Goal: Task Accomplishment & Management: Use online tool/utility

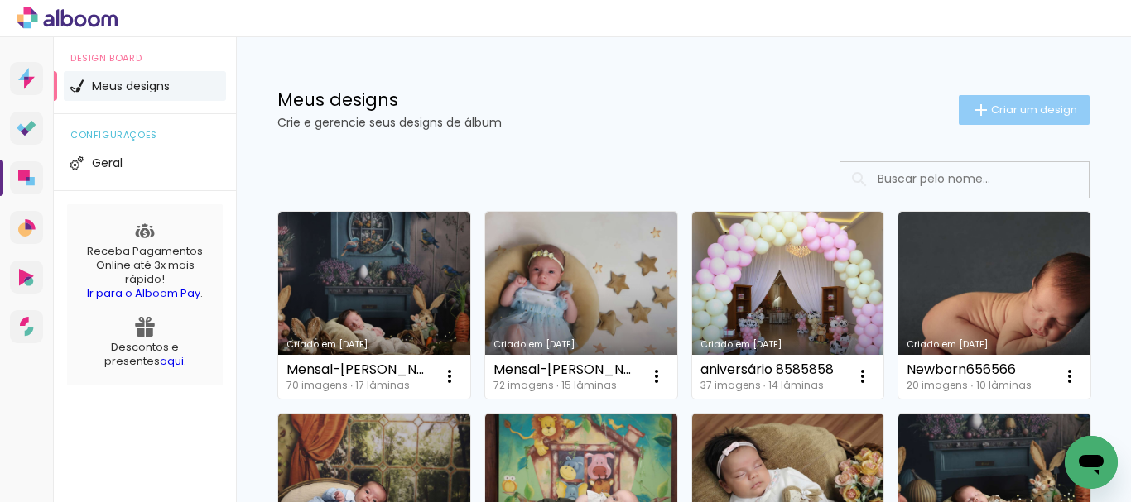
click at [991, 113] on span "Criar um design" at bounding box center [1034, 109] width 86 height 11
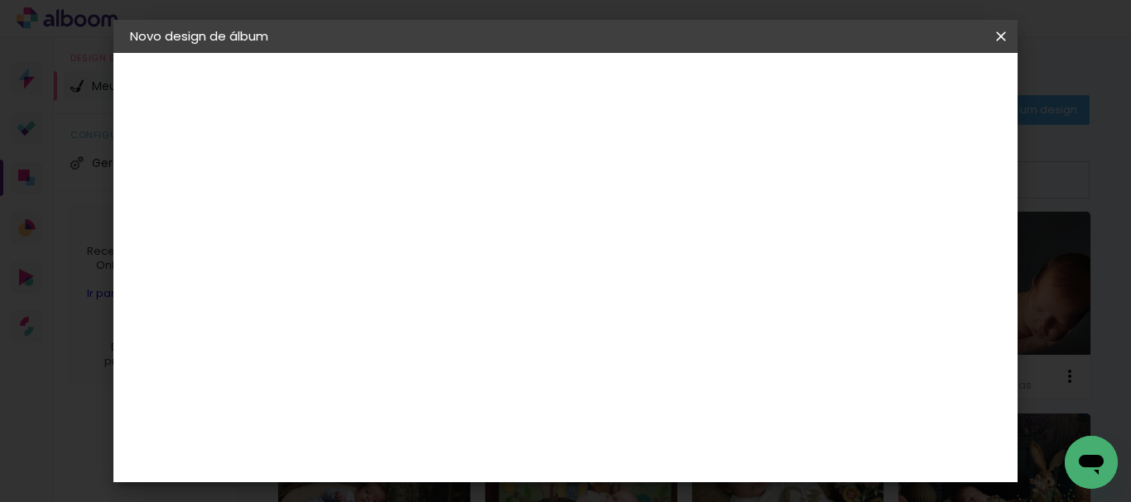
click at [401, 225] on input at bounding box center [401, 222] width 0 height 26
type input "Mensal-[PERSON_NAME]"
type paper-input "Mensal-[PERSON_NAME]"
click at [0, 0] on slot "Avançar" at bounding box center [0, 0] width 0 height 0
click at [710, 252] on paper-item "Tamanho Livre" at bounding box center [630, 251] width 159 height 36
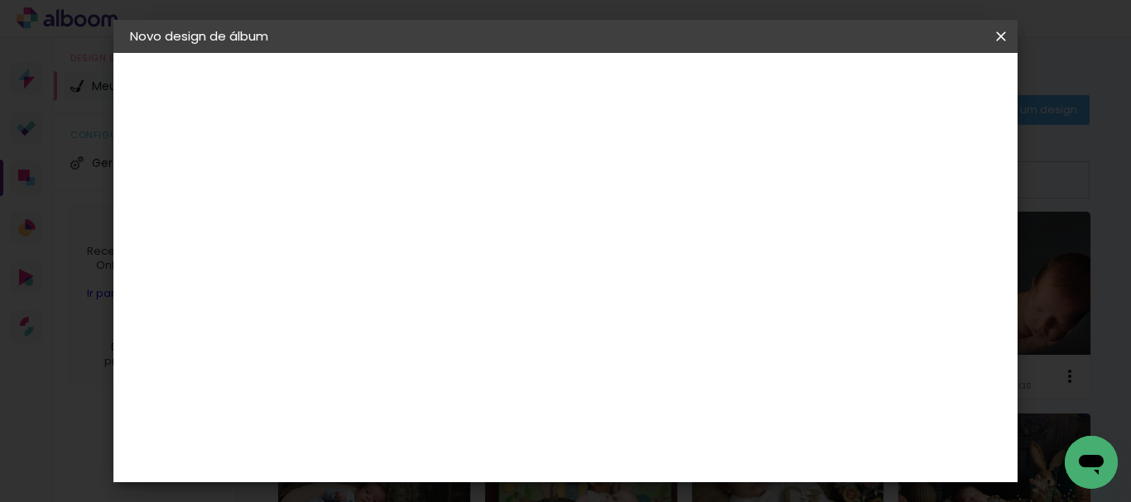
click at [710, 97] on paper-button "Avançar" at bounding box center [669, 88] width 81 height 28
click at [370, 271] on div "cm" at bounding box center [380, 270] width 20 height 25
type input "30,5"
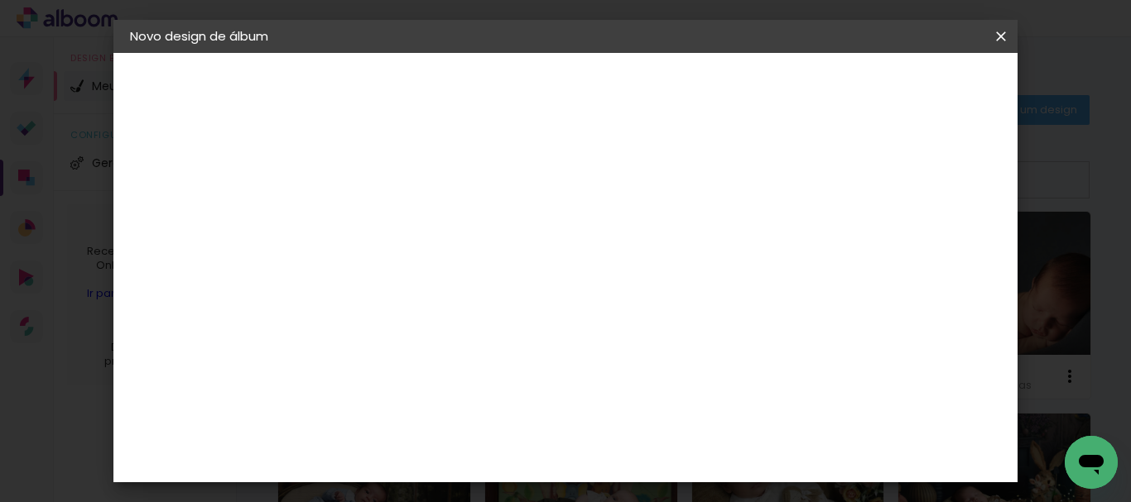
type paper-input "30,5"
drag, startPoint x: 675, startPoint y: 450, endPoint x: 658, endPoint y: 452, distance: 16.6
click at [658, 452] on input "60" at bounding box center [656, 452] width 43 height 25
type input "40,6"
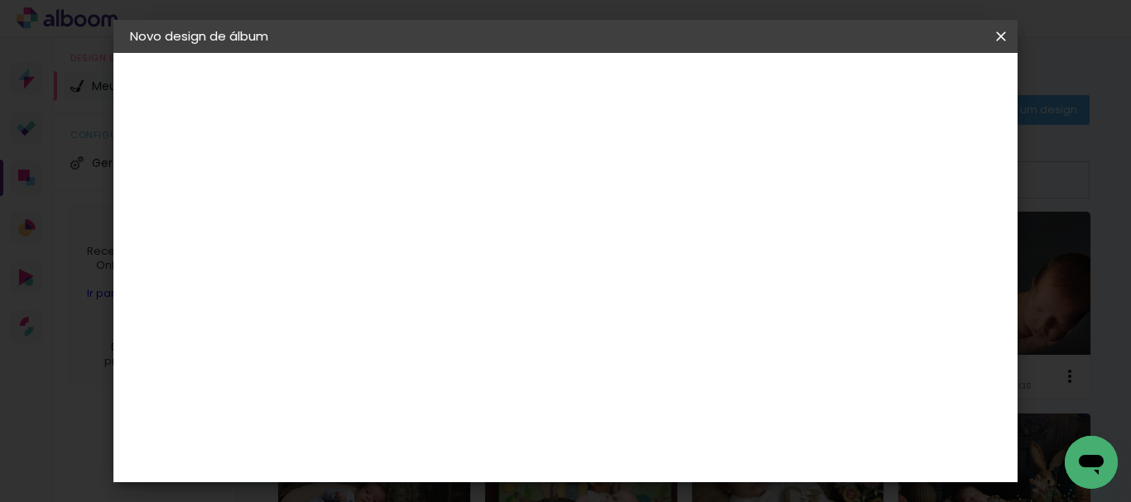
type paper-input "40,6"
type input "6"
type paper-input "6"
click at [841, 260] on input "6" at bounding box center [834, 271] width 30 height 25
type input "7"
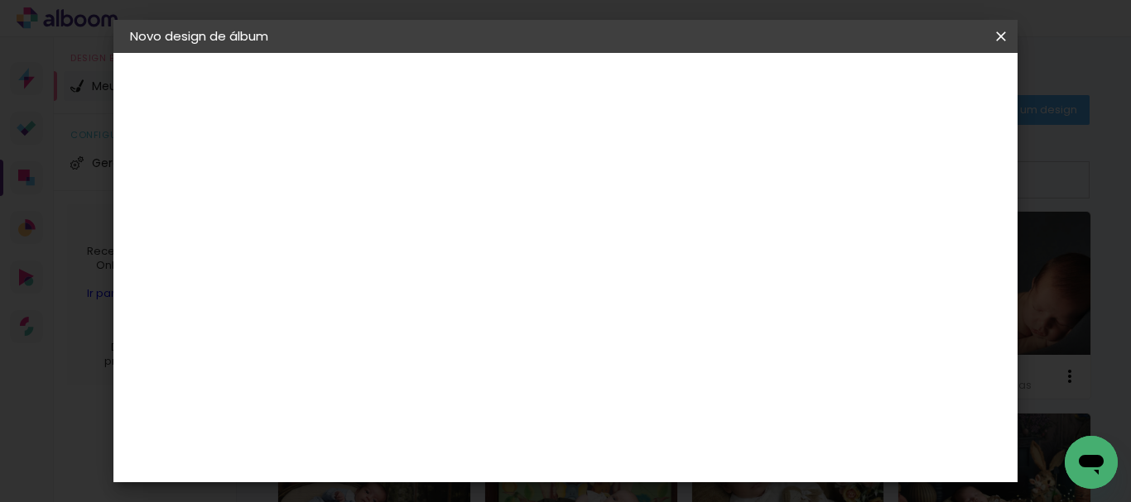
type paper-input "7"
click at [838, 243] on input "7" at bounding box center [830, 250] width 30 height 25
type input "8"
type paper-input "8"
click at [838, 243] on input "8" at bounding box center [830, 250] width 30 height 25
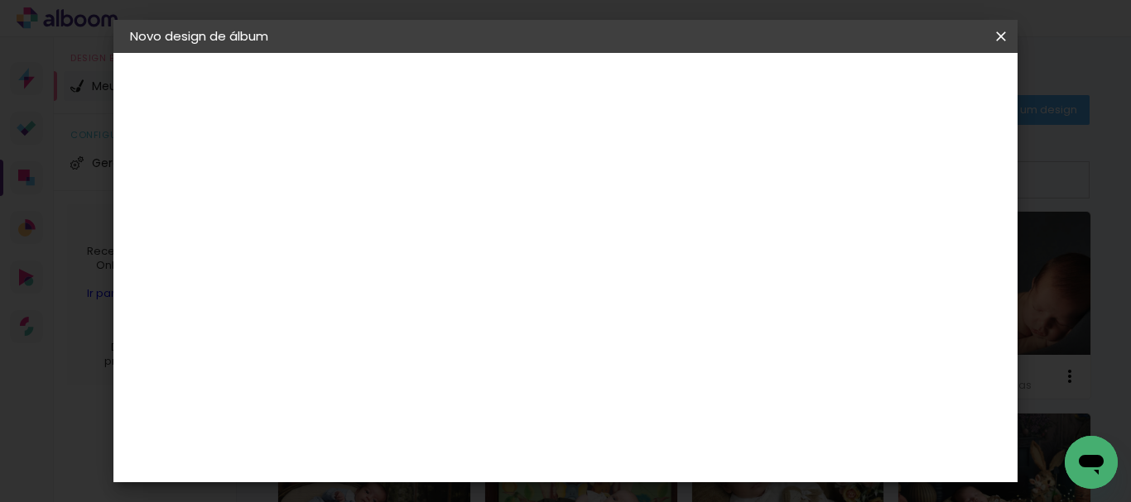
type input "9"
type paper-input "9"
click at [838, 243] on input "9" at bounding box center [829, 250] width 30 height 25
click at [727, 89] on span "Iniciar design" at bounding box center [708, 93] width 38 height 23
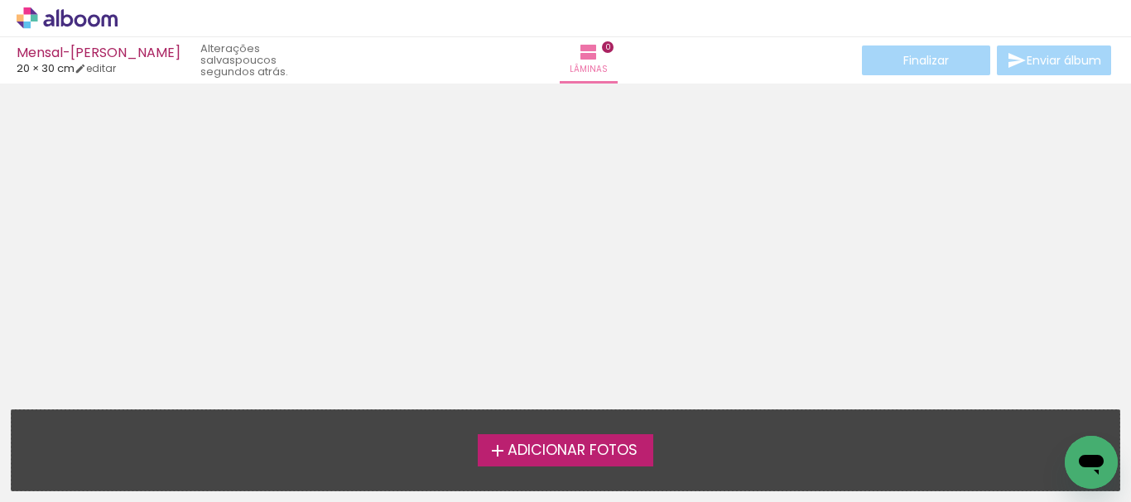
click at [563, 454] on span "Adicionar Fotos" at bounding box center [572, 451] width 130 height 15
click at [0, 0] on input "file" at bounding box center [0, 0] width 0 height 0
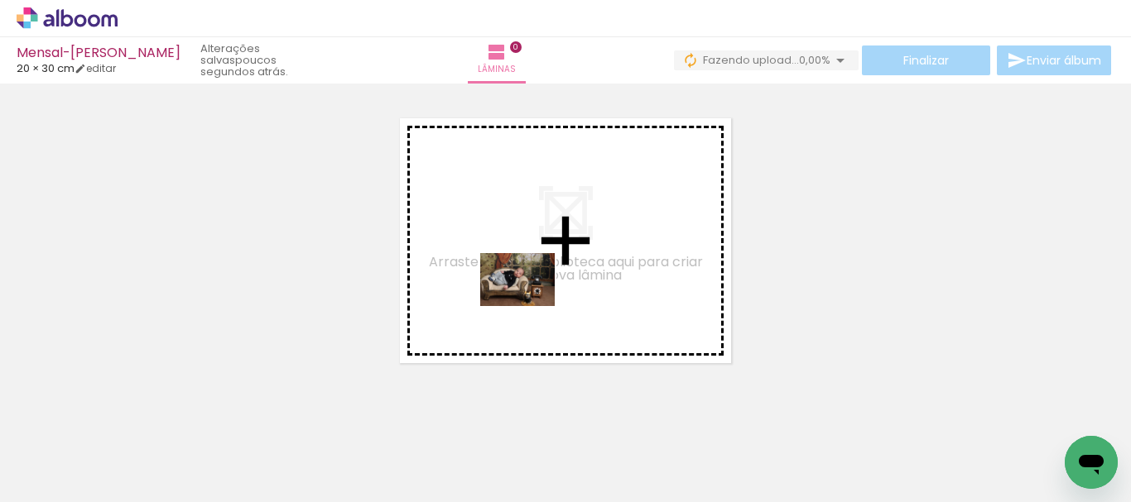
drag, startPoint x: 190, startPoint y: 453, endPoint x: 530, endPoint y: 303, distance: 371.0
click at [530, 303] on quentale-workspace at bounding box center [565, 251] width 1131 height 502
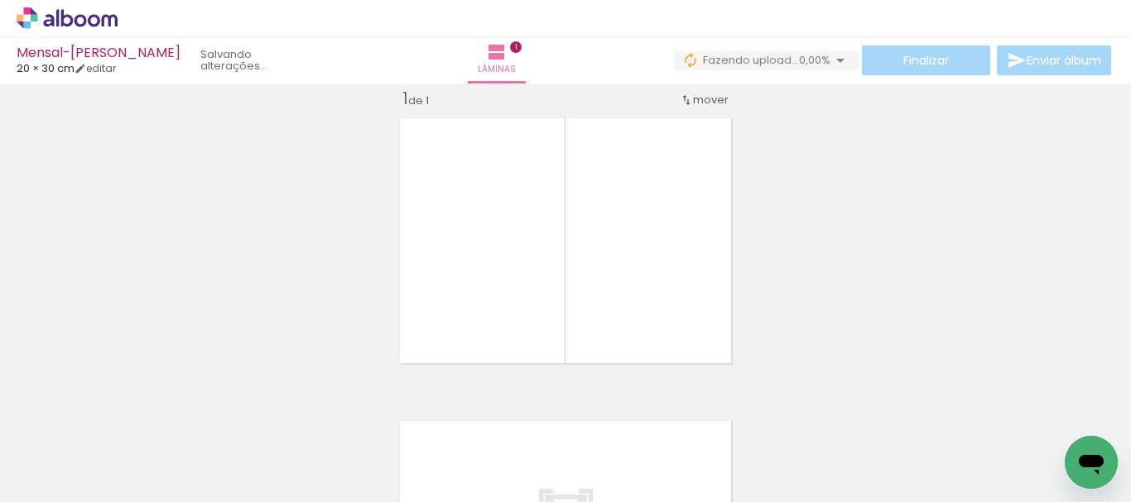
scroll to position [22, 0]
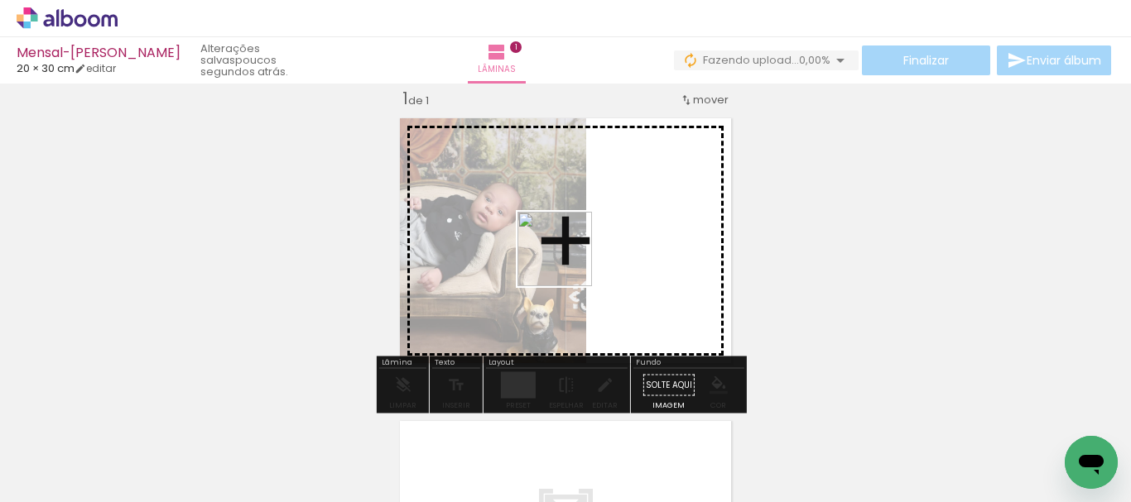
drag, startPoint x: 270, startPoint y: 463, endPoint x: 570, endPoint y: 259, distance: 363.0
click at [570, 259] on quentale-workspace at bounding box center [565, 251] width 1131 height 502
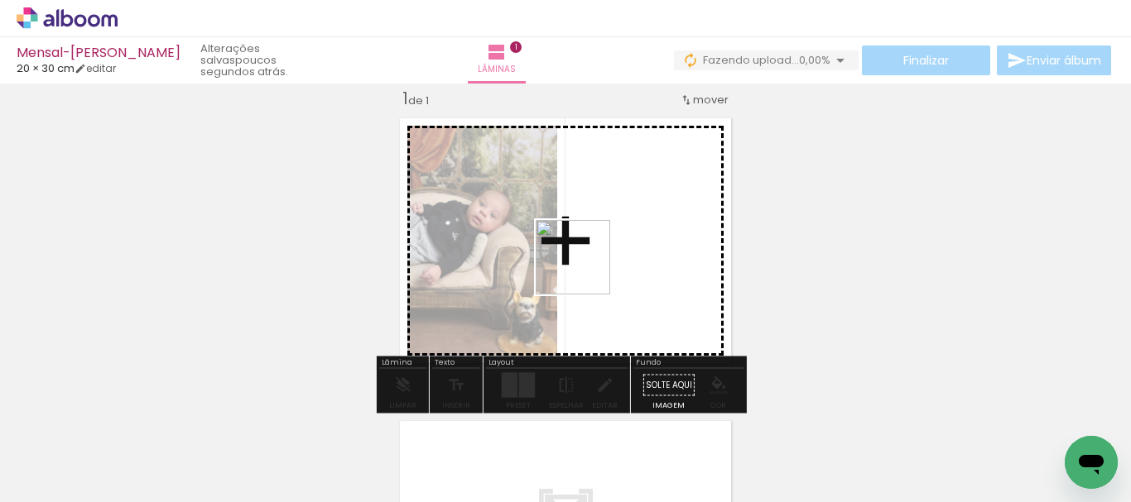
drag, startPoint x: 361, startPoint y: 453, endPoint x: 589, endPoint y: 265, distance: 295.2
click at [589, 265] on quentale-workspace at bounding box center [565, 251] width 1131 height 502
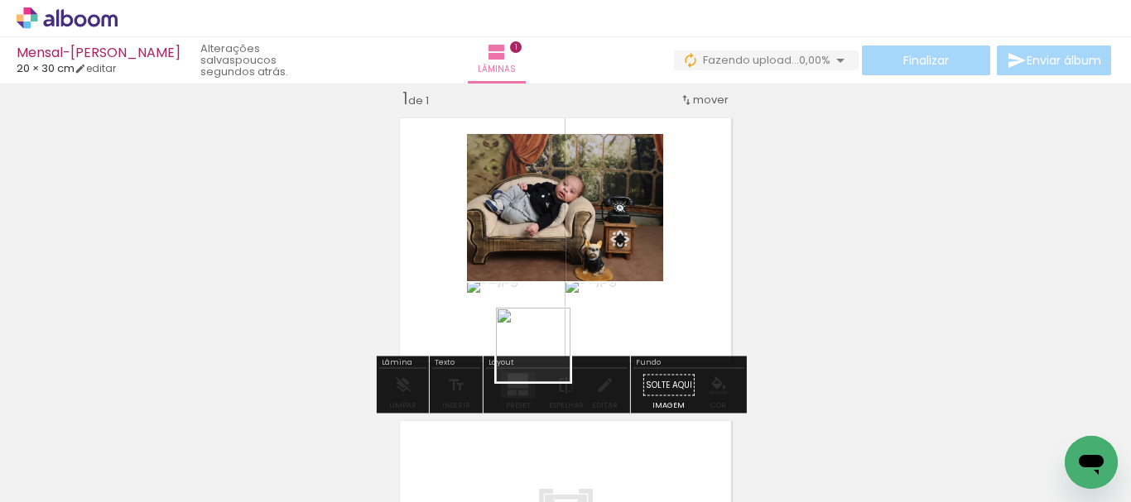
drag, startPoint x: 450, startPoint y: 454, endPoint x: 561, endPoint y: 418, distance: 116.8
click at [599, 282] on quentale-workspace at bounding box center [565, 251] width 1131 height 502
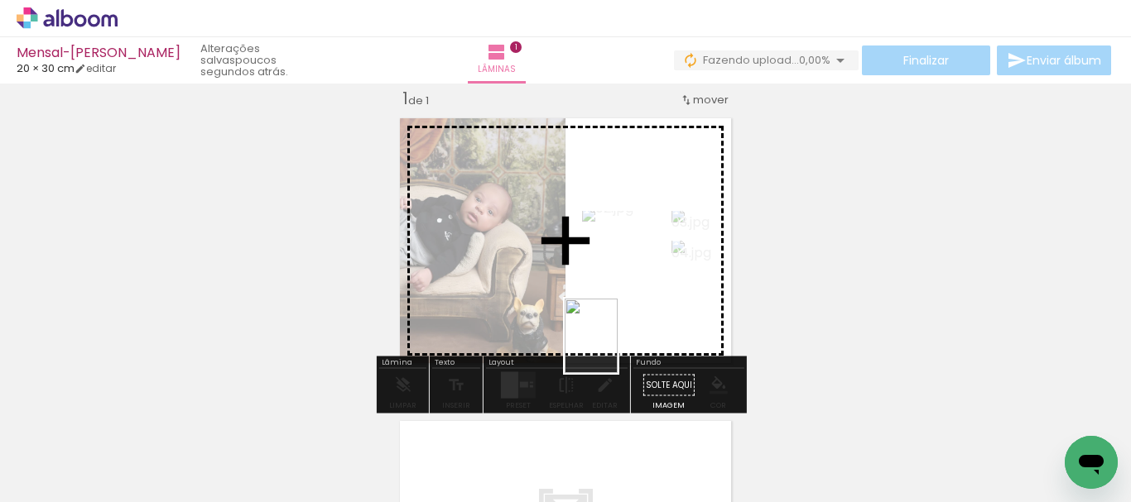
drag, startPoint x: 537, startPoint y: 472, endPoint x: 614, endPoint y: 349, distance: 145.4
click at [614, 349] on quentale-workspace at bounding box center [565, 251] width 1131 height 502
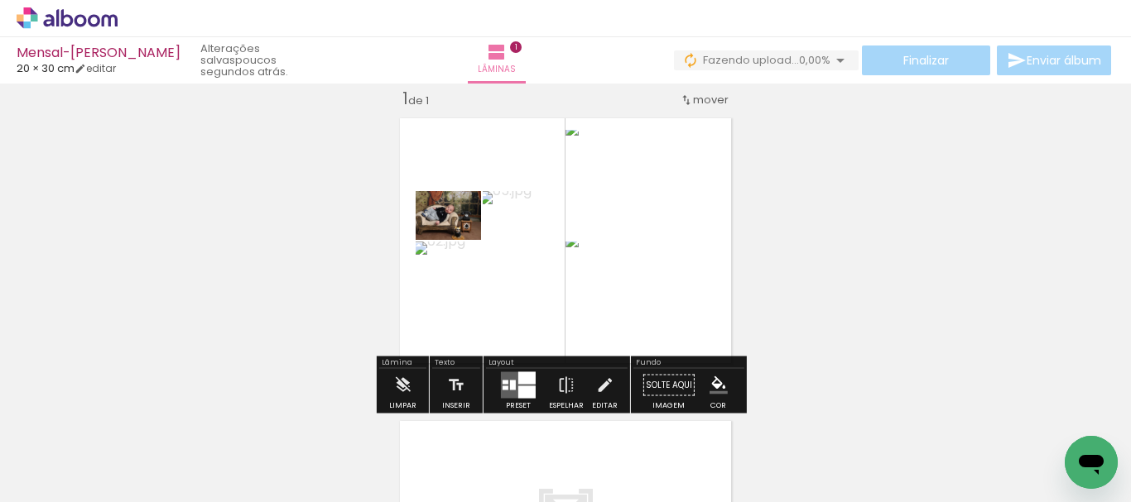
click at [506, 379] on quentale-layouter at bounding box center [518, 386] width 35 height 26
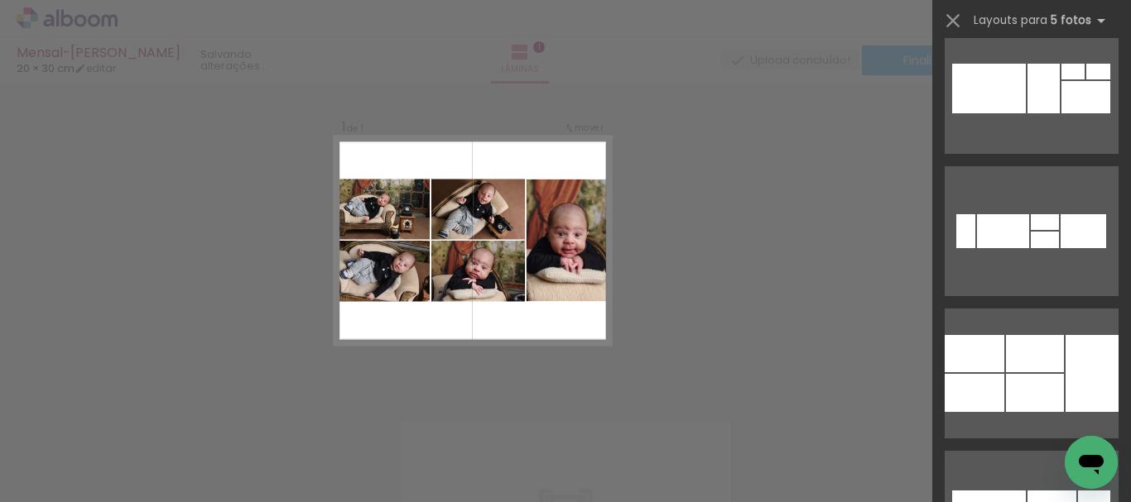
scroll to position [4084, 0]
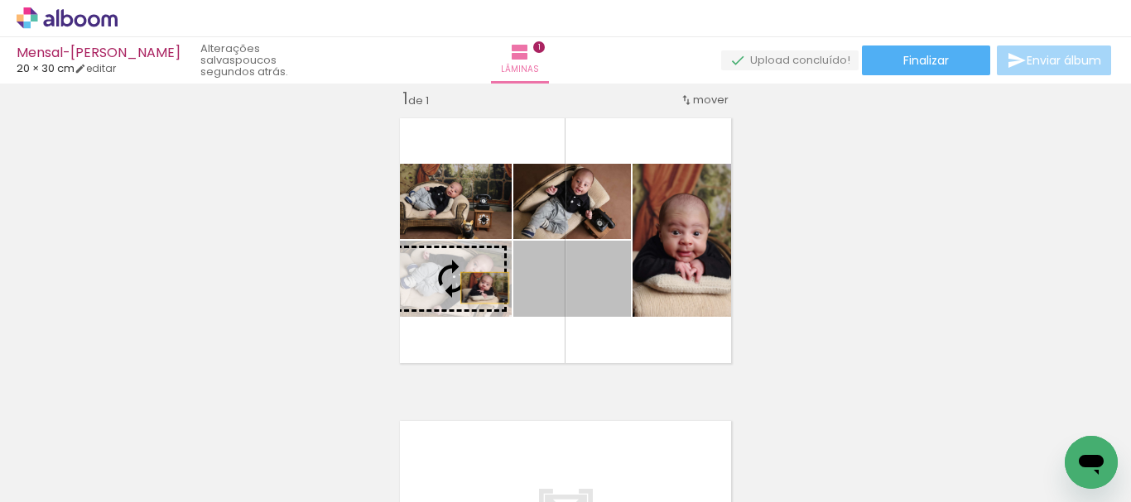
drag, startPoint x: 597, startPoint y: 297, endPoint x: 478, endPoint y: 288, distance: 118.7
click at [0, 0] on slot at bounding box center [0, 0] width 0 height 0
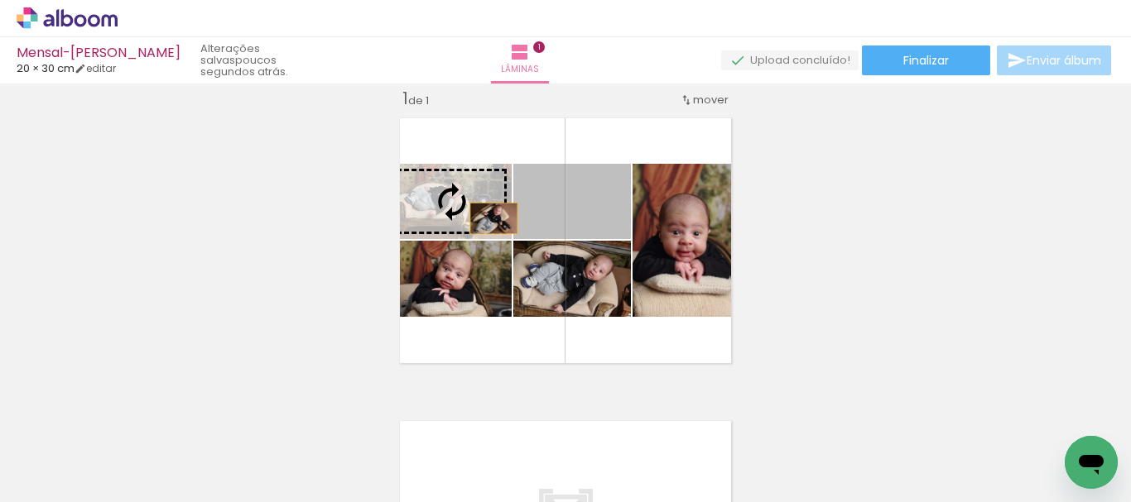
drag, startPoint x: 599, startPoint y: 223, endPoint x: 487, endPoint y: 219, distance: 112.7
click at [0, 0] on slot at bounding box center [0, 0] width 0 height 0
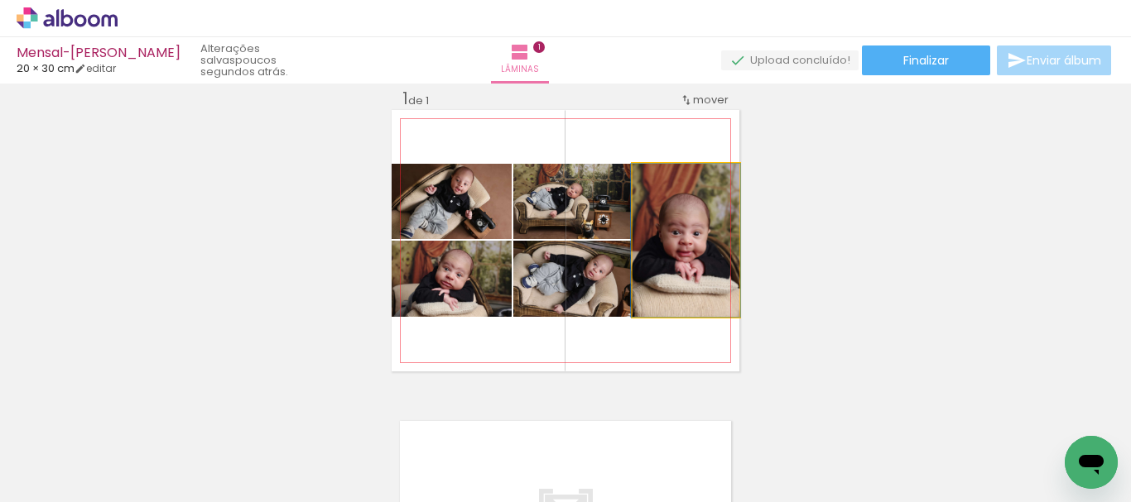
click at [679, 297] on quentale-photo at bounding box center [685, 240] width 107 height 153
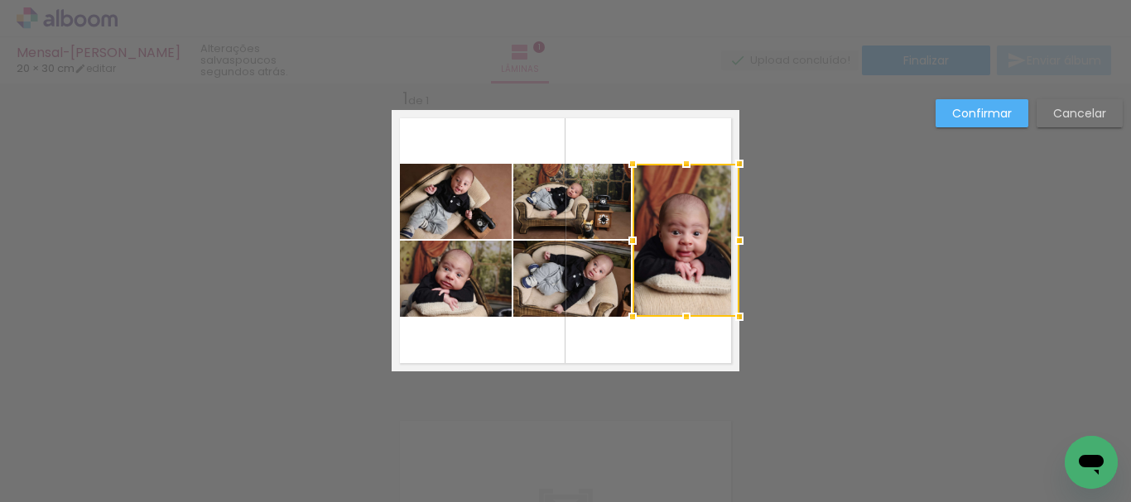
click at [572, 190] on quentale-photo at bounding box center [572, 201] width 118 height 75
click at [561, 303] on div at bounding box center [626, 240] width 226 height 153
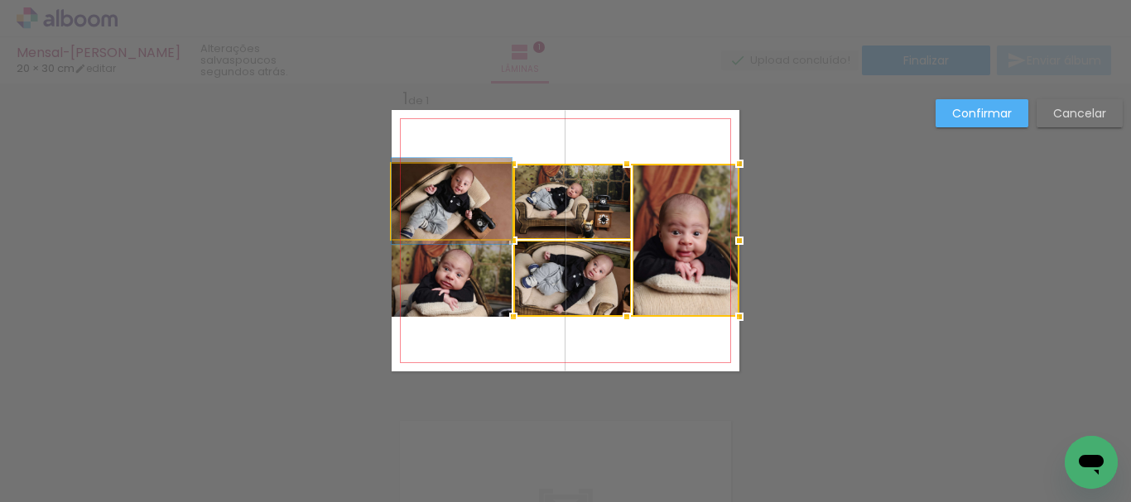
click at [449, 202] on quentale-photo at bounding box center [452, 201] width 120 height 75
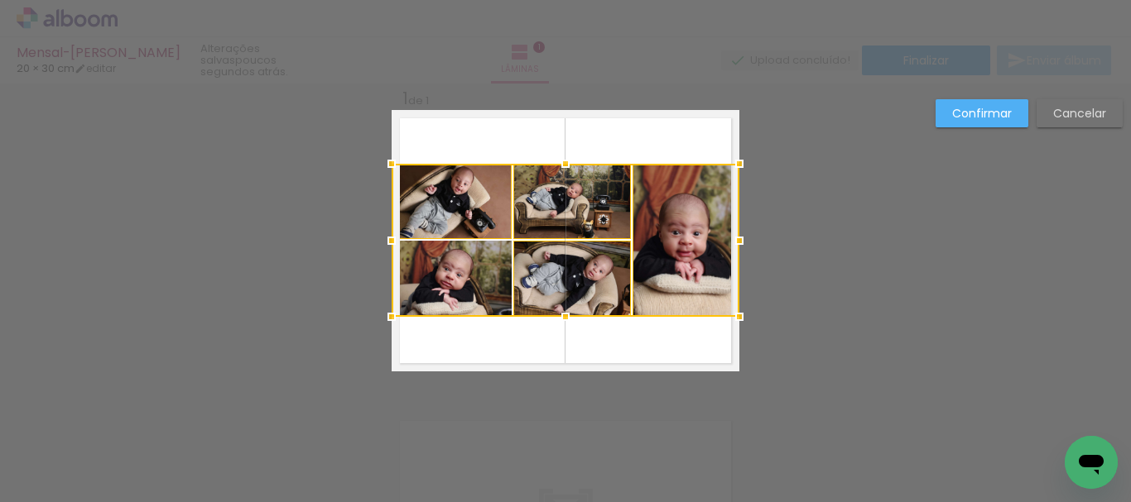
click at [419, 276] on div at bounding box center [566, 240] width 348 height 153
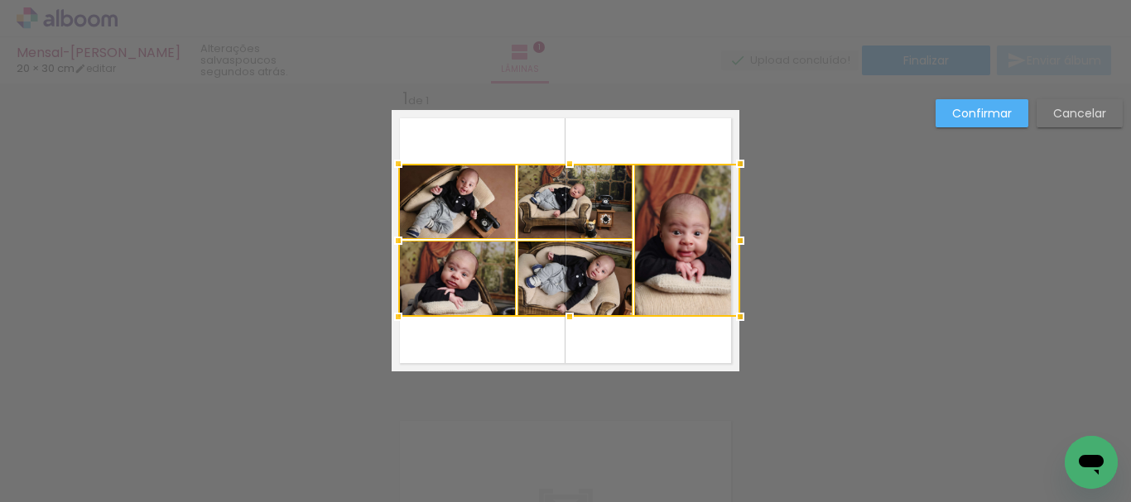
click at [385, 243] on div at bounding box center [398, 240] width 33 height 33
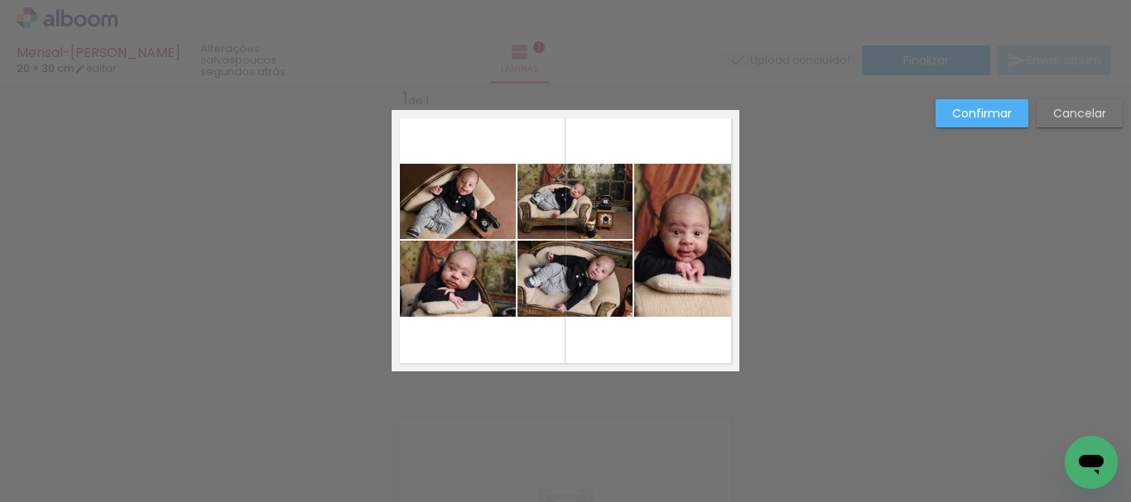
click at [674, 232] on quentale-photo at bounding box center [686, 240] width 105 height 153
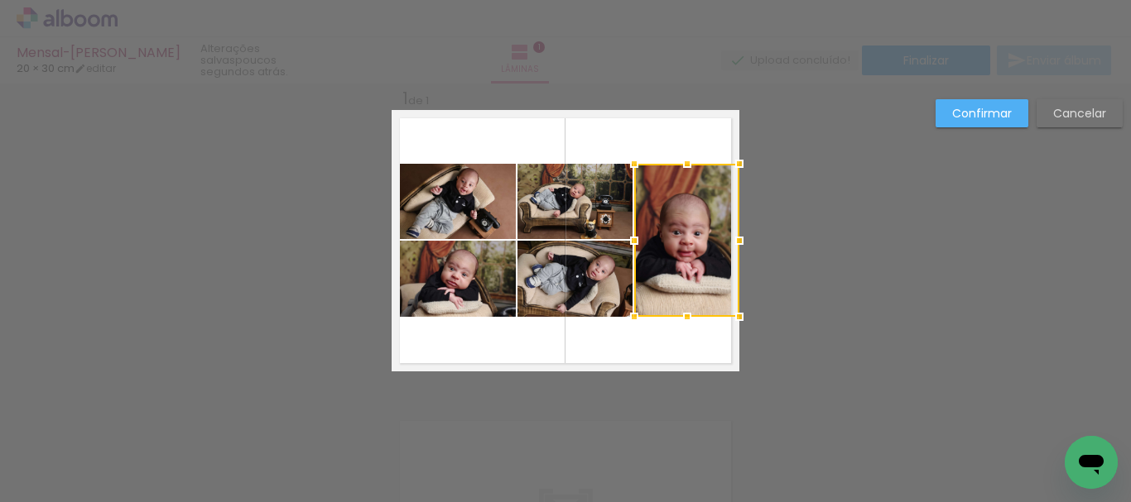
click at [570, 216] on quentale-photo at bounding box center [574, 201] width 115 height 75
click at [571, 281] on div at bounding box center [628, 240] width 222 height 153
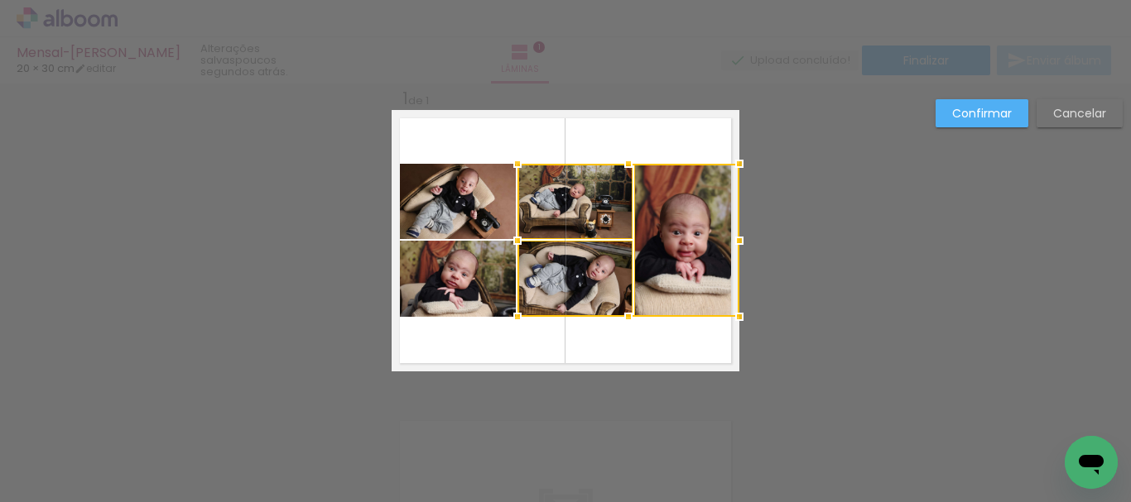
click at [474, 196] on quentale-photo at bounding box center [457, 201] width 118 height 75
click at [478, 330] on quentale-layouter at bounding box center [566, 241] width 348 height 262
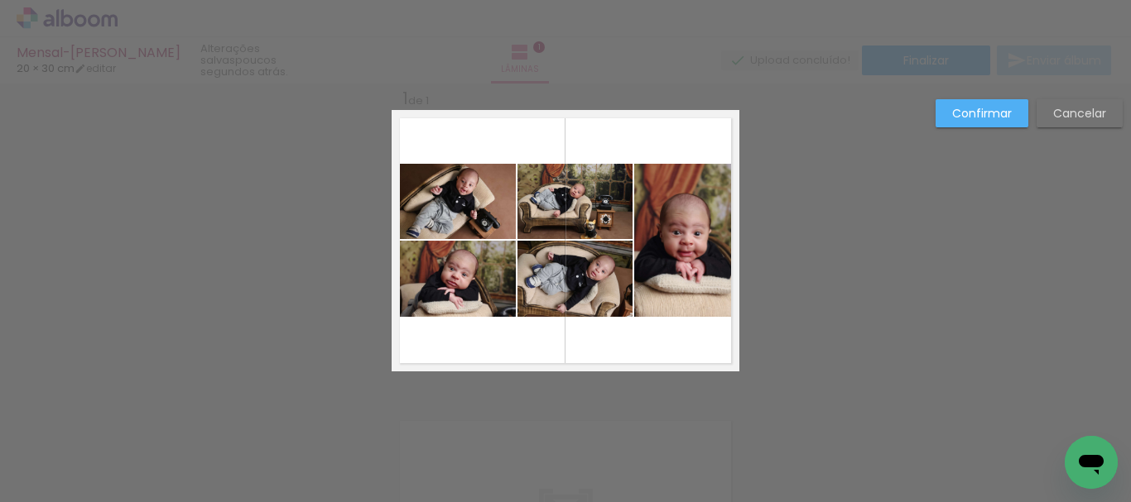
click at [476, 233] on quentale-photo at bounding box center [457, 201] width 118 height 75
click at [474, 276] on quentale-photo at bounding box center [457, 279] width 118 height 76
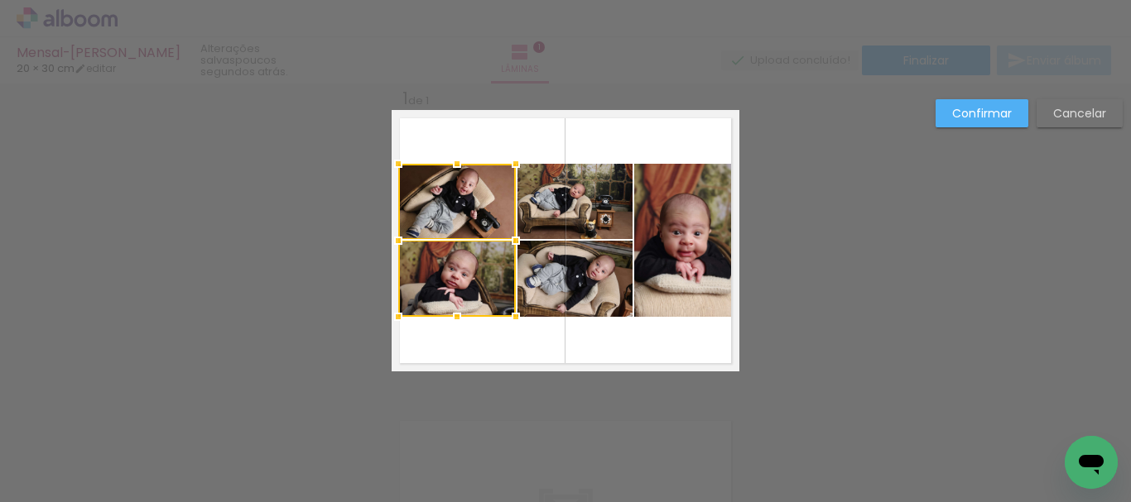
click at [565, 222] on quentale-photo at bounding box center [574, 201] width 115 height 75
click at [583, 296] on div at bounding box center [515, 240] width 235 height 153
click at [680, 250] on quentale-photo at bounding box center [686, 240] width 105 height 153
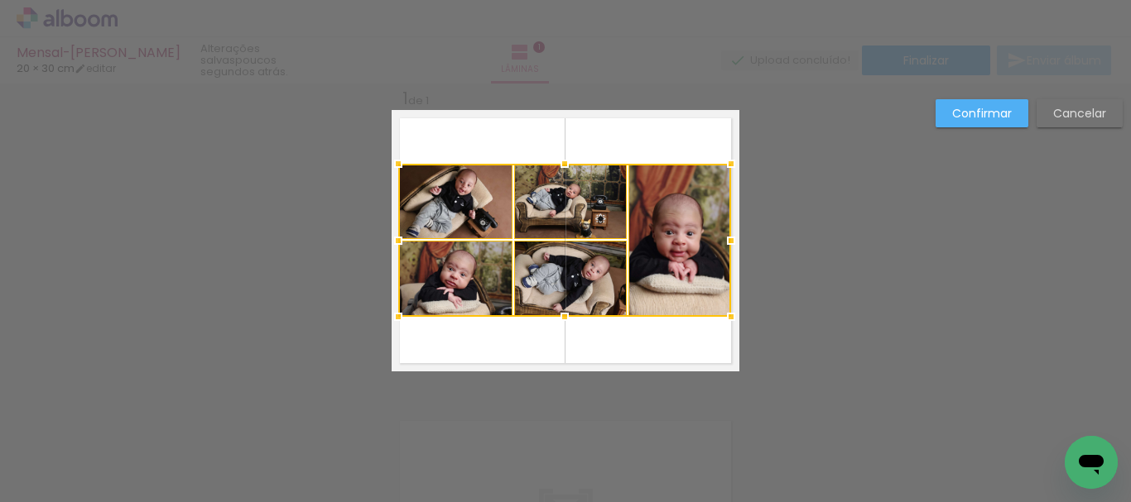
drag, startPoint x: 731, startPoint y: 241, endPoint x: 723, endPoint y: 240, distance: 8.3
click at [723, 240] on div at bounding box center [730, 240] width 33 height 33
click at [677, 234] on quentale-photo at bounding box center [679, 240] width 102 height 153
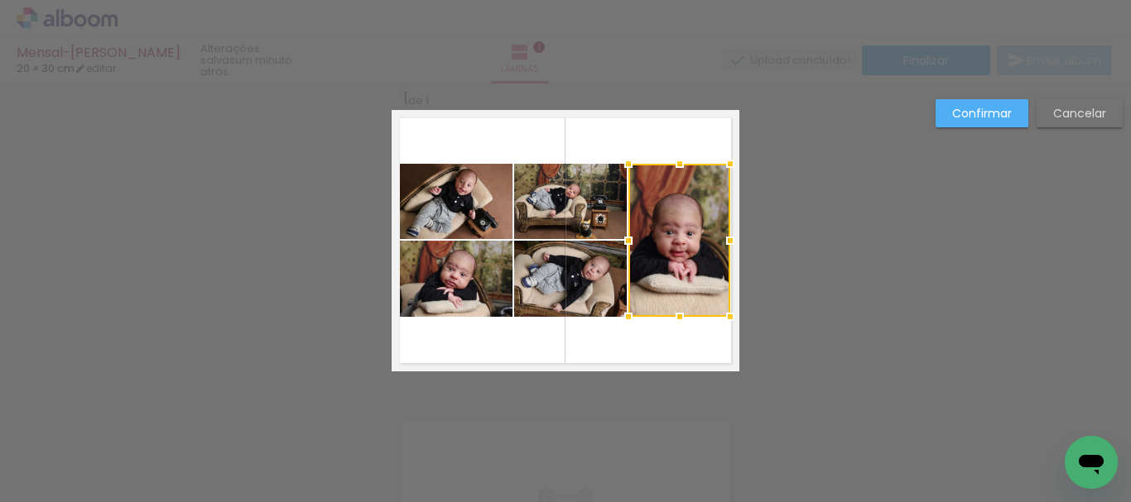
click at [587, 196] on quentale-photo at bounding box center [570, 201] width 113 height 75
click at [575, 284] on div at bounding box center [622, 240] width 216 height 153
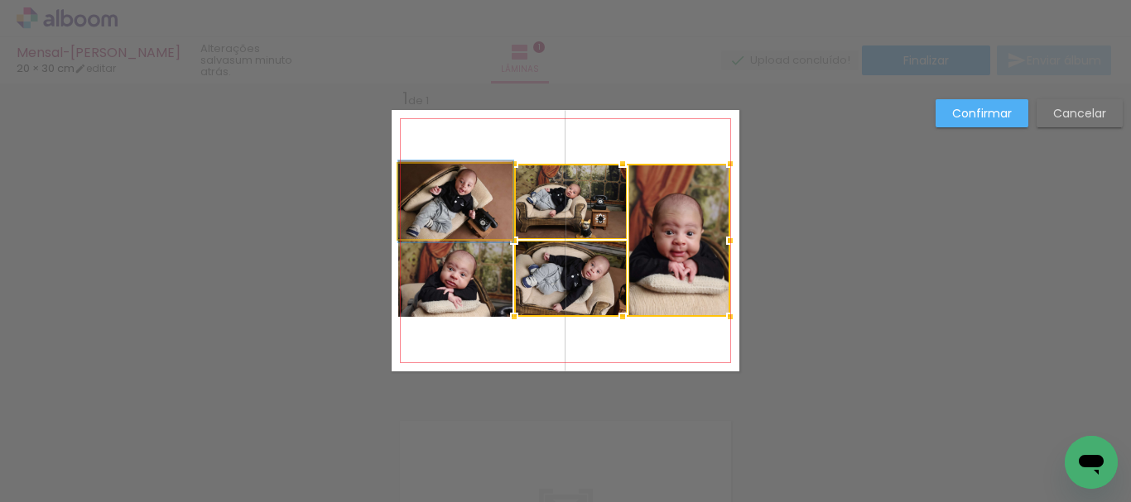
click at [460, 206] on quentale-photo at bounding box center [455, 201] width 115 height 75
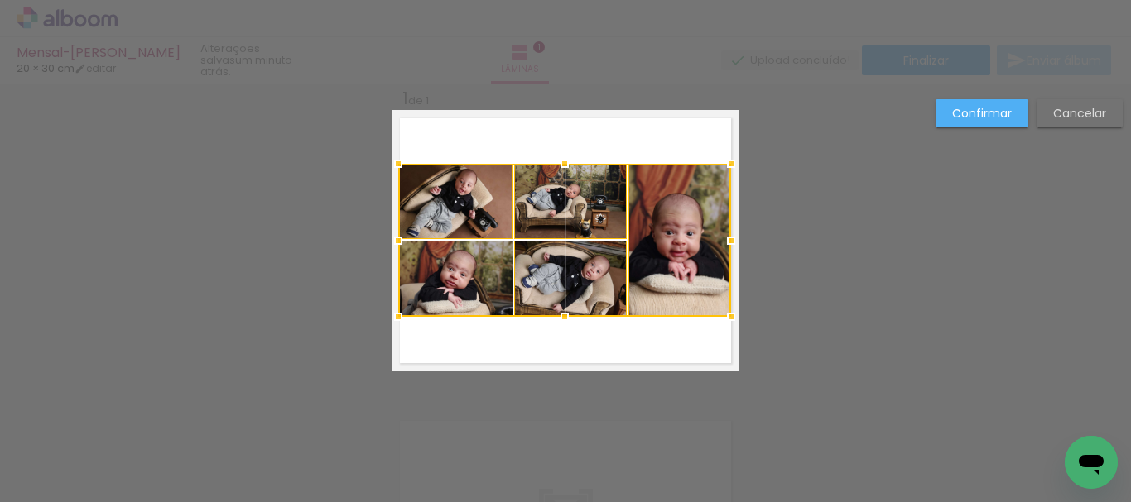
click at [467, 279] on div at bounding box center [564, 240] width 333 height 153
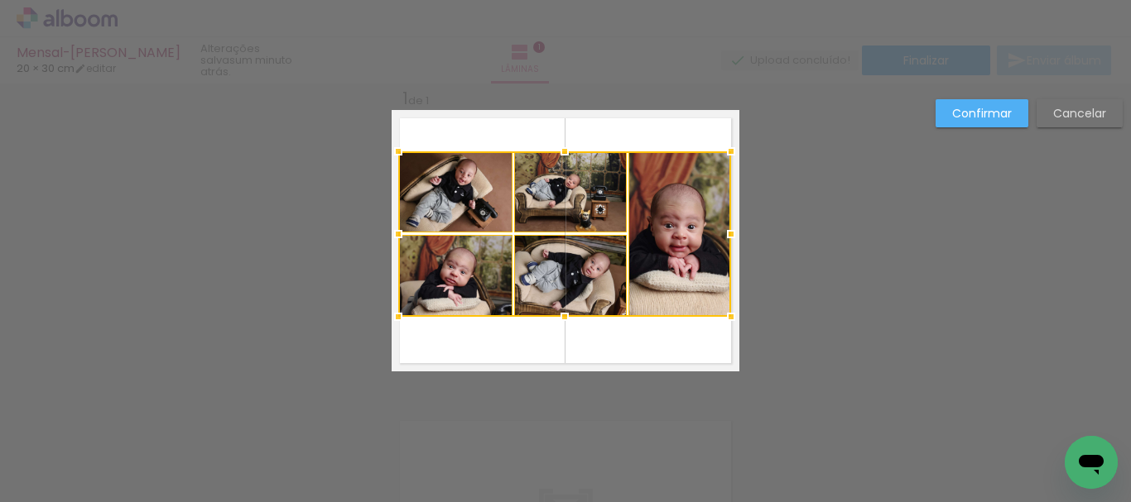
drag, startPoint x: 559, startPoint y: 167, endPoint x: 558, endPoint y: 155, distance: 12.4
click at [558, 155] on div at bounding box center [564, 151] width 33 height 33
click at [673, 208] on div at bounding box center [564, 234] width 333 height 166
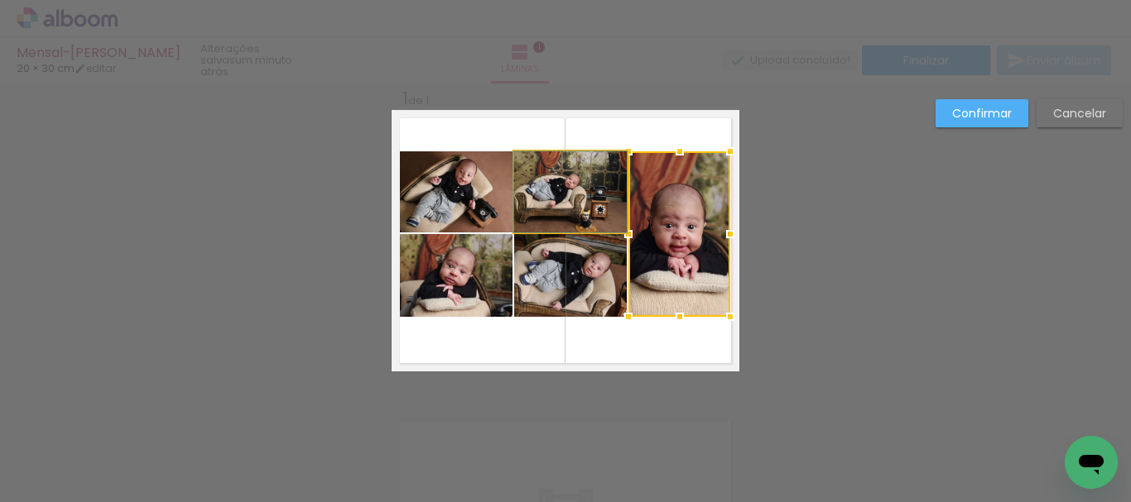
click at [565, 186] on quentale-photo at bounding box center [570, 191] width 113 height 81
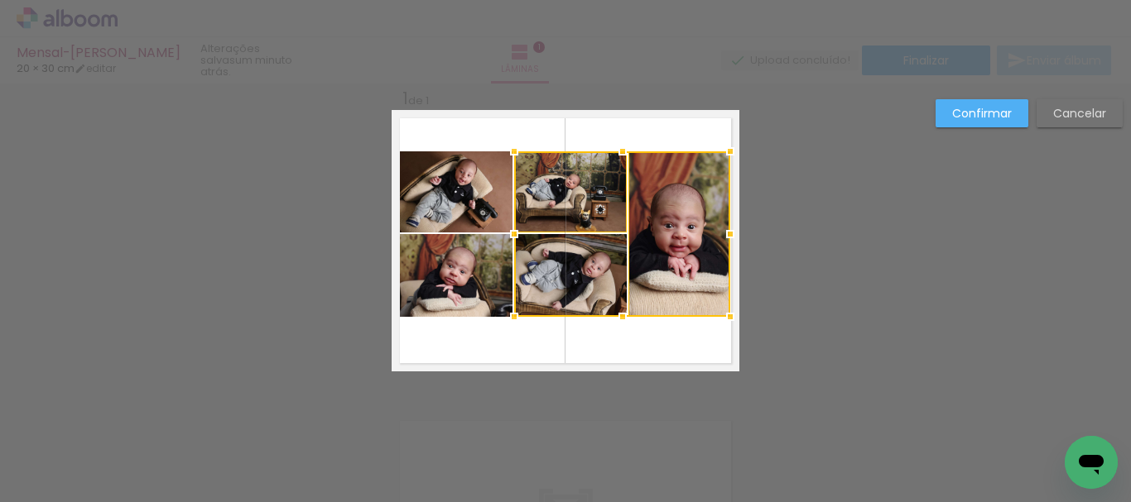
click at [582, 275] on div at bounding box center [622, 234] width 216 height 166
click at [467, 206] on quentale-photo at bounding box center [455, 191] width 115 height 81
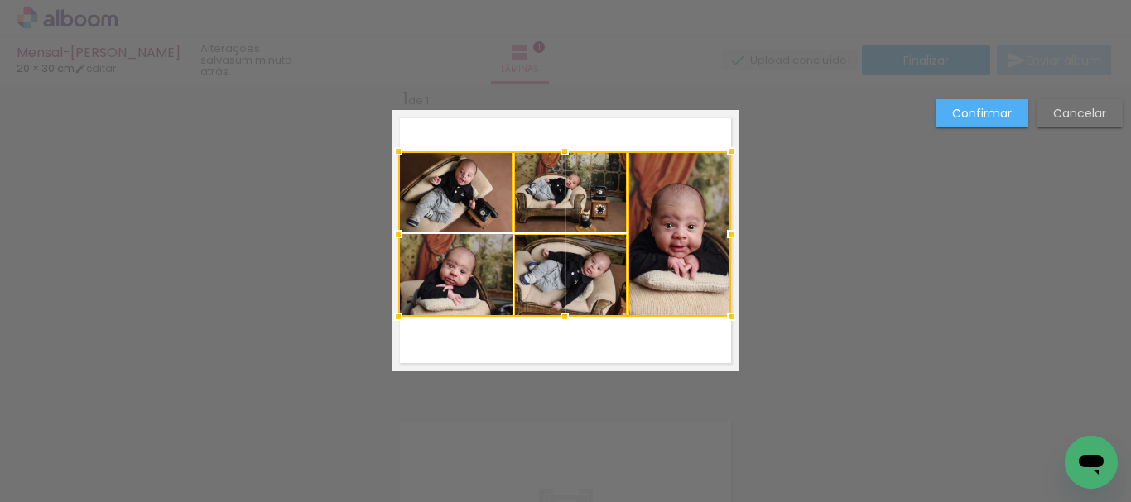
click at [483, 302] on div at bounding box center [564, 234] width 333 height 166
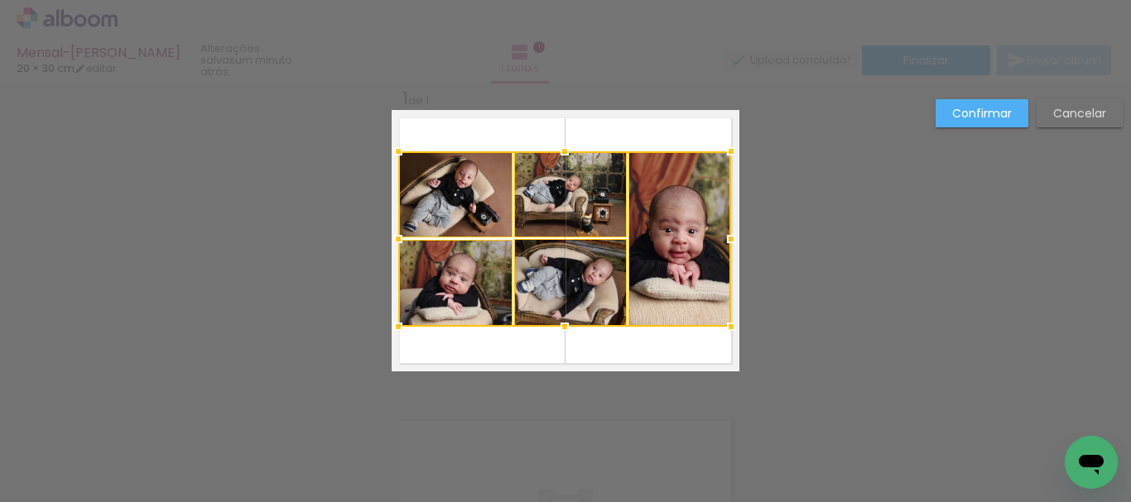
drag, startPoint x: 562, startPoint y: 312, endPoint x: 560, endPoint y: 322, distance: 10.1
click at [560, 322] on div at bounding box center [564, 326] width 33 height 33
click at [0, 0] on slot "Confirmar" at bounding box center [0, 0] width 0 height 0
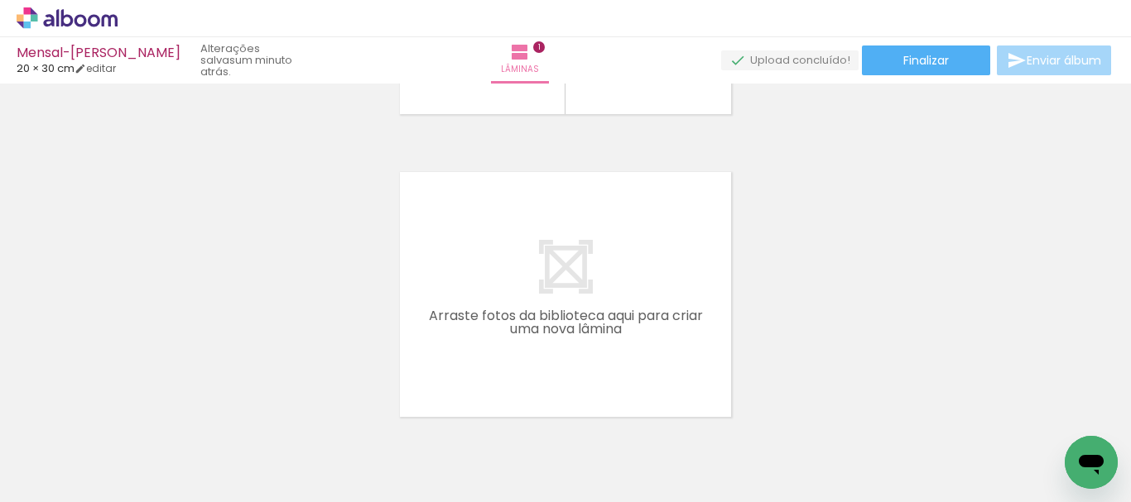
scroll to position [297, 0]
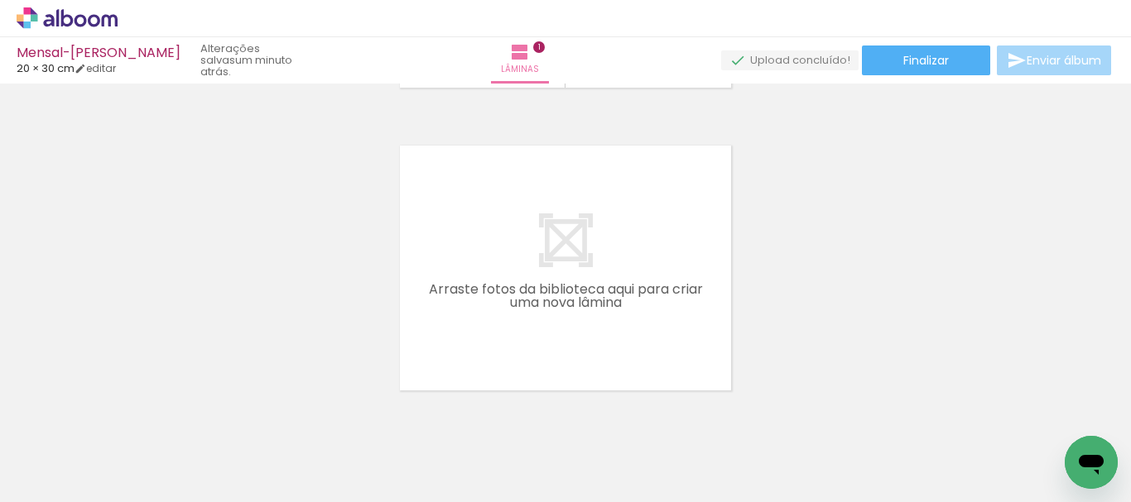
click at [69, 476] on span "Adicionar Fotos" at bounding box center [59, 480] width 50 height 18
click at [0, 0] on input "file" at bounding box center [0, 0] width 0 height 0
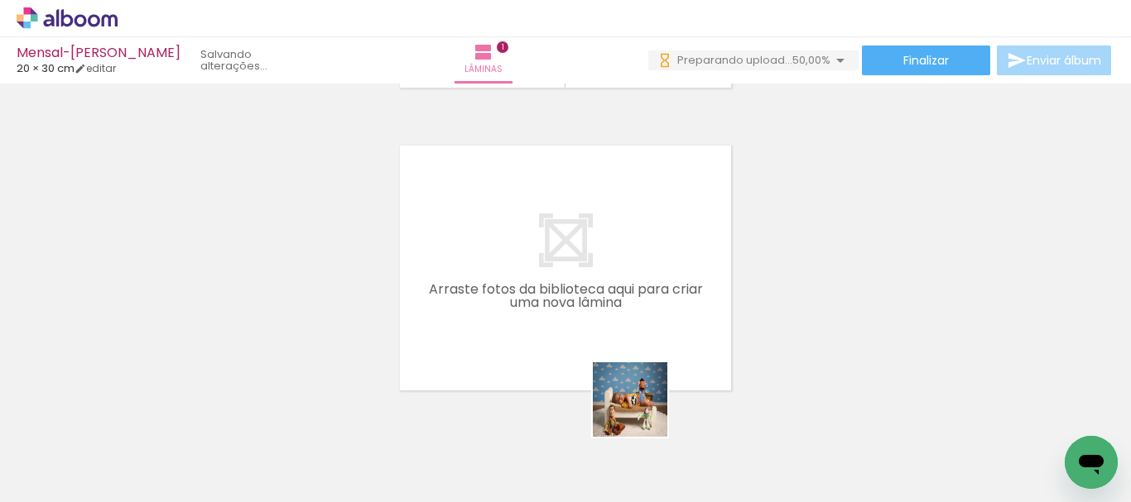
drag, startPoint x: 656, startPoint y: 447, endPoint x: 573, endPoint y: 289, distance: 178.9
click at [573, 289] on quentale-workspace at bounding box center [565, 251] width 1131 height 502
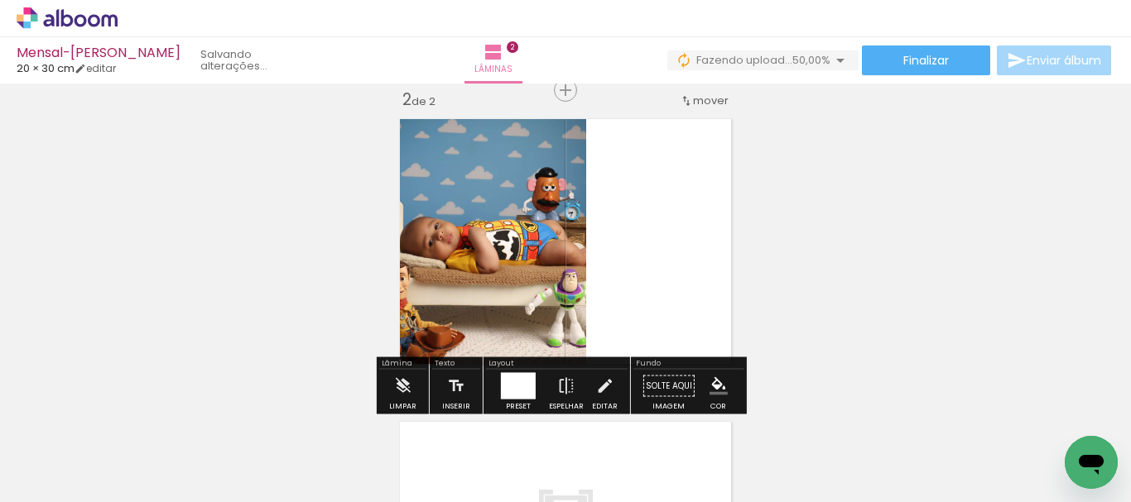
scroll to position [325, 0]
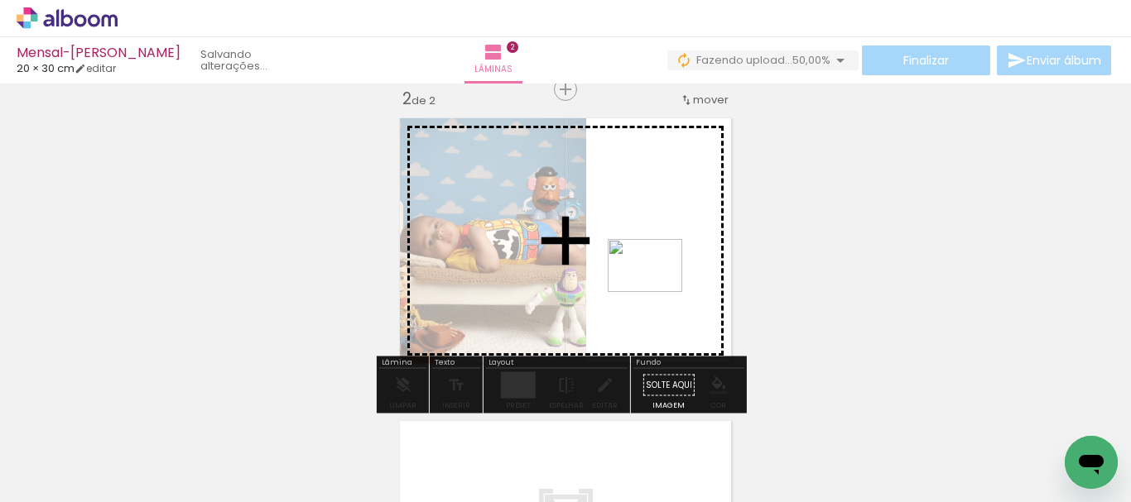
drag, startPoint x: 734, startPoint y: 454, endPoint x: 657, endPoint y: 289, distance: 181.8
click at [657, 289] on quentale-workspace at bounding box center [565, 251] width 1131 height 502
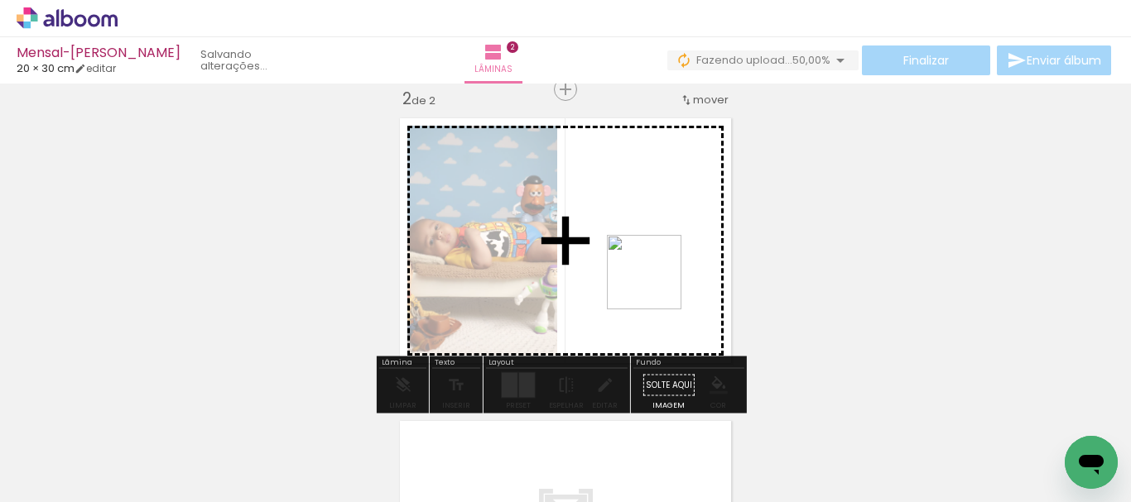
drag, startPoint x: 828, startPoint y: 451, endPoint x: 785, endPoint y: 375, distance: 87.5
click at [653, 284] on quentale-workspace at bounding box center [565, 251] width 1131 height 502
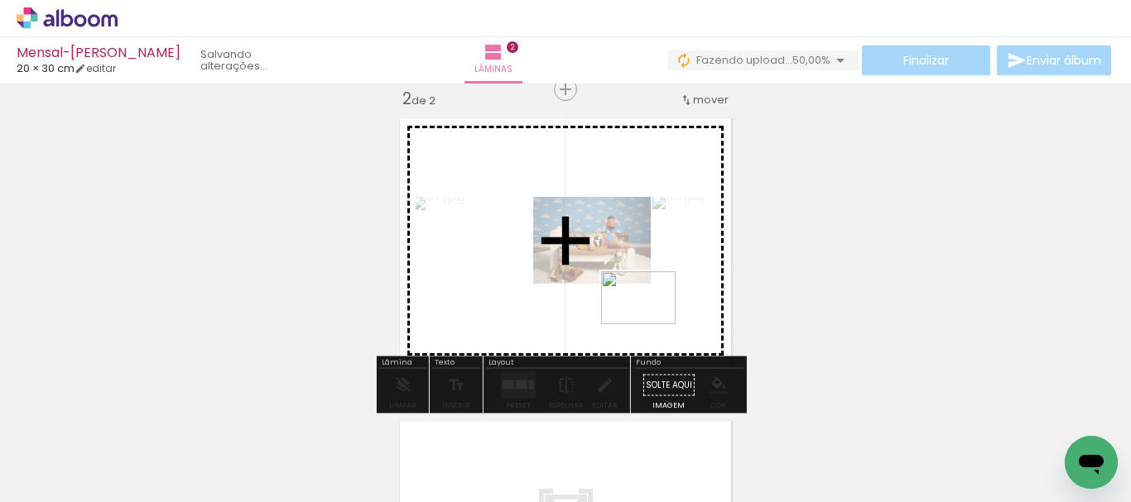
drag, startPoint x: 903, startPoint y: 454, endPoint x: 651, endPoint y: 321, distance: 285.1
click at [651, 321] on quentale-workspace at bounding box center [565, 251] width 1131 height 502
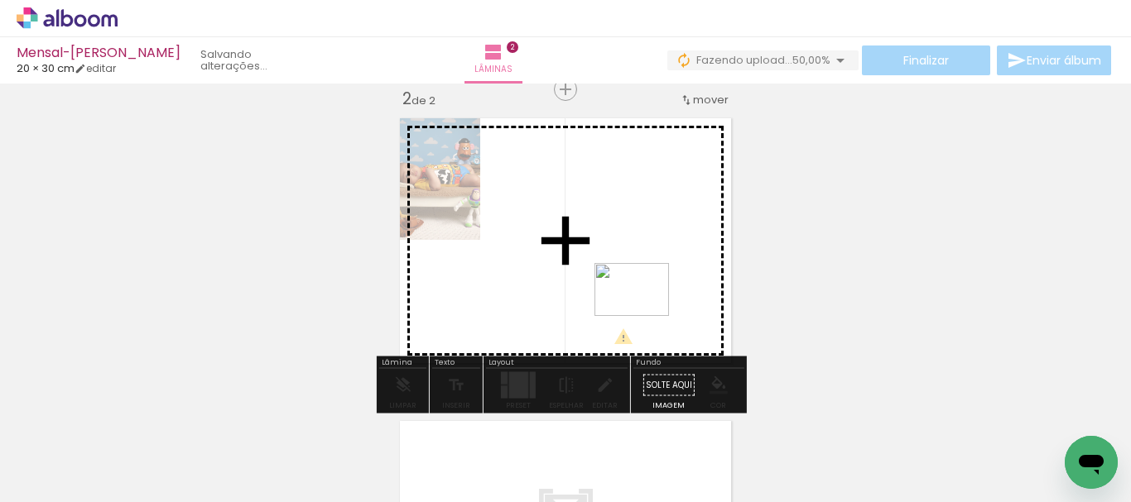
drag, startPoint x: 1022, startPoint y: 468, endPoint x: 644, endPoint y: 313, distance: 408.0
click at [644, 313] on quentale-workspace at bounding box center [565, 251] width 1131 height 502
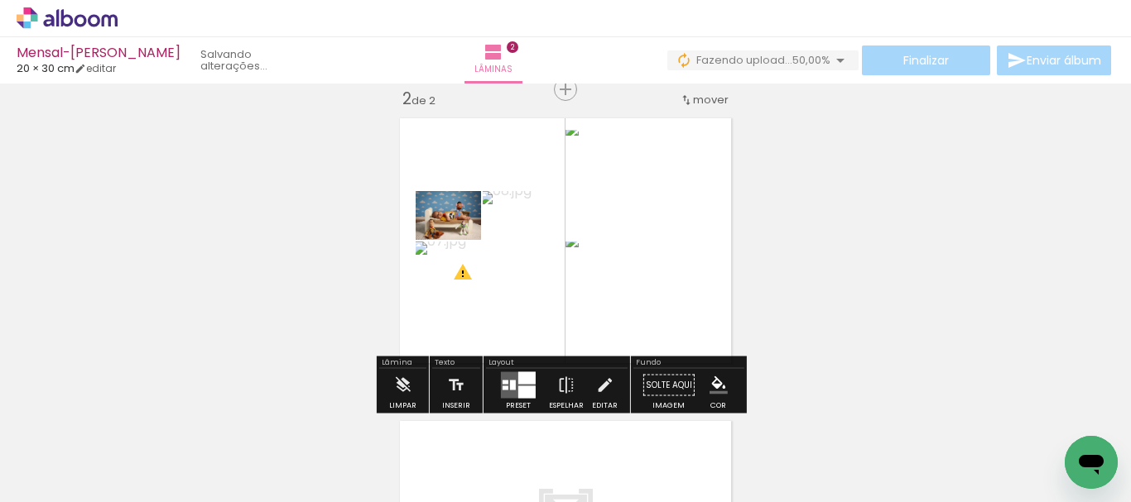
click at [523, 384] on div at bounding box center [526, 379] width 17 height 12
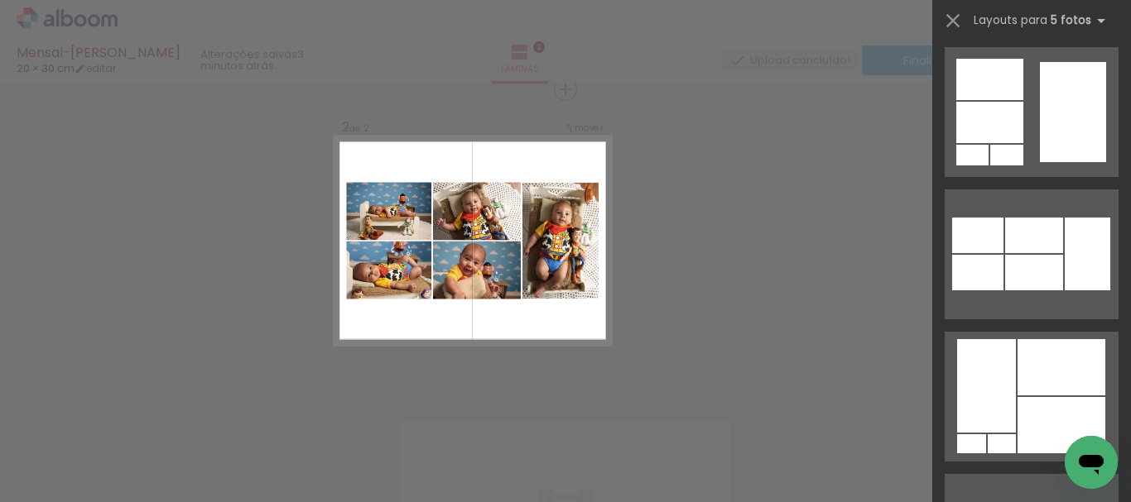
scroll to position [1714, 0]
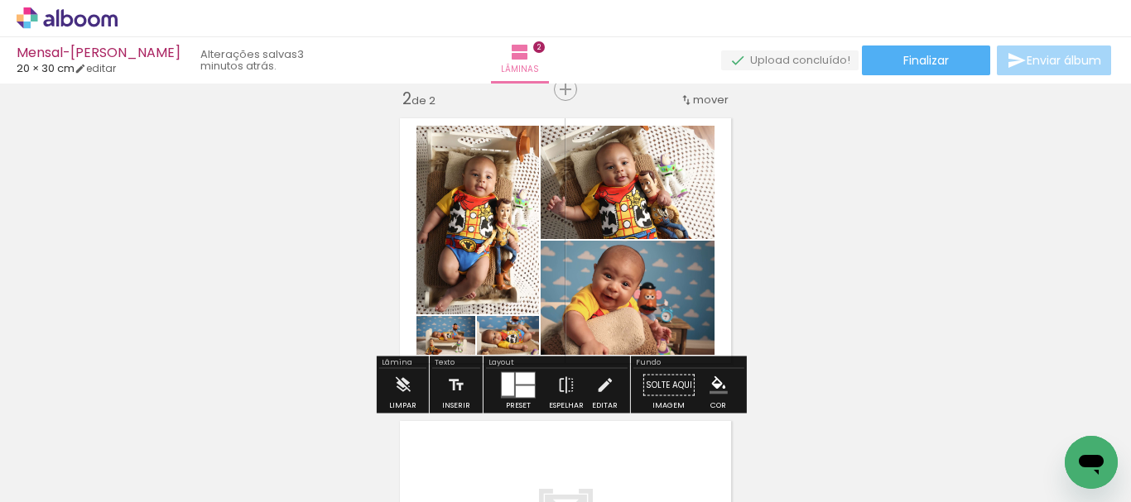
click at [669, 342] on quentale-photo at bounding box center [628, 298] width 174 height 114
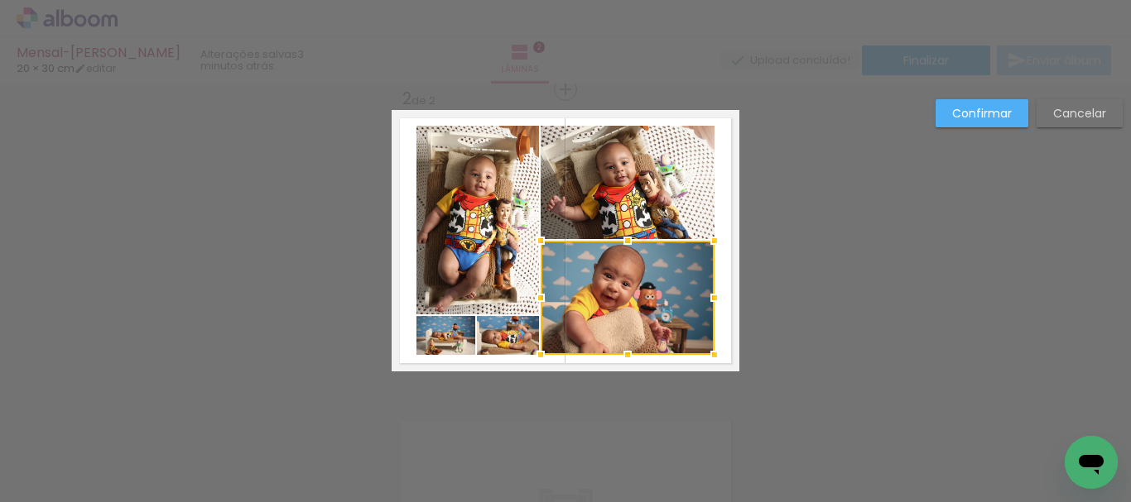
click at [665, 214] on quentale-photo at bounding box center [628, 182] width 174 height 113
click at [510, 200] on quentale-photo at bounding box center [477, 220] width 123 height 189
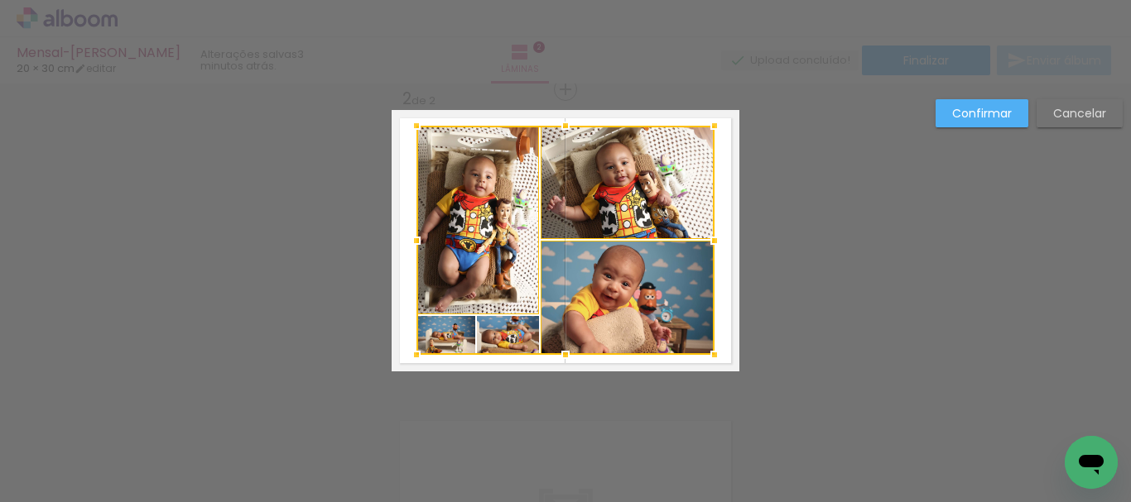
click at [517, 337] on div at bounding box center [565, 240] width 298 height 229
click at [442, 329] on div at bounding box center [565, 240] width 298 height 229
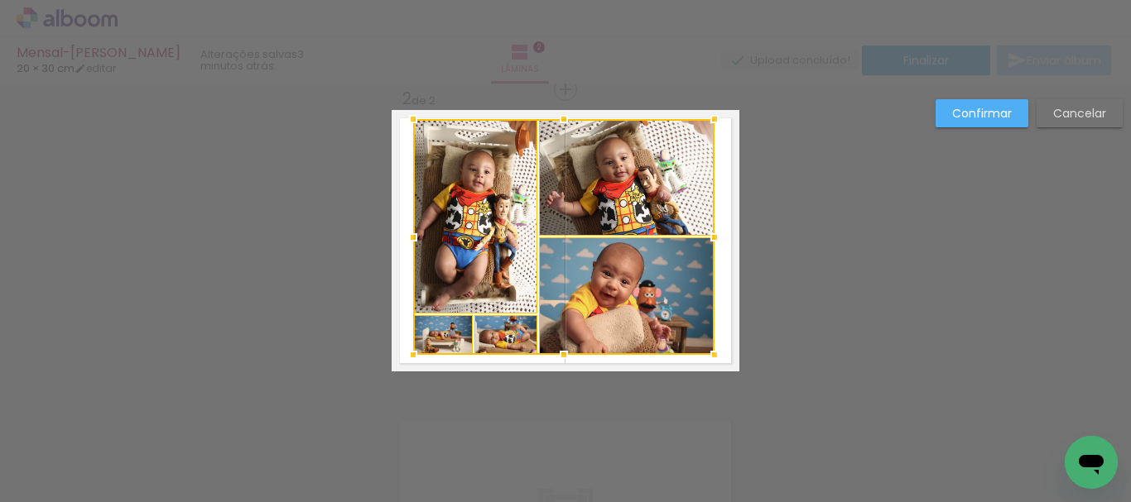
click at [412, 125] on div at bounding box center [413, 119] width 33 height 33
click at [465, 179] on div at bounding box center [563, 237] width 301 height 236
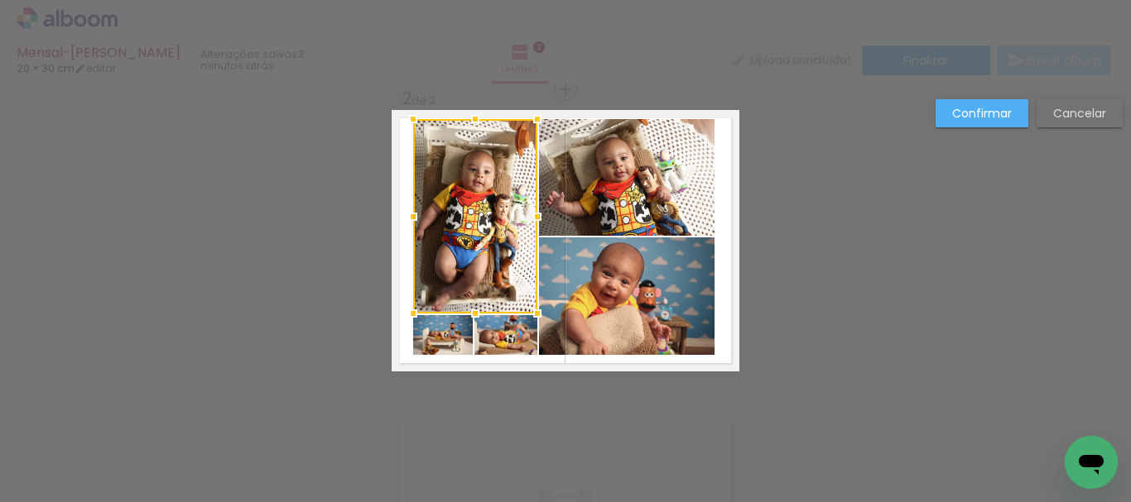
click at [624, 204] on quentale-photo at bounding box center [627, 177] width 176 height 117
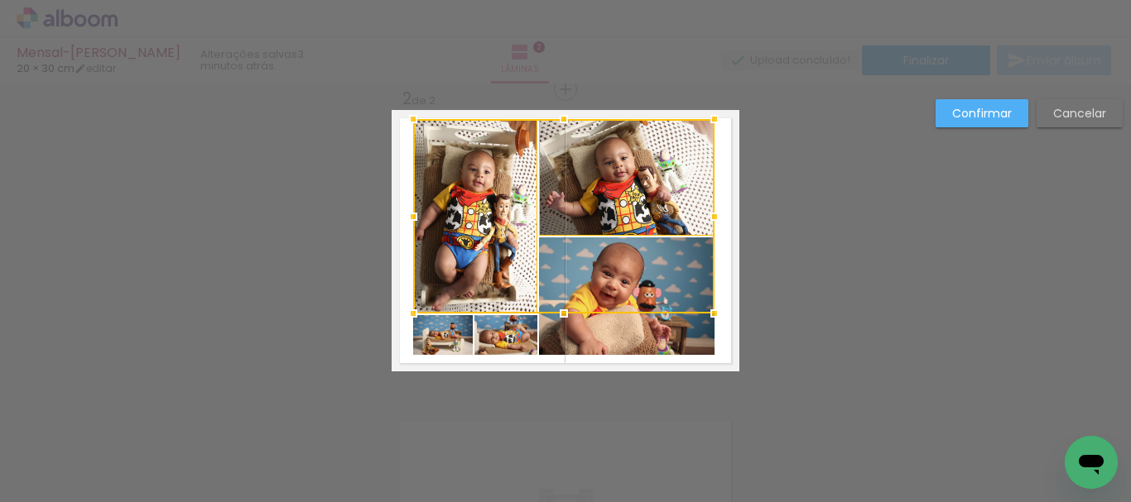
click at [645, 320] on quentale-photo at bounding box center [627, 297] width 176 height 118
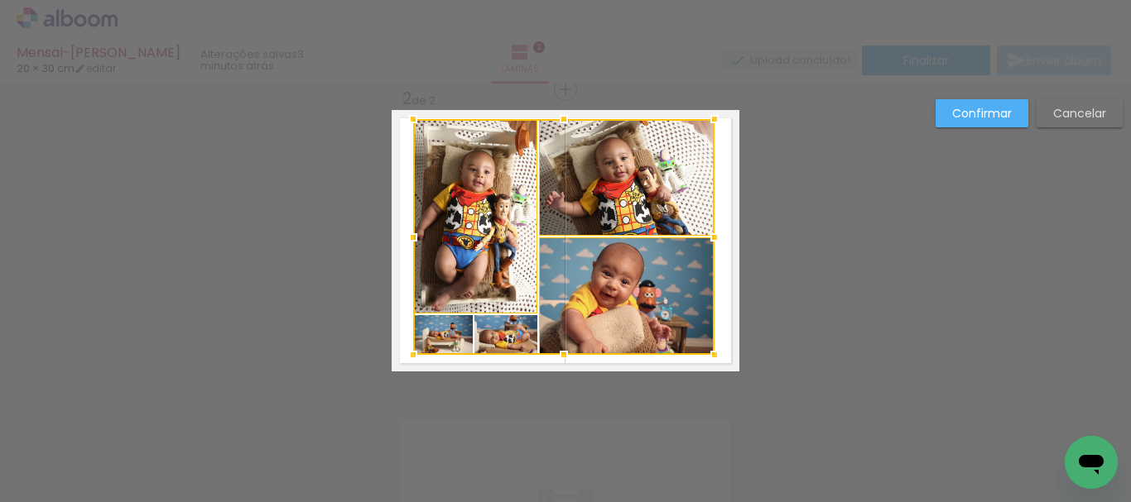
click at [514, 341] on div at bounding box center [563, 237] width 301 height 236
click at [447, 337] on div at bounding box center [563, 237] width 301 height 236
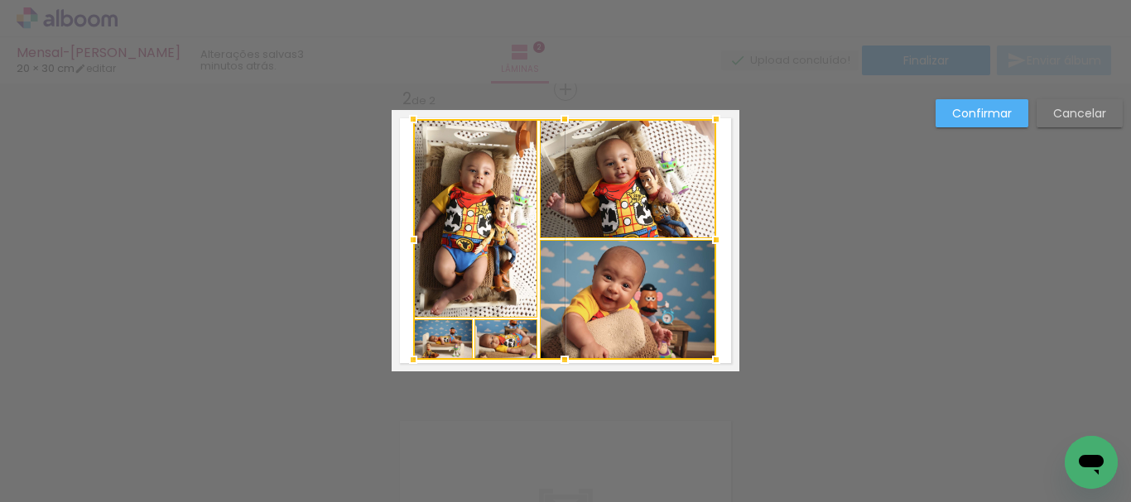
click at [706, 363] on div at bounding box center [716, 360] width 33 height 33
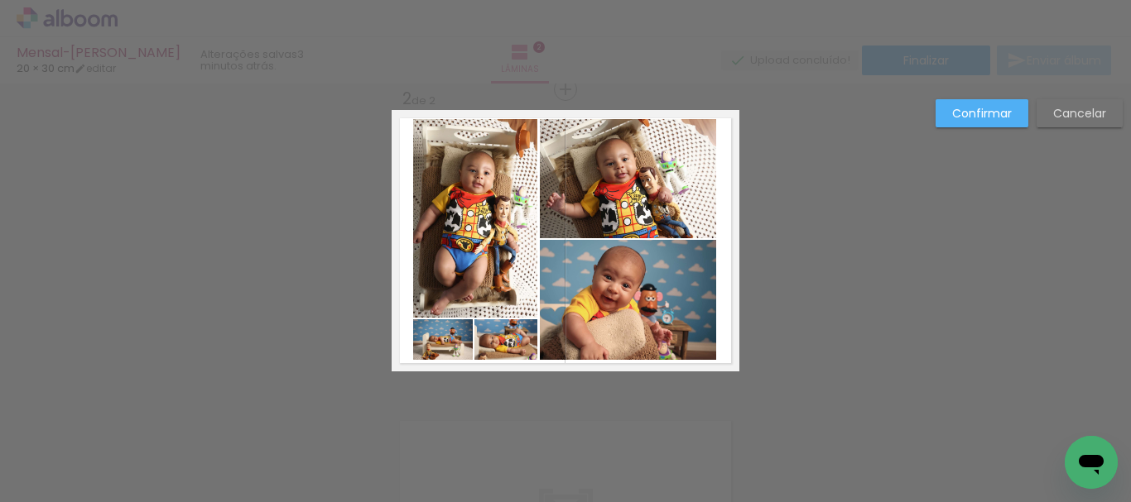
click at [634, 319] on quentale-photo at bounding box center [628, 300] width 176 height 120
click at [483, 267] on quentale-photo at bounding box center [475, 218] width 124 height 199
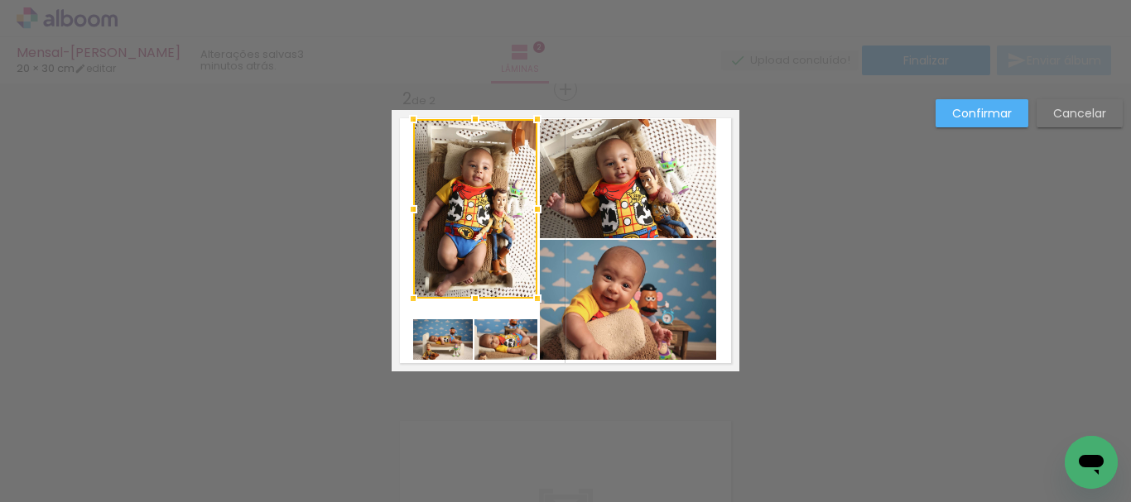
drag, startPoint x: 464, startPoint y: 317, endPoint x: 460, endPoint y: 298, distance: 19.5
click at [460, 298] on div at bounding box center [475, 298] width 33 height 33
click at [511, 351] on quentale-photo at bounding box center [505, 340] width 63 height 41
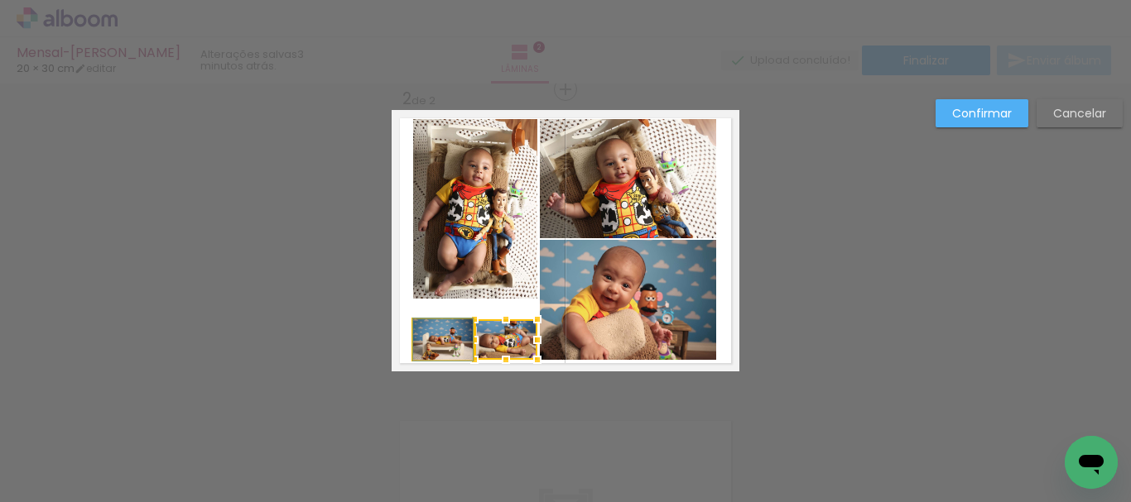
click at [447, 349] on quentale-photo at bounding box center [443, 340] width 60 height 41
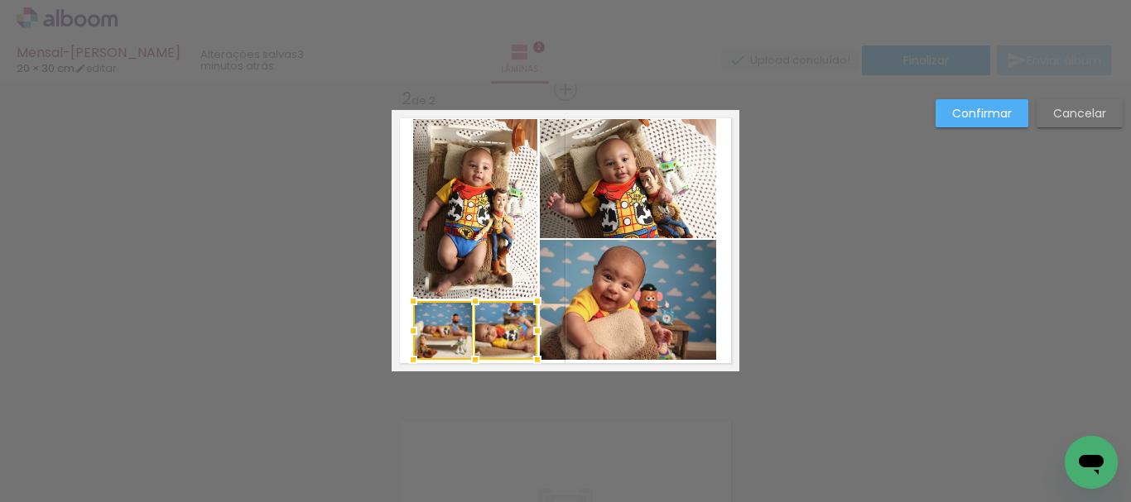
drag, startPoint x: 476, startPoint y: 326, endPoint x: 474, endPoint y: 308, distance: 18.3
click at [474, 308] on div at bounding box center [475, 301] width 33 height 33
click at [972, 127] on div "Confirmar Cancelar" at bounding box center [1024, 119] width 195 height 41
click at [0, 0] on slot "Confirmar" at bounding box center [0, 0] width 0 height 0
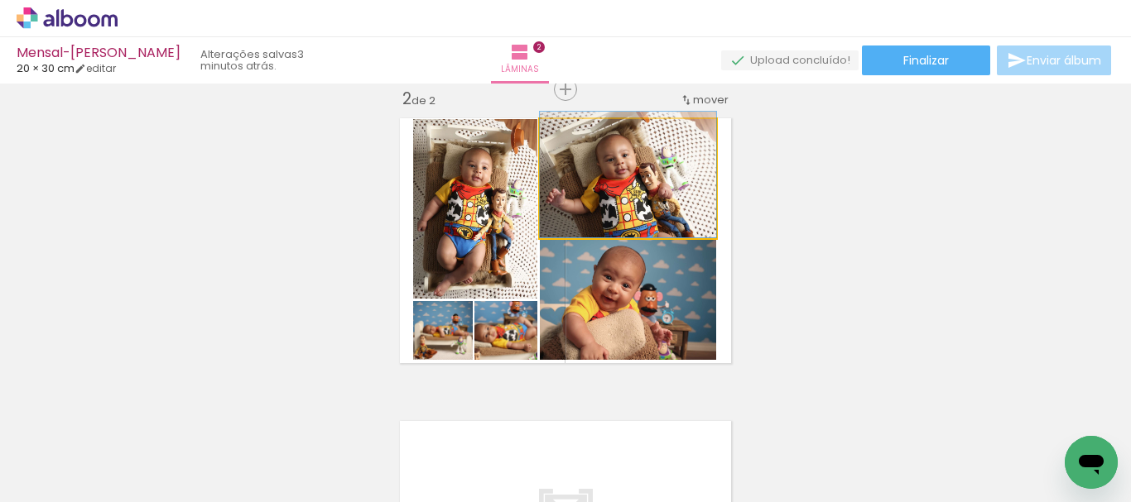
drag, startPoint x: 620, startPoint y: 215, endPoint x: 653, endPoint y: 208, distance: 33.9
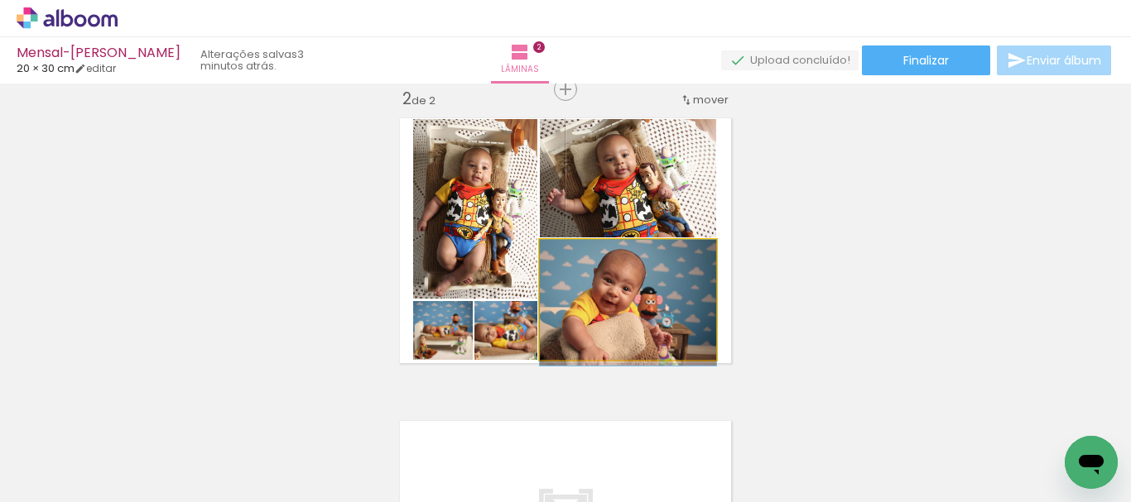
drag, startPoint x: 664, startPoint y: 298, endPoint x: 672, endPoint y: 297, distance: 8.3
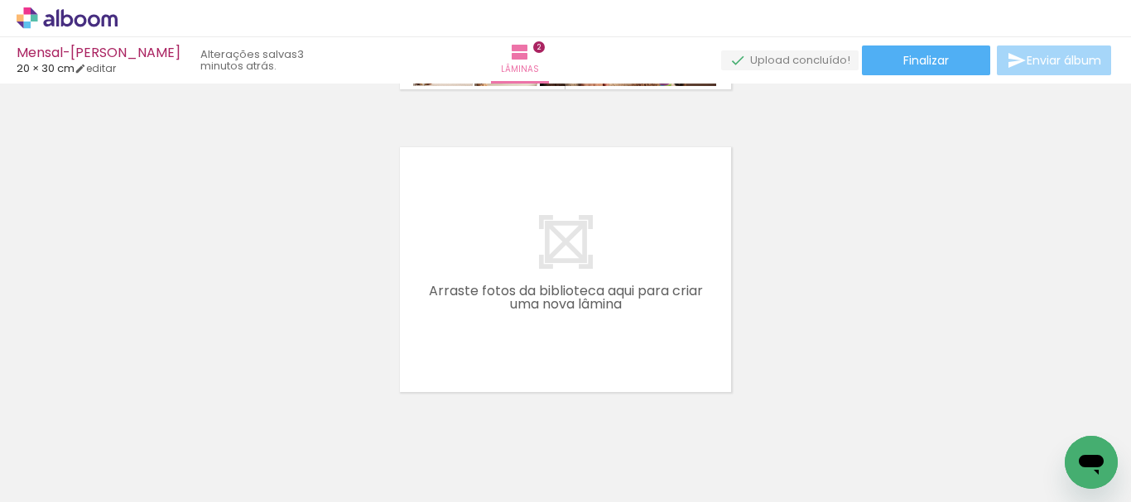
scroll to position [601, 0]
click at [50, 478] on span "Adicionar Fotos" at bounding box center [59, 480] width 50 height 18
click at [0, 0] on input "file" at bounding box center [0, 0] width 0 height 0
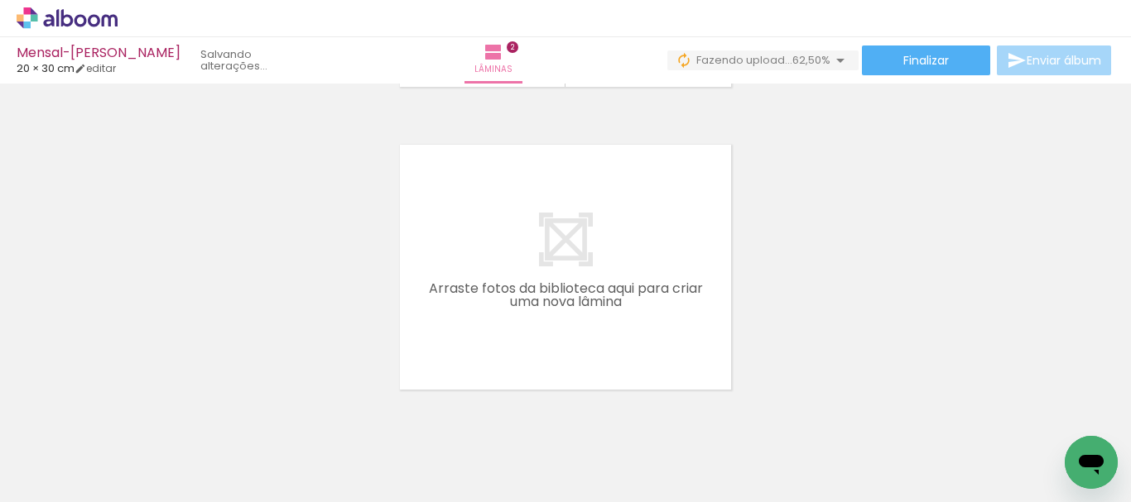
scroll to position [656, 0]
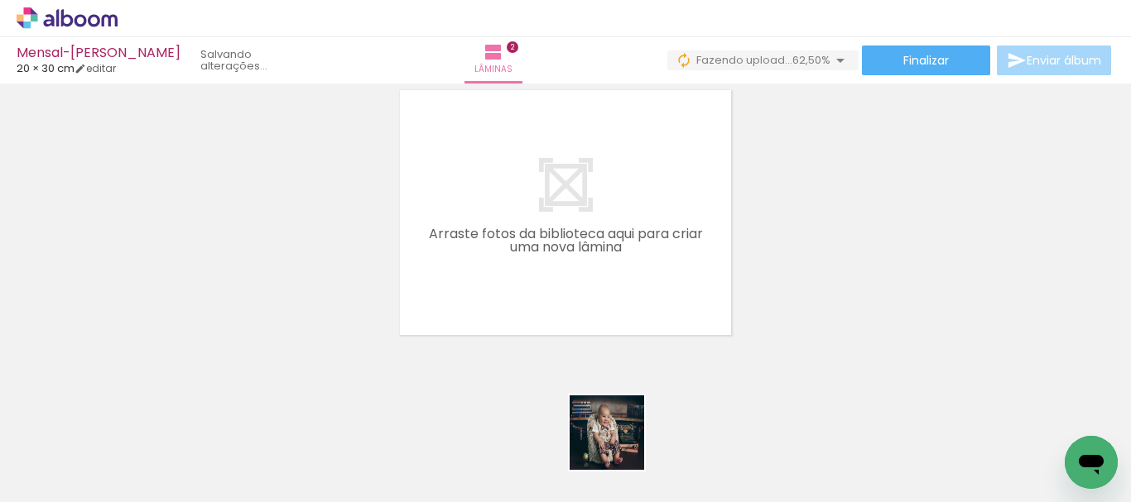
drag, startPoint x: 618, startPoint y: 454, endPoint x: 636, endPoint y: 366, distance: 89.5
click at [574, 261] on quentale-workspace at bounding box center [565, 251] width 1131 height 502
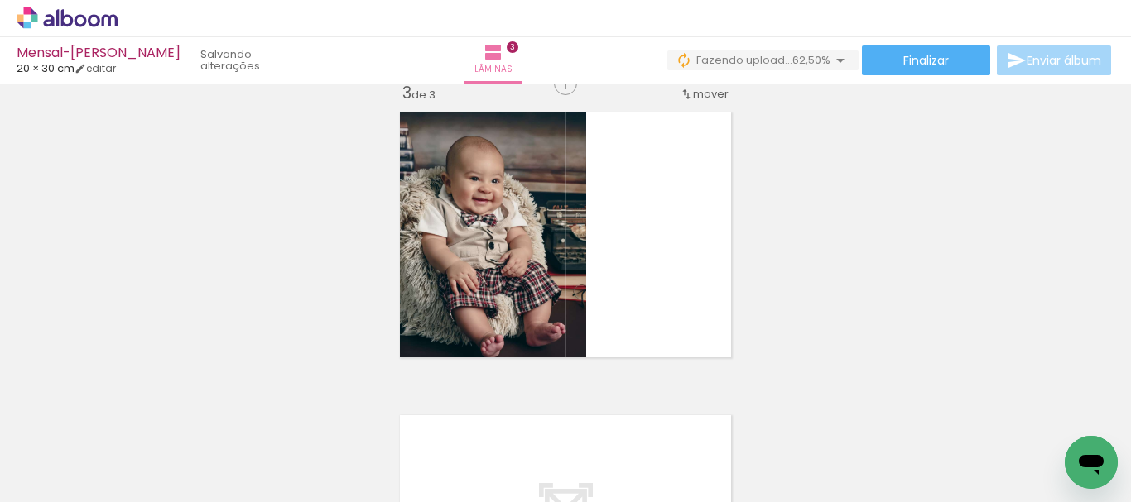
scroll to position [628, 0]
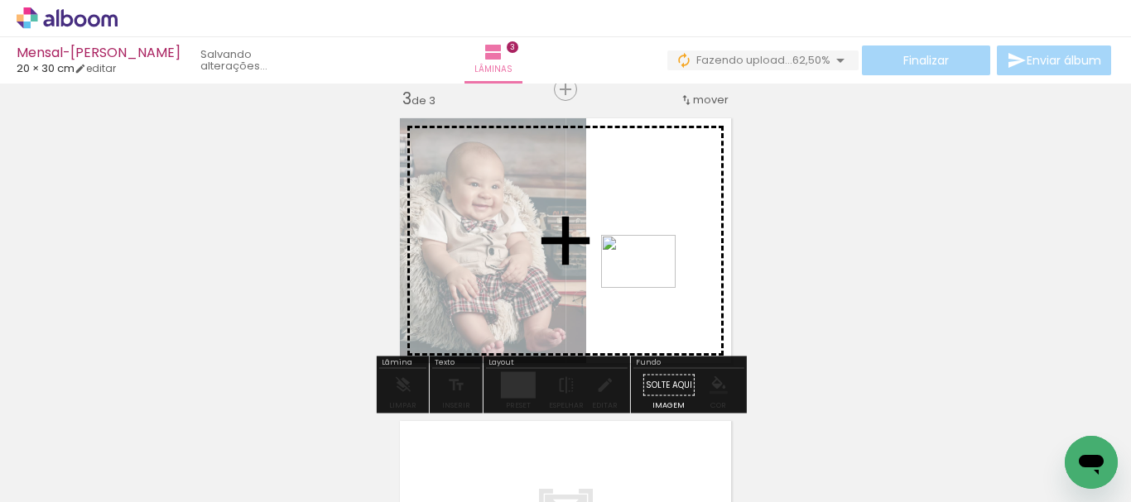
drag, startPoint x: 708, startPoint y: 445, endPoint x: 765, endPoint y: 428, distance: 59.7
click at [651, 284] on quentale-workspace at bounding box center [565, 251] width 1131 height 502
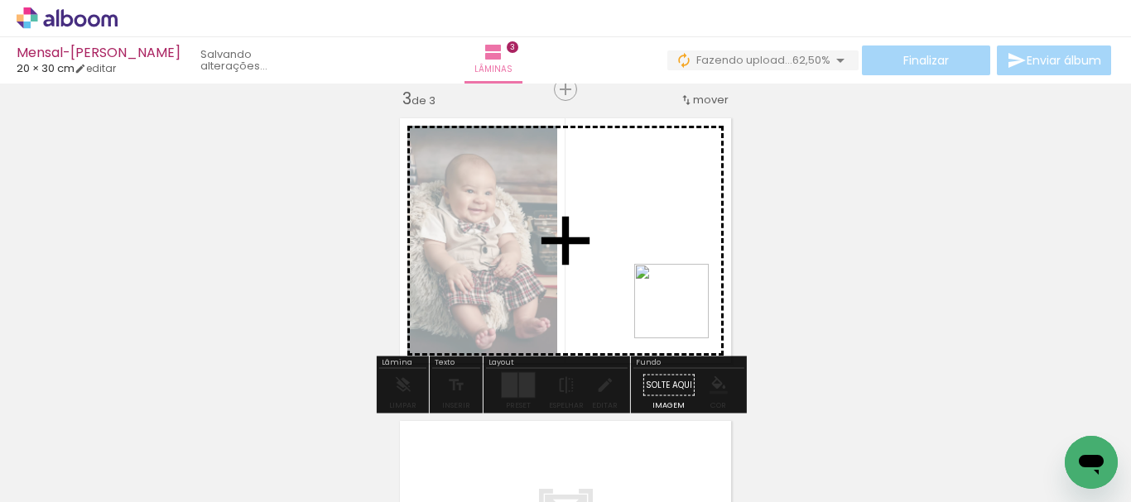
drag, startPoint x: 780, startPoint y: 447, endPoint x: 684, endPoint y: 314, distance: 164.3
click at [684, 314] on quentale-workspace at bounding box center [565, 251] width 1131 height 502
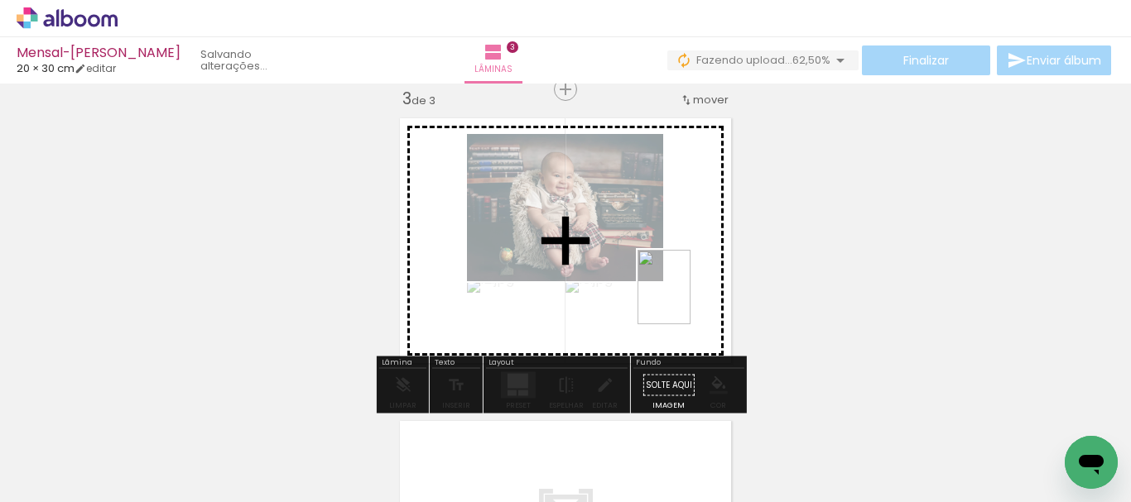
drag, startPoint x: 897, startPoint y: 464, endPoint x: 687, endPoint y: 300, distance: 266.6
click at [687, 300] on quentale-workspace at bounding box center [565, 251] width 1131 height 502
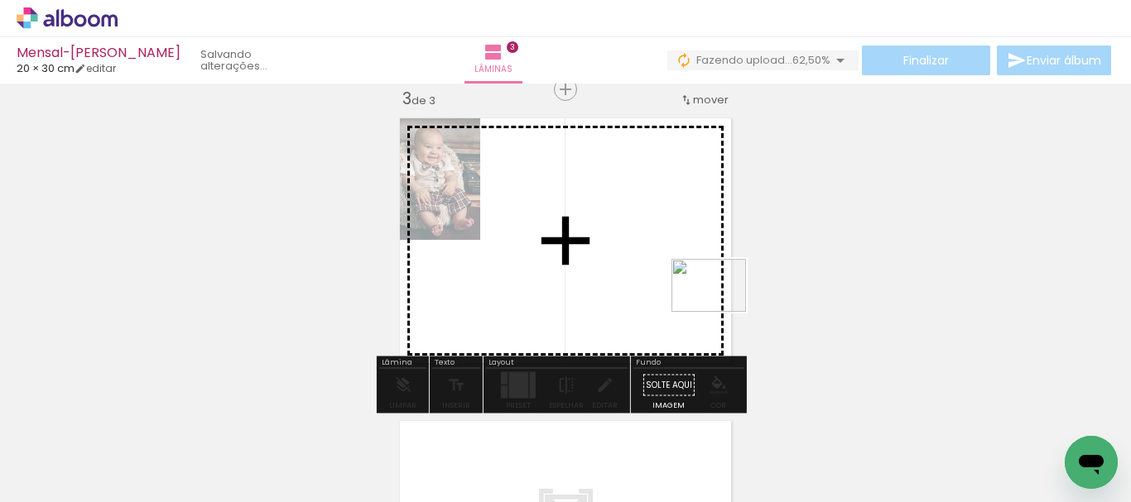
drag, startPoint x: 964, startPoint y: 458, endPoint x: 1006, endPoint y: 432, distance: 49.4
click at [719, 307] on quentale-workspace at bounding box center [565, 251] width 1131 height 502
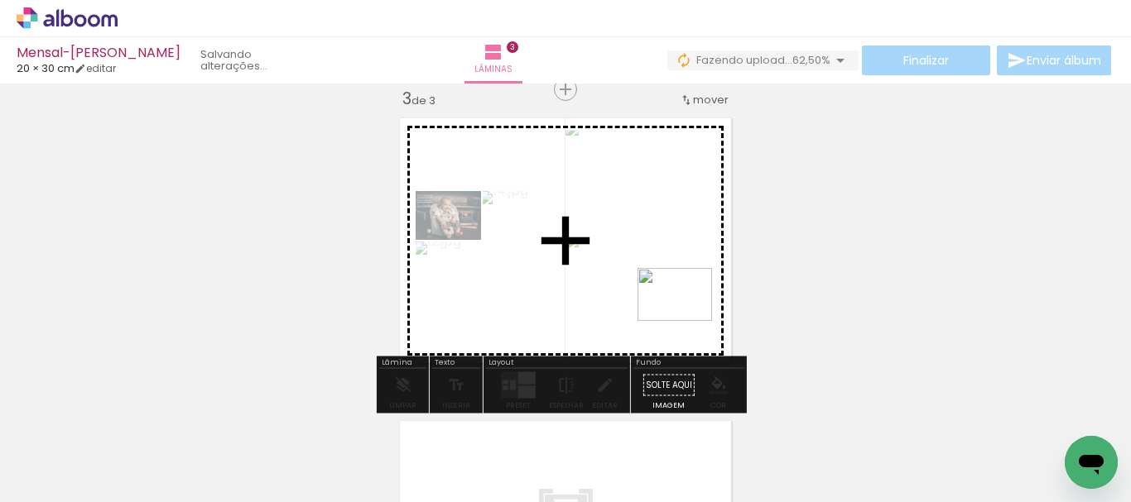
drag, startPoint x: 1051, startPoint y: 461, endPoint x: 687, endPoint y: 319, distance: 390.3
click at [682, 318] on quentale-workspace at bounding box center [565, 251] width 1131 height 502
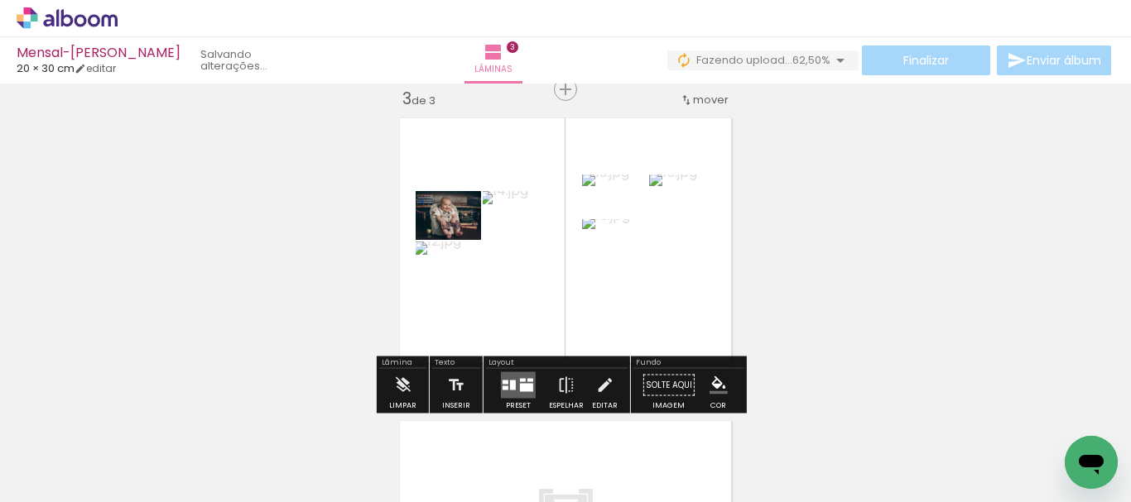
click at [512, 379] on quentale-layouter at bounding box center [518, 386] width 35 height 26
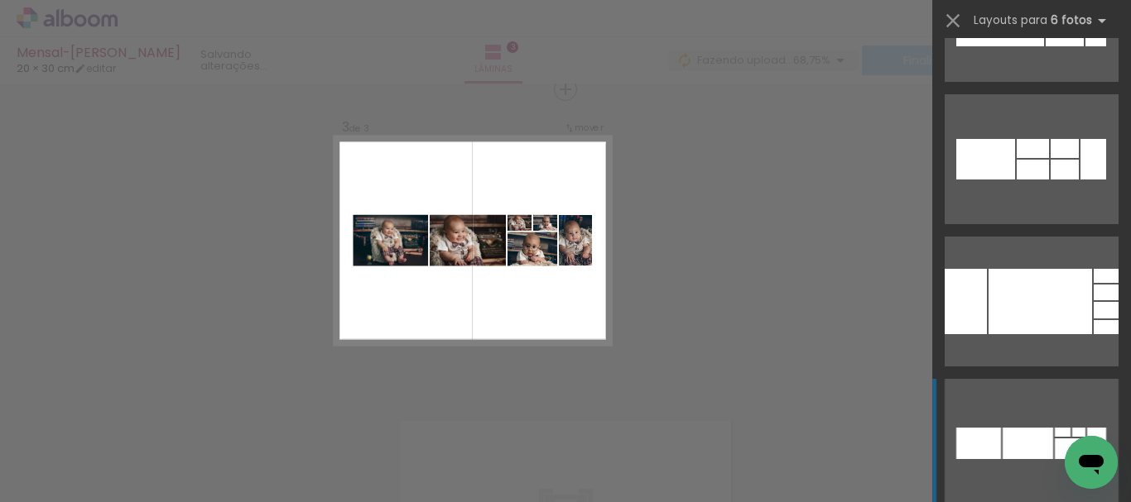
scroll to position [6788, 0]
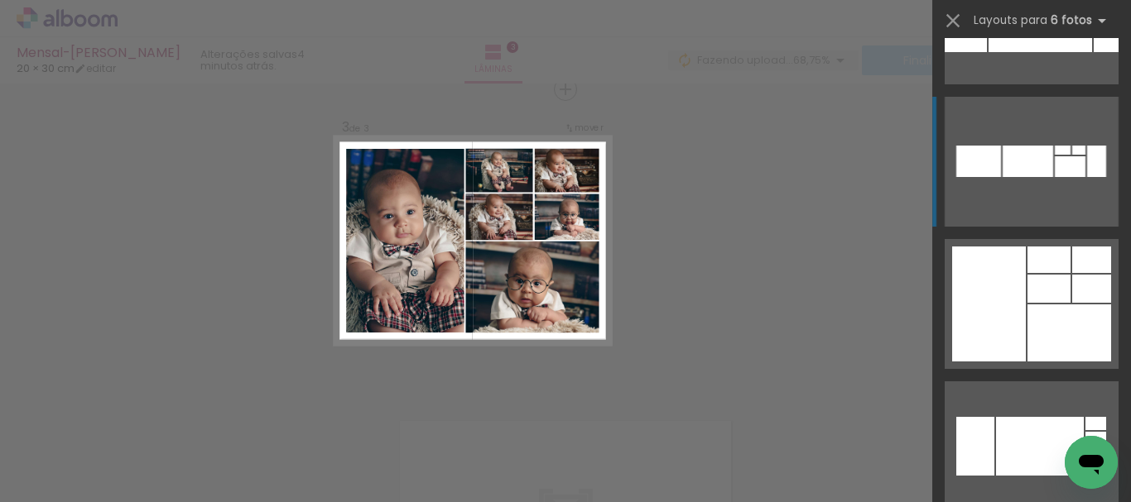
click at [994, 417] on div at bounding box center [975, 446] width 38 height 59
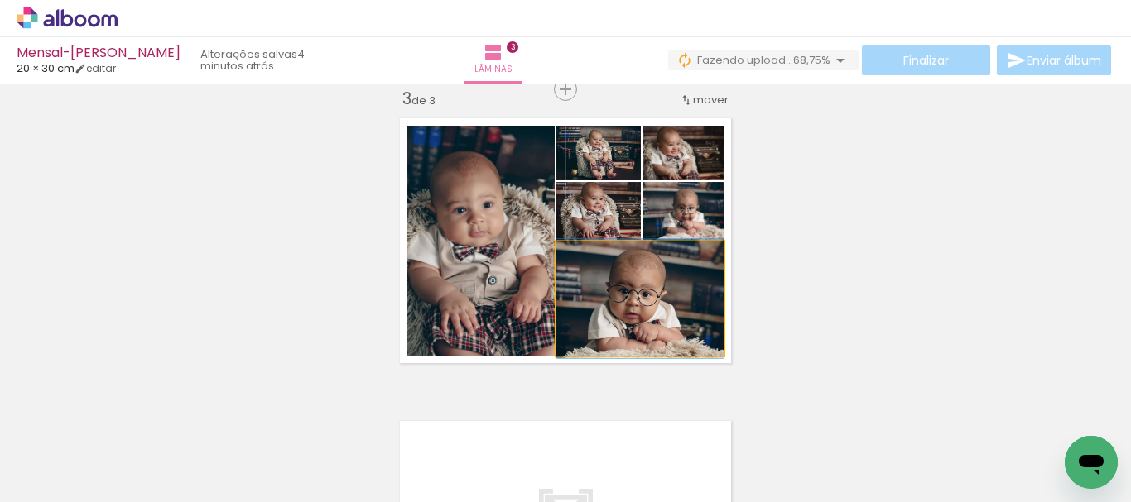
click at [659, 327] on quentale-photo at bounding box center [639, 299] width 167 height 114
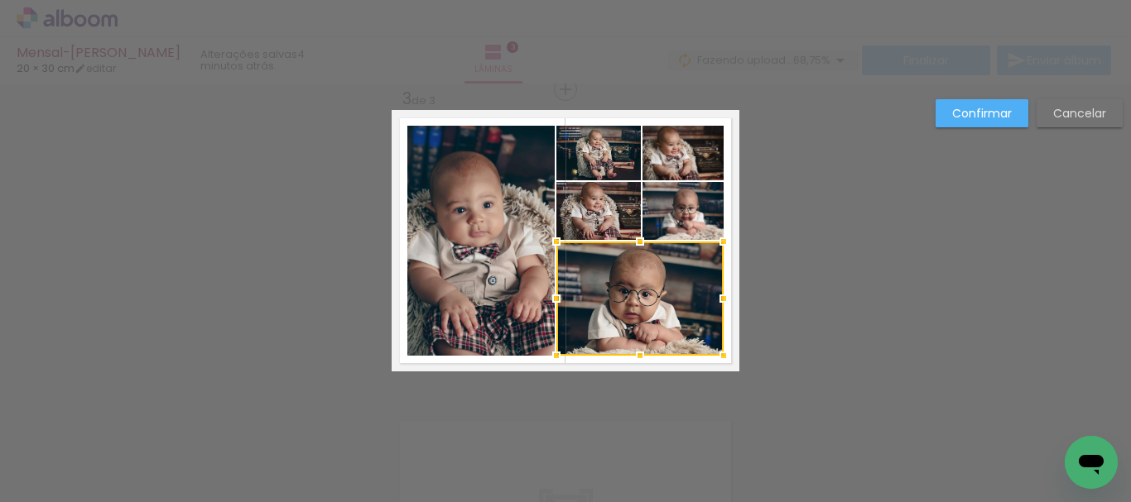
click at [676, 222] on quentale-photo at bounding box center [682, 211] width 81 height 58
click at [618, 222] on div at bounding box center [639, 269] width 167 height 174
click at [607, 144] on quentale-photo at bounding box center [598, 153] width 84 height 55
click at [647, 150] on div at bounding box center [639, 241] width 167 height 230
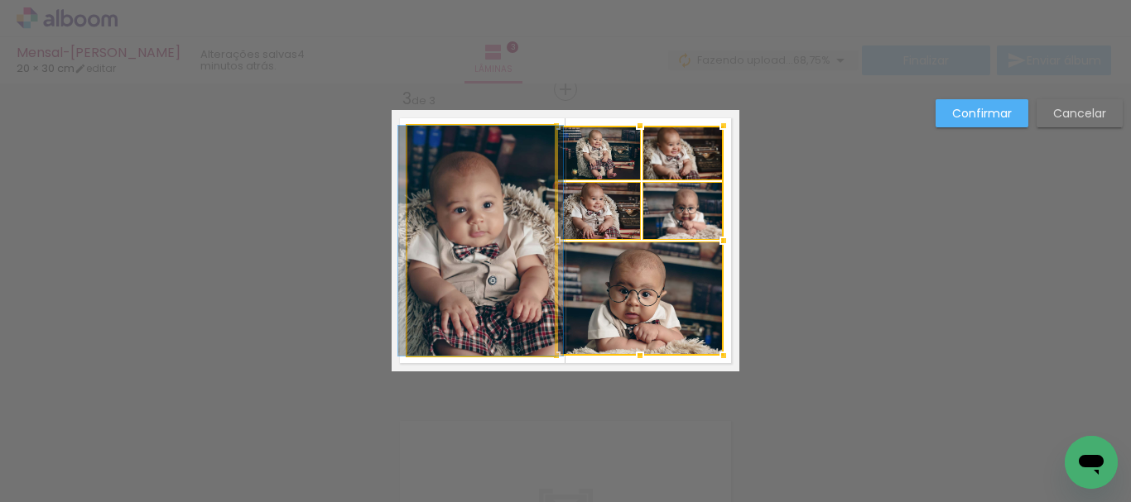
click at [471, 236] on quentale-photo at bounding box center [480, 241] width 147 height 230
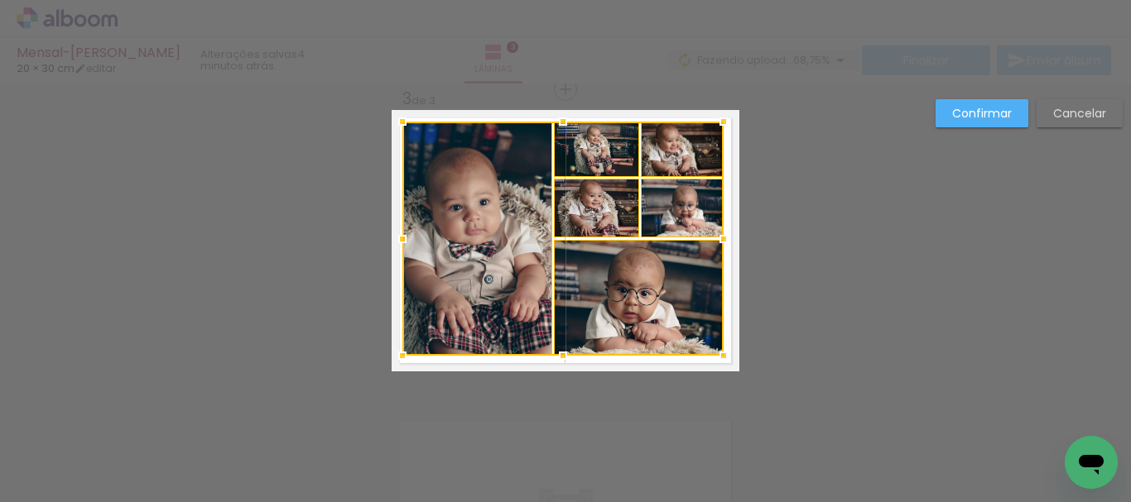
click at [395, 128] on div at bounding box center [402, 121] width 33 height 33
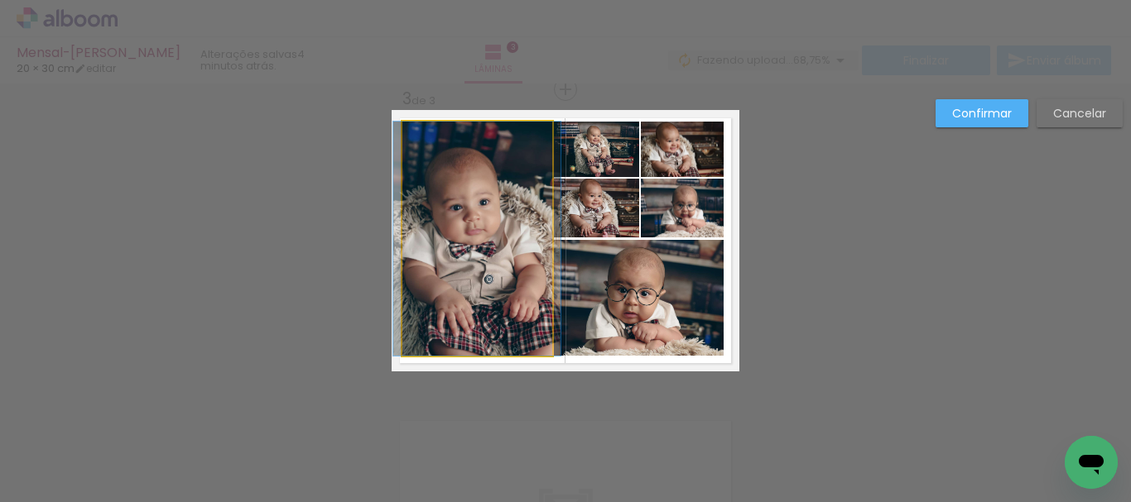
click at [523, 219] on quentale-photo at bounding box center [477, 239] width 150 height 234
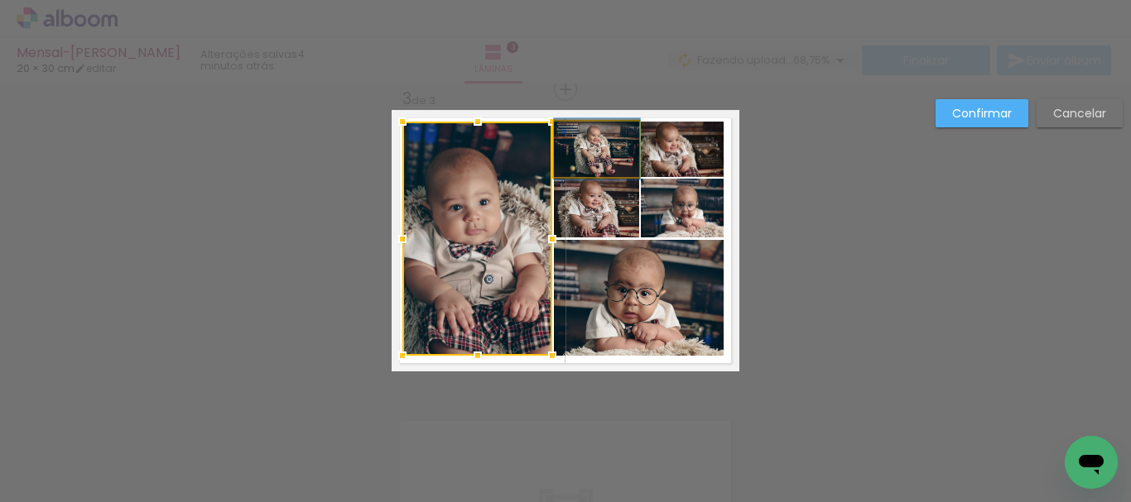
click at [614, 151] on quentale-photo at bounding box center [597, 149] width 86 height 55
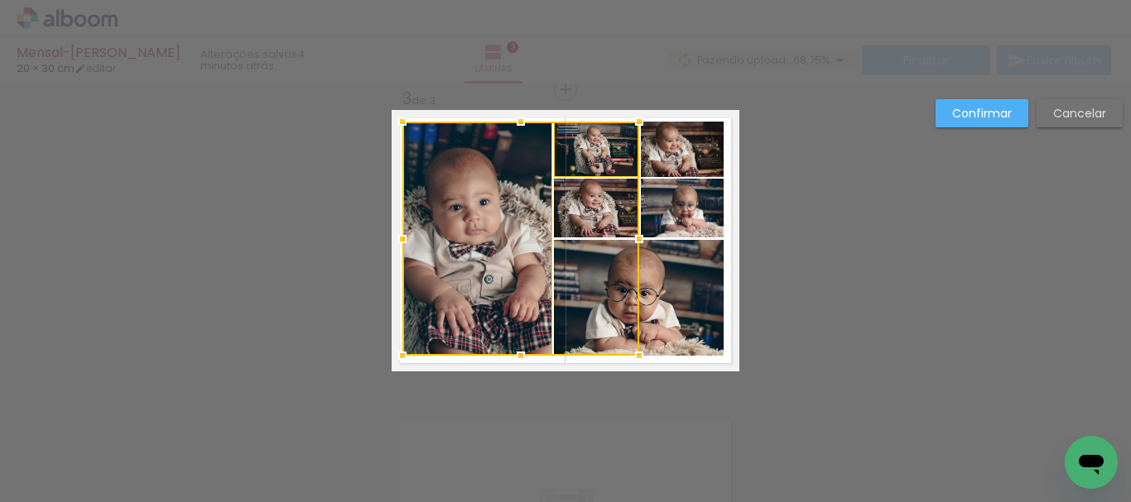
click at [671, 152] on quentale-photo at bounding box center [682, 149] width 83 height 55
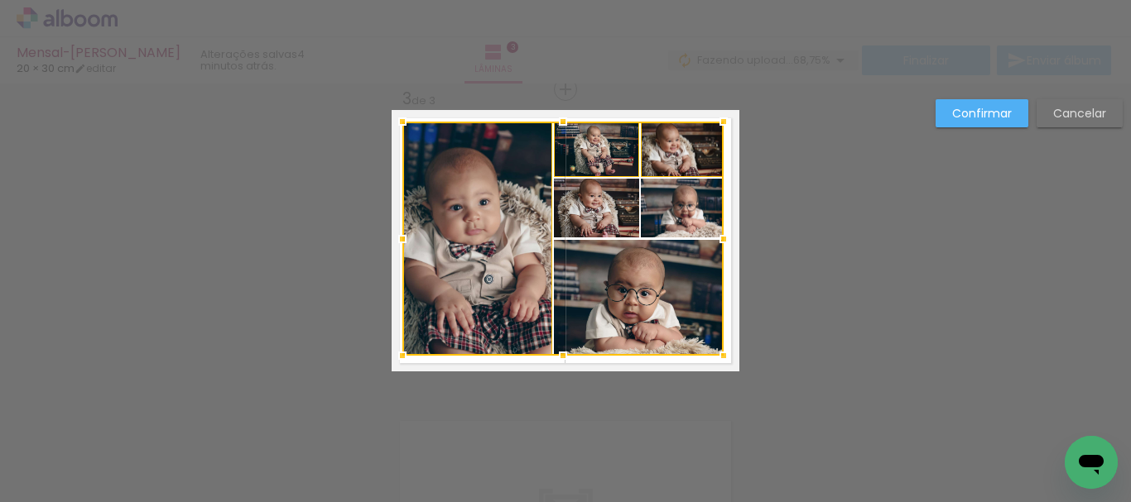
click at [672, 215] on div at bounding box center [562, 239] width 321 height 234
click at [610, 219] on div at bounding box center [562, 239] width 321 height 234
click at [641, 303] on div at bounding box center [562, 239] width 321 height 234
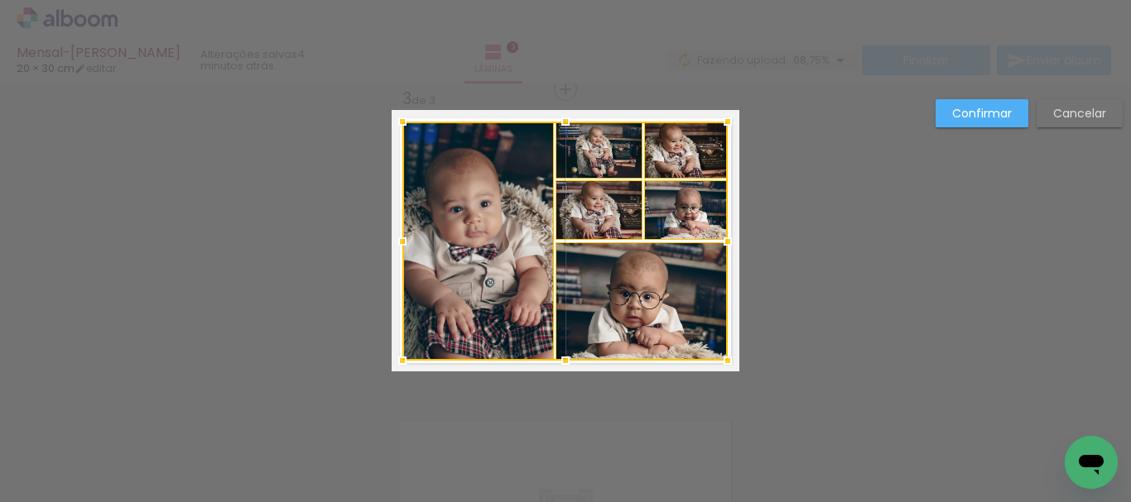
click at [719, 363] on div at bounding box center [727, 360] width 33 height 33
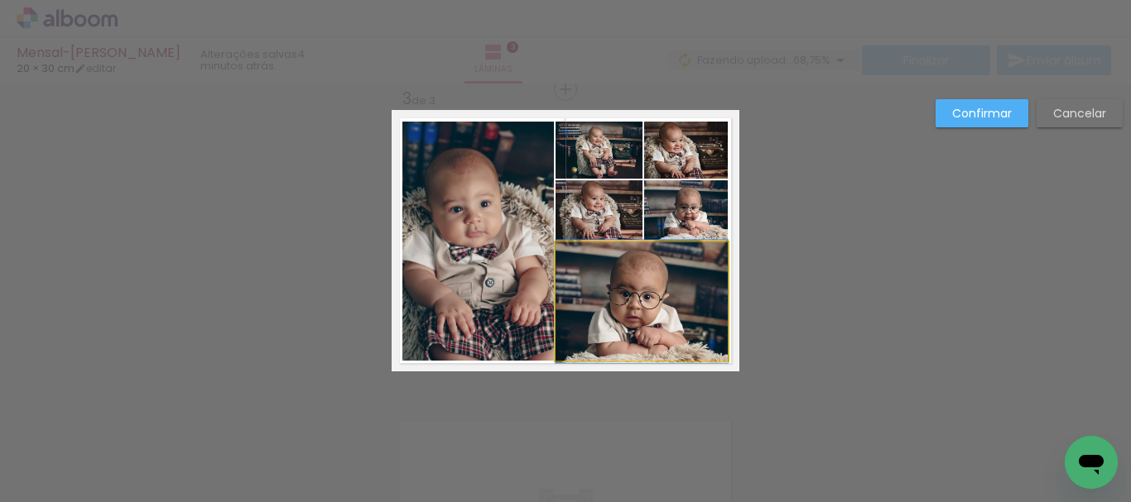
click at [644, 311] on quentale-photo at bounding box center [641, 302] width 172 height 118
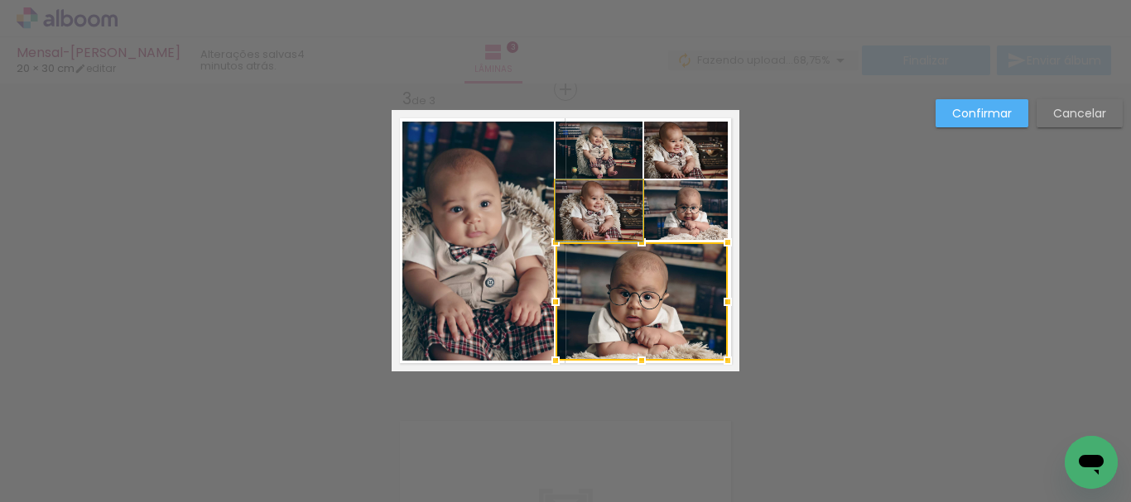
click at [617, 213] on quentale-photo at bounding box center [598, 210] width 87 height 60
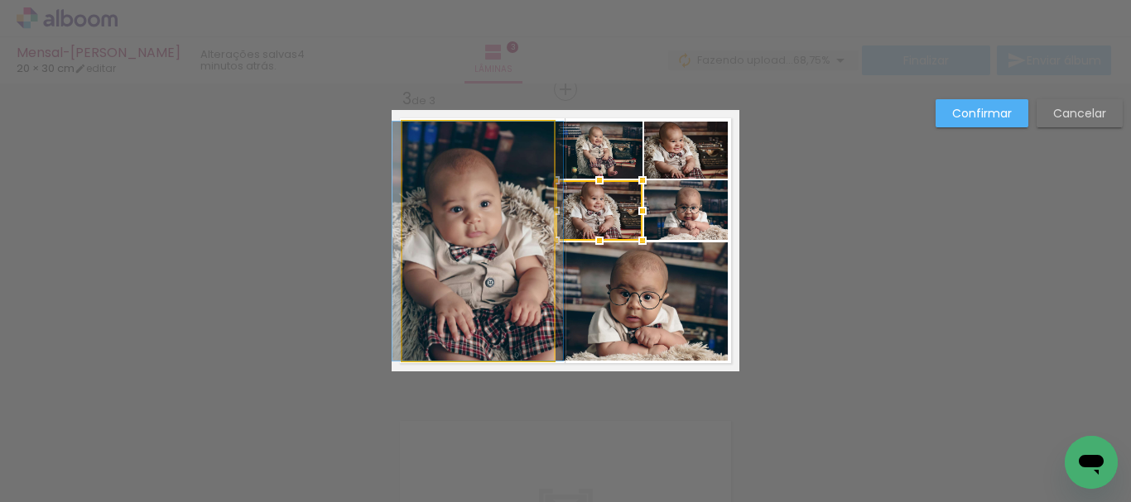
click at [490, 246] on quentale-photo at bounding box center [477, 241] width 151 height 239
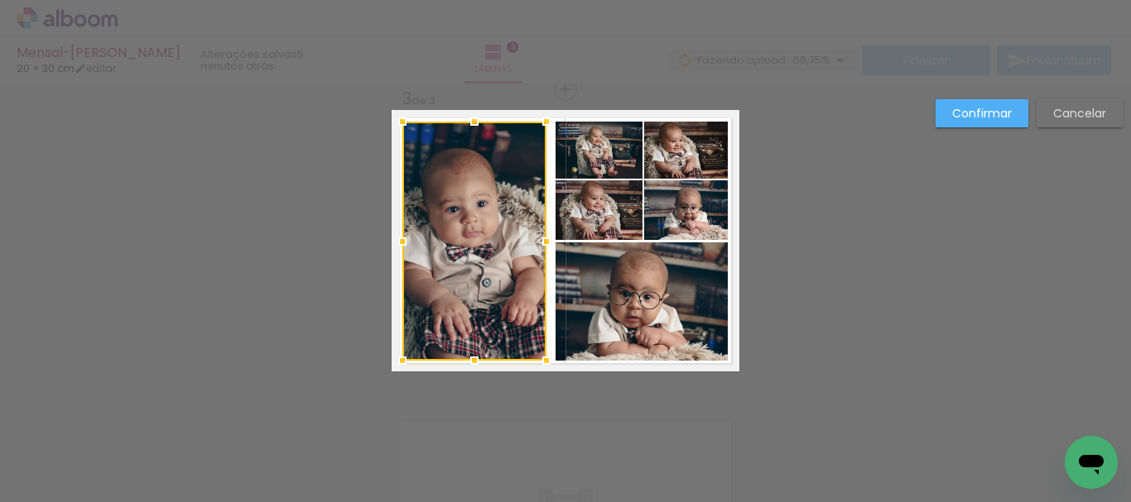
click at [534, 249] on div at bounding box center [546, 241] width 33 height 33
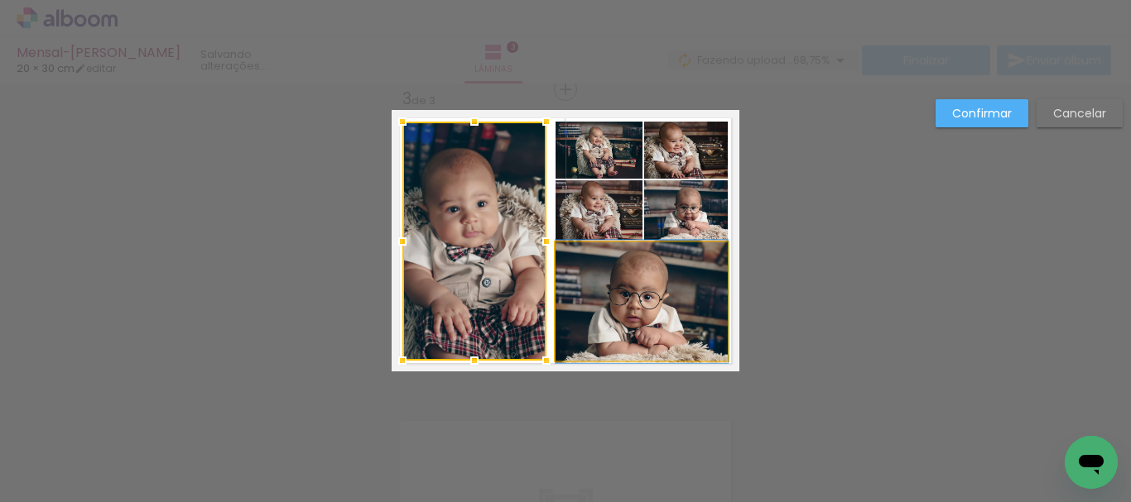
click at [635, 318] on quentale-photo at bounding box center [641, 302] width 172 height 118
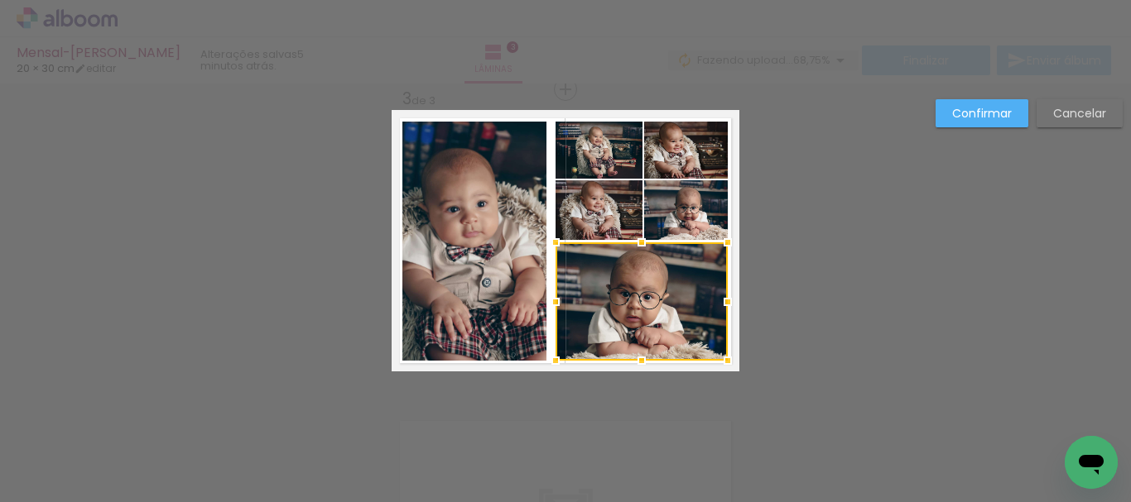
click at [599, 219] on quentale-photo at bounding box center [598, 210] width 87 height 60
click at [673, 220] on div at bounding box center [641, 270] width 172 height 180
click at [685, 169] on quentale-photo at bounding box center [686, 150] width 84 height 57
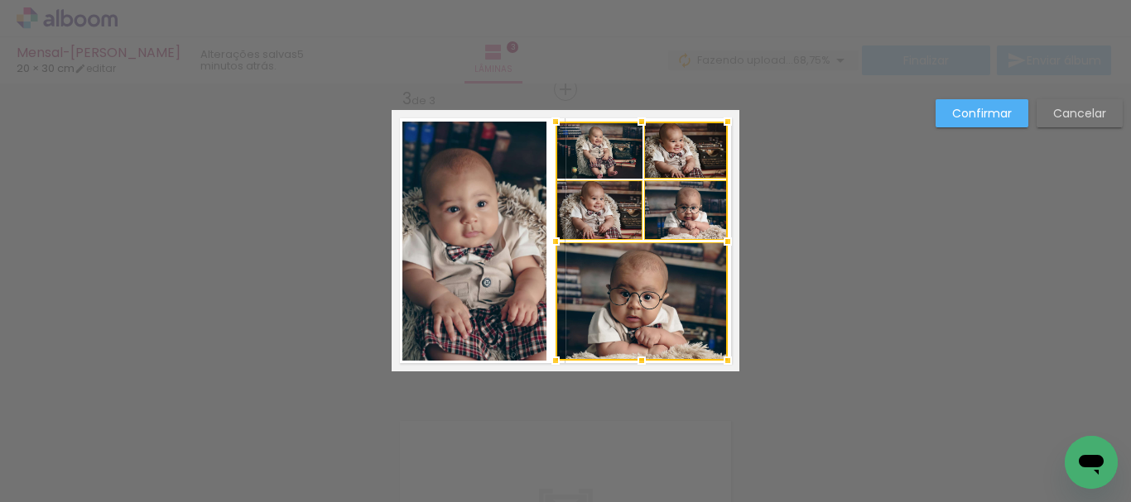
click at [617, 166] on div at bounding box center [641, 241] width 172 height 239
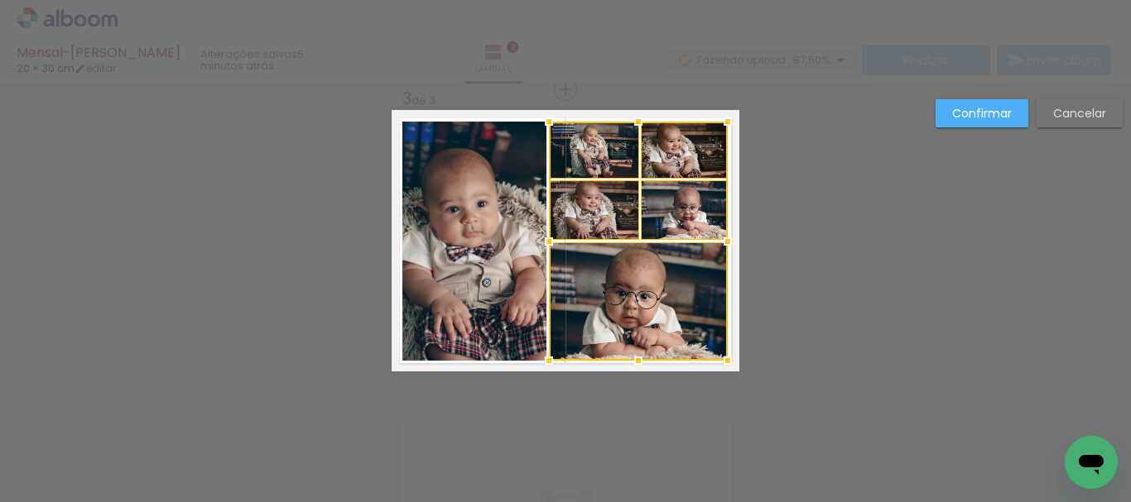
click at [546, 245] on div at bounding box center [548, 241] width 33 height 33
click at [627, 294] on quentale-photo at bounding box center [638, 302] width 179 height 118
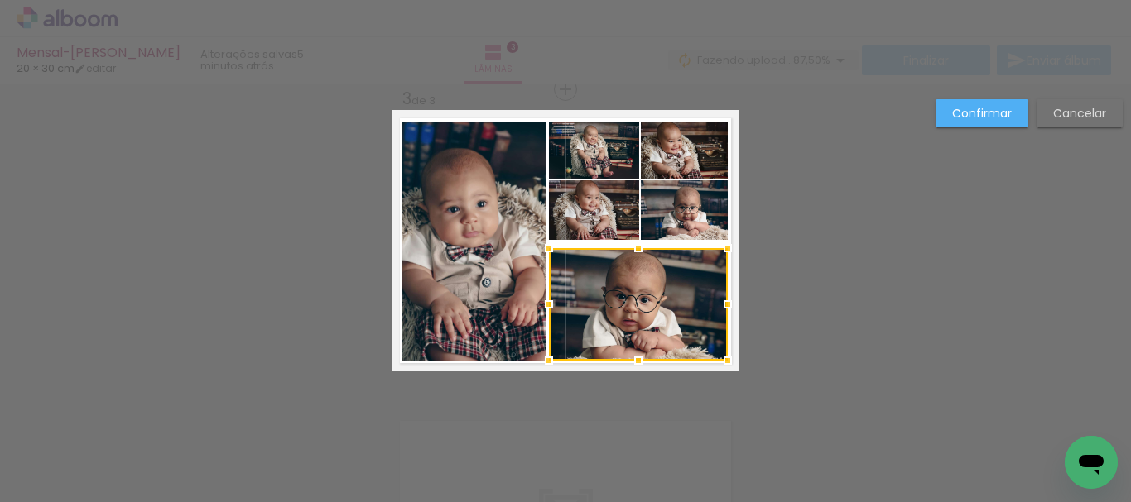
click at [638, 253] on div at bounding box center [638, 248] width 33 height 33
click at [663, 224] on quentale-photo at bounding box center [684, 210] width 87 height 60
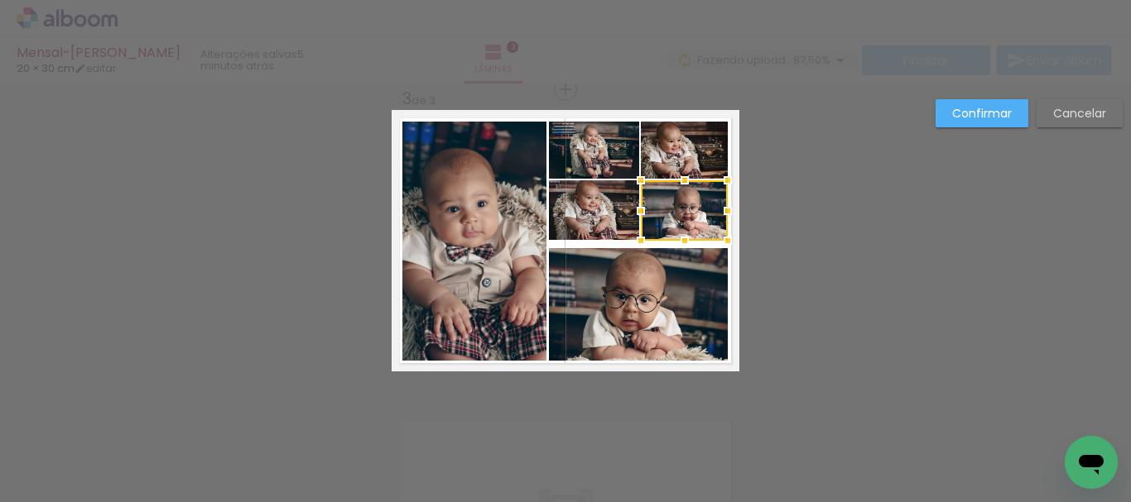
click at [603, 214] on quentale-photo at bounding box center [594, 210] width 90 height 60
click at [599, 163] on quentale-photo at bounding box center [594, 150] width 90 height 57
click at [645, 151] on div at bounding box center [638, 181] width 179 height 118
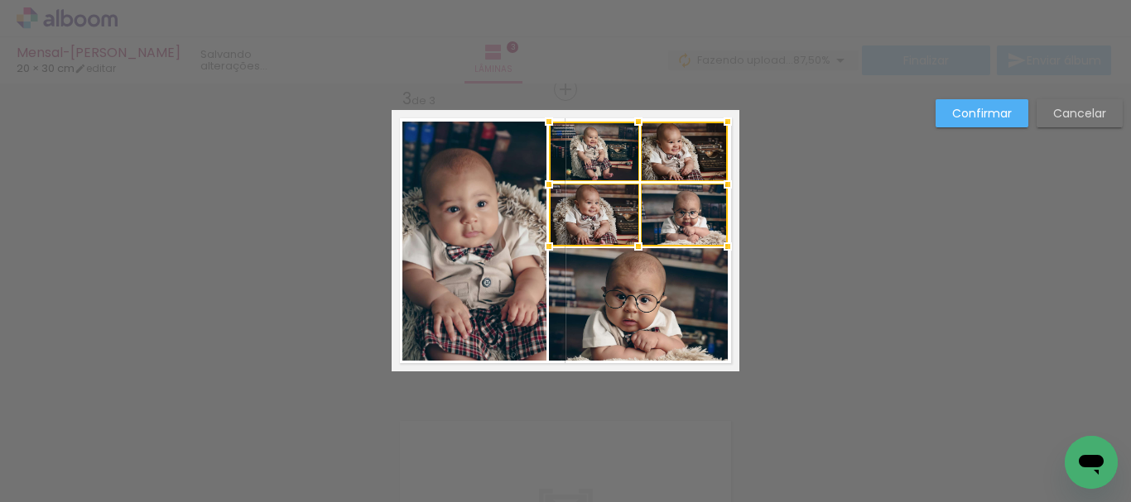
click at [633, 245] on div at bounding box center [638, 246] width 33 height 33
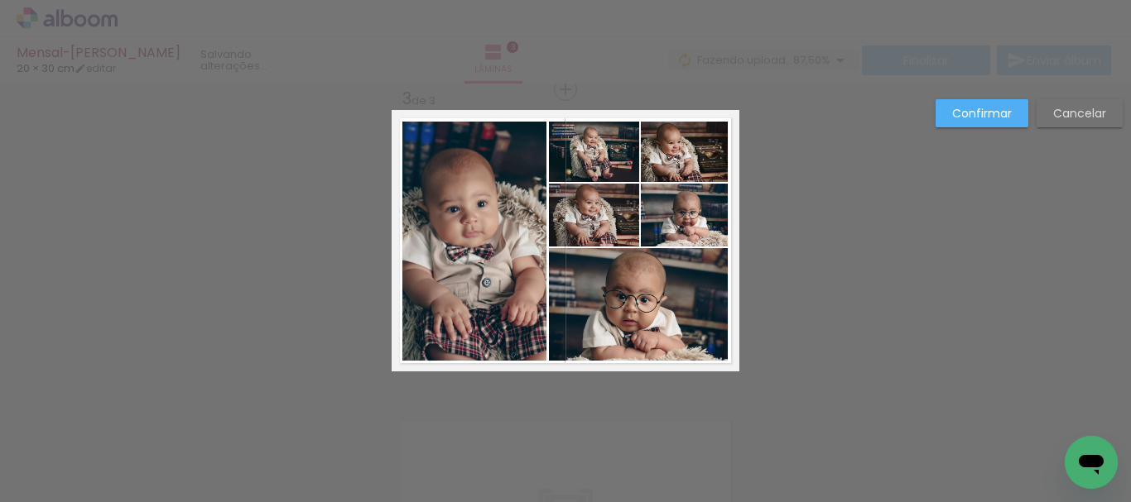
click at [0, 0] on slot "Confirmar" at bounding box center [0, 0] width 0 height 0
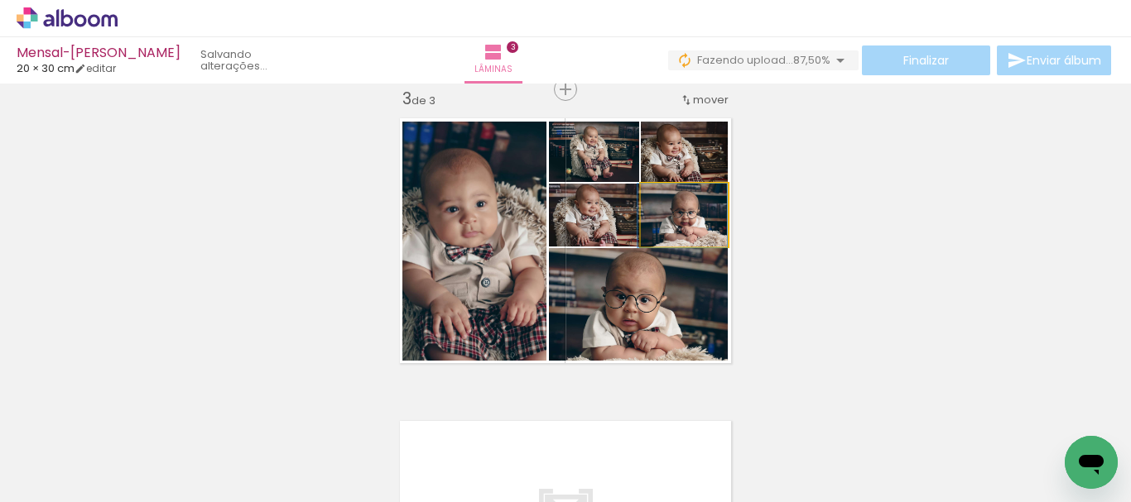
drag, startPoint x: 709, startPoint y: 227, endPoint x: 704, endPoint y: 235, distance: 10.1
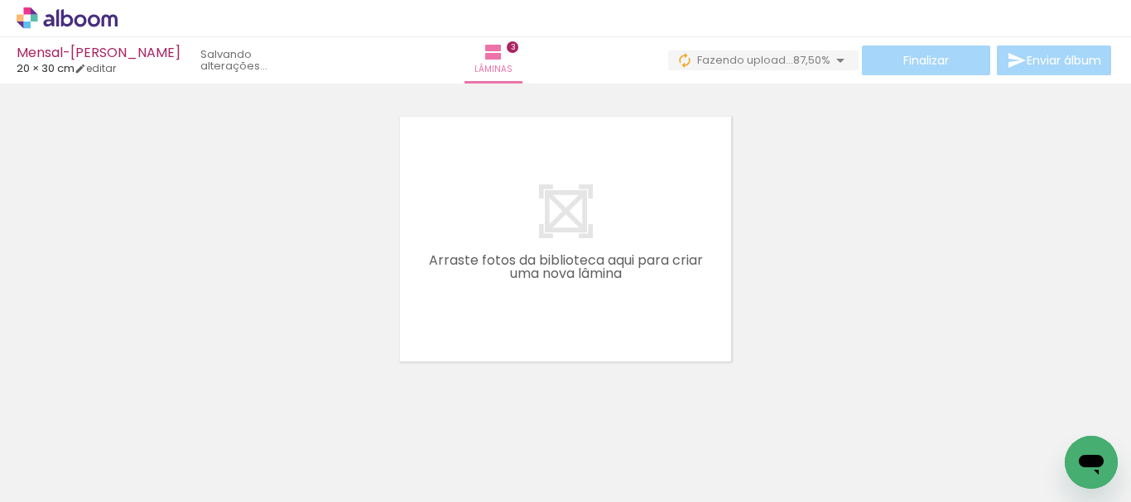
scroll to position [959, 0]
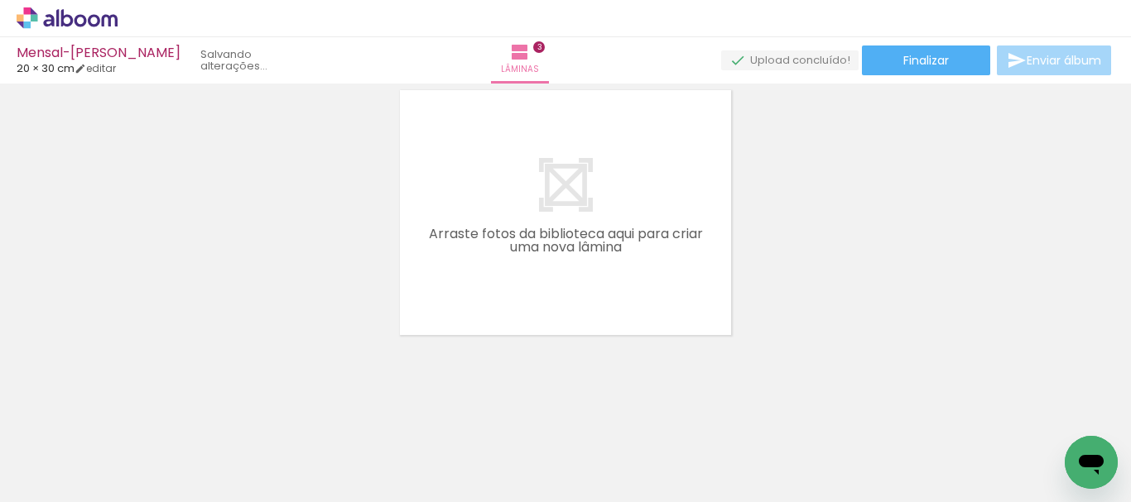
click at [62, 487] on span "Adicionar Fotos" at bounding box center [59, 480] width 50 height 18
click at [0, 0] on input "file" at bounding box center [0, 0] width 0 height 0
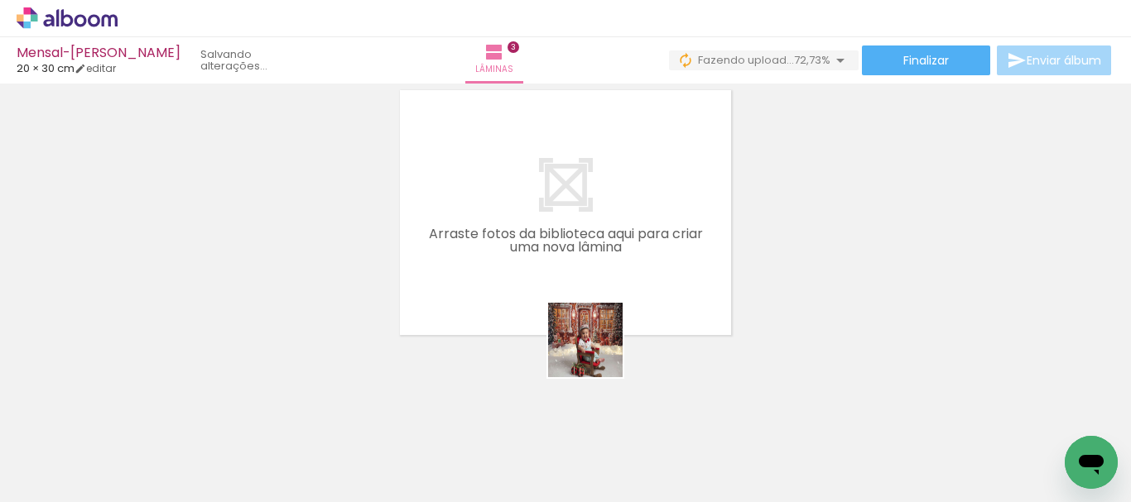
drag, startPoint x: 622, startPoint y: 447, endPoint x: 578, endPoint y: 300, distance: 153.7
click at [578, 300] on quentale-workspace at bounding box center [565, 251] width 1131 height 502
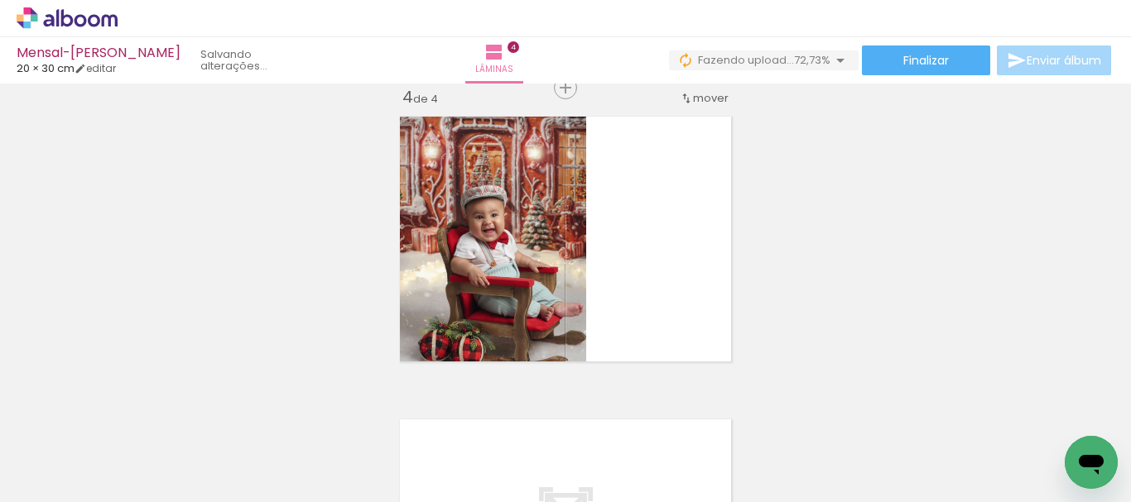
scroll to position [930, 0]
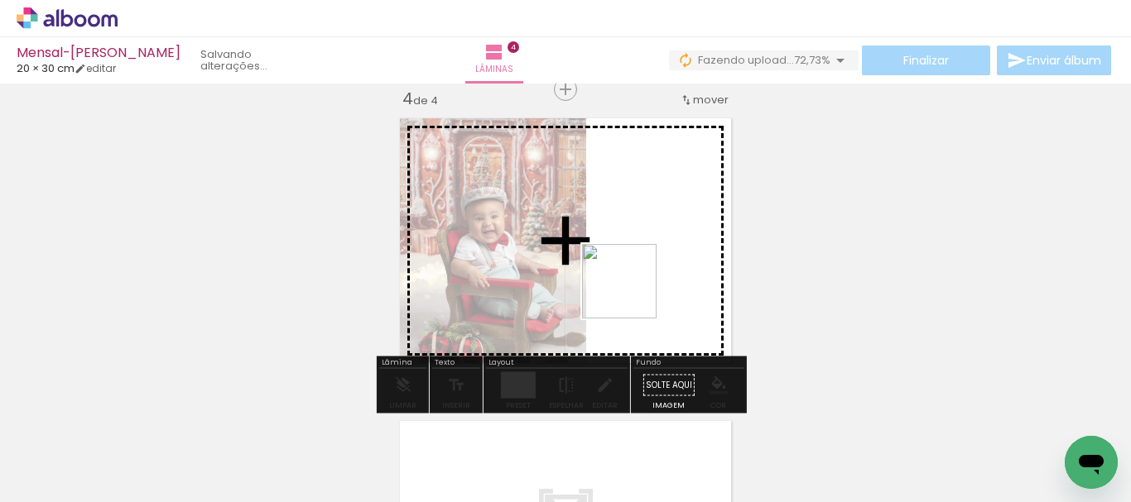
drag, startPoint x: 701, startPoint y: 445, endPoint x: 632, endPoint y: 294, distance: 165.9
click at [632, 294] on quentale-workspace at bounding box center [565, 251] width 1131 height 502
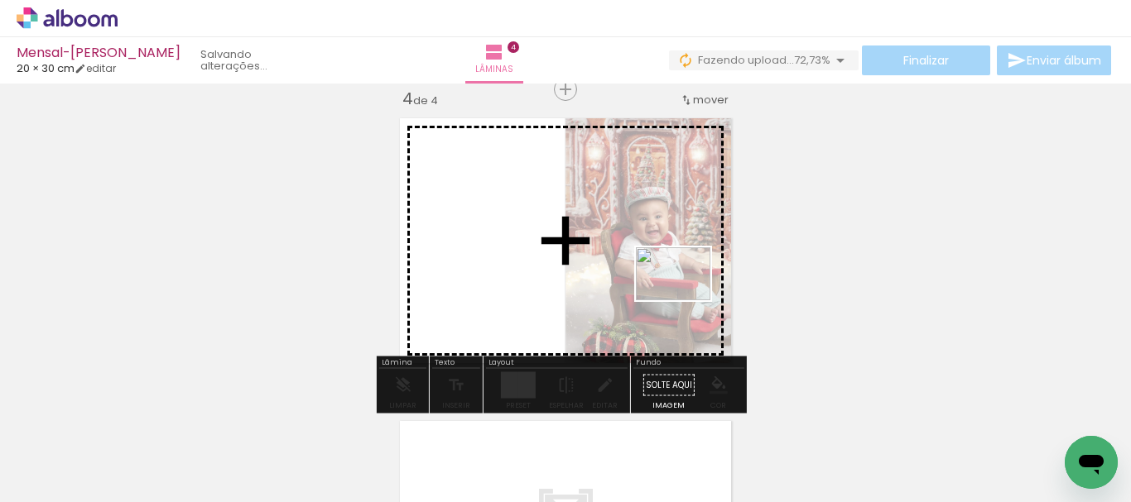
drag, startPoint x: 795, startPoint y: 454, endPoint x: 685, endPoint y: 297, distance: 191.5
click at [685, 297] on quentale-workspace at bounding box center [565, 251] width 1131 height 502
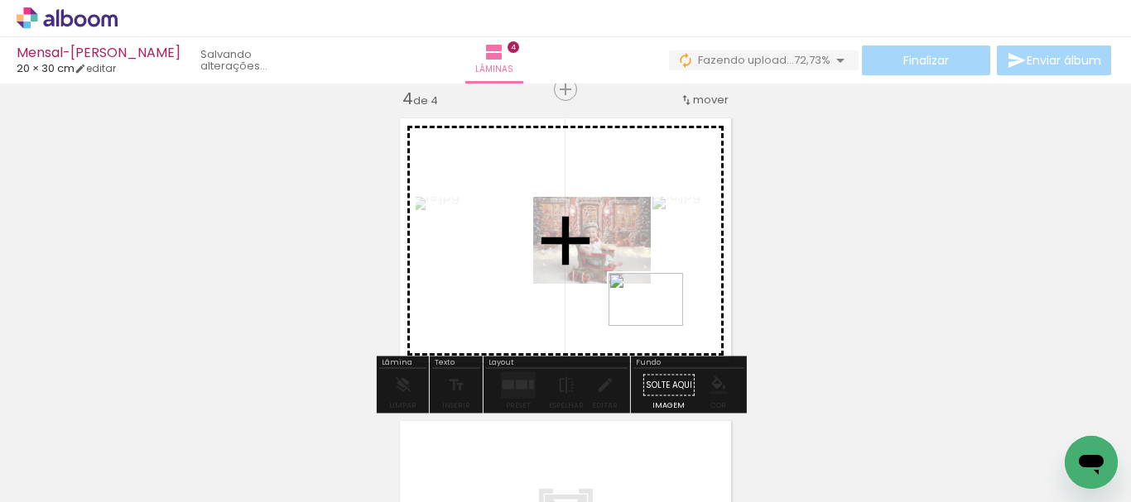
drag, startPoint x: 889, startPoint y: 454, endPoint x: 921, endPoint y: 443, distance: 34.3
click at [657, 323] on quentale-workspace at bounding box center [565, 251] width 1131 height 502
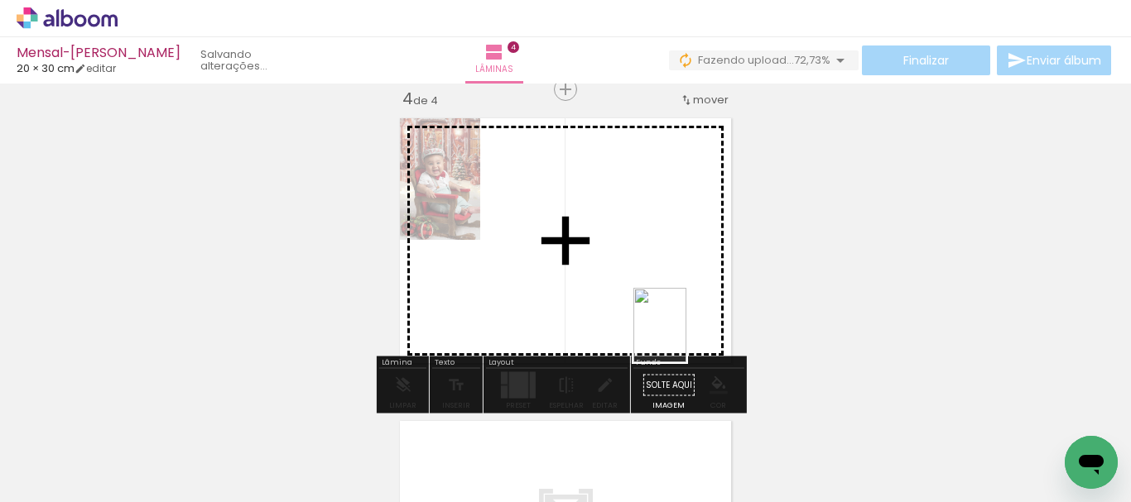
drag, startPoint x: 988, startPoint y: 473, endPoint x: 854, endPoint y: 373, distance: 168.1
click at [666, 324] on quentale-workspace at bounding box center [565, 251] width 1131 height 502
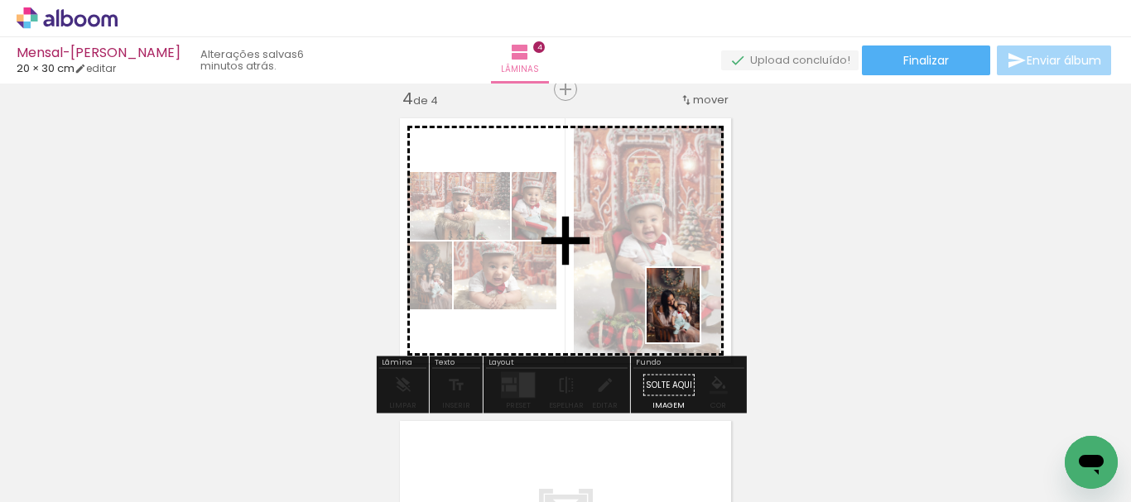
drag, startPoint x: 1048, startPoint y: 451, endPoint x: 676, endPoint y: 311, distance: 397.9
click at [676, 311] on quentale-workspace at bounding box center [565, 251] width 1131 height 502
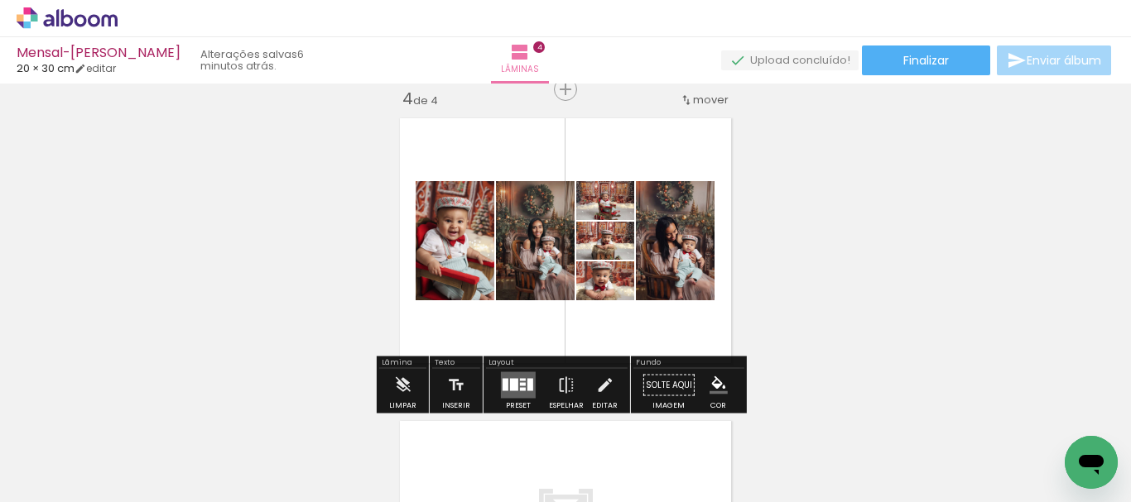
click at [520, 385] on div at bounding box center [523, 384] width 6 height 3
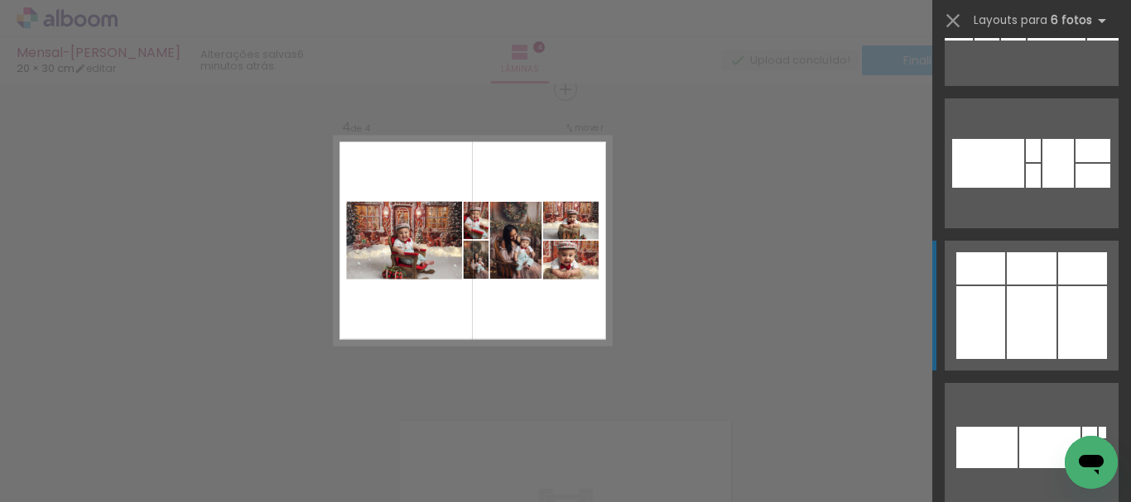
scroll to position [2815, 0]
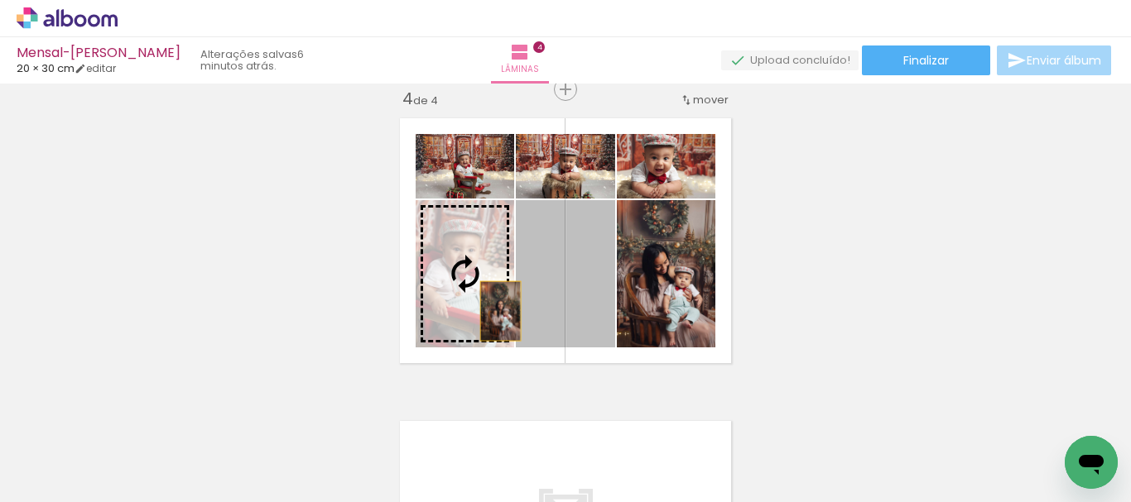
drag, startPoint x: 589, startPoint y: 305, endPoint x: 489, endPoint y: 311, distance: 100.3
click at [0, 0] on slot at bounding box center [0, 0] width 0 height 0
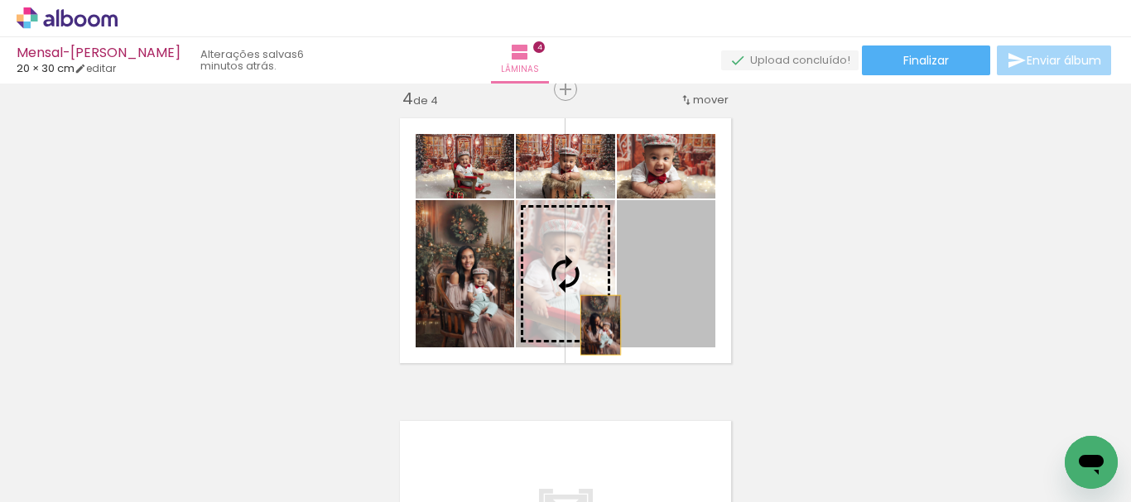
drag, startPoint x: 681, startPoint y: 325, endPoint x: 594, endPoint y: 325, distance: 86.9
click at [0, 0] on slot at bounding box center [0, 0] width 0 height 0
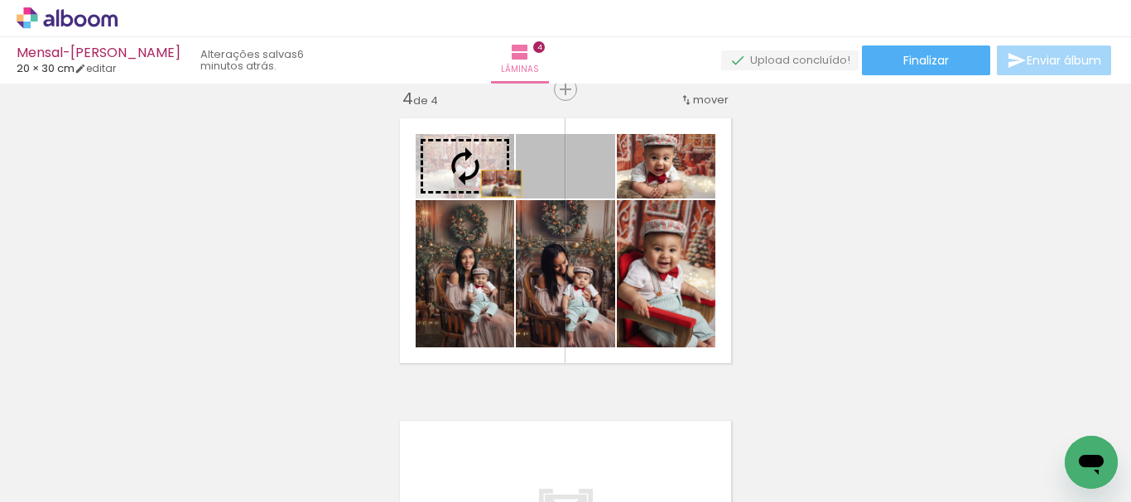
drag, startPoint x: 593, startPoint y: 185, endPoint x: 495, endPoint y: 184, distance: 97.7
click at [0, 0] on slot at bounding box center [0, 0] width 0 height 0
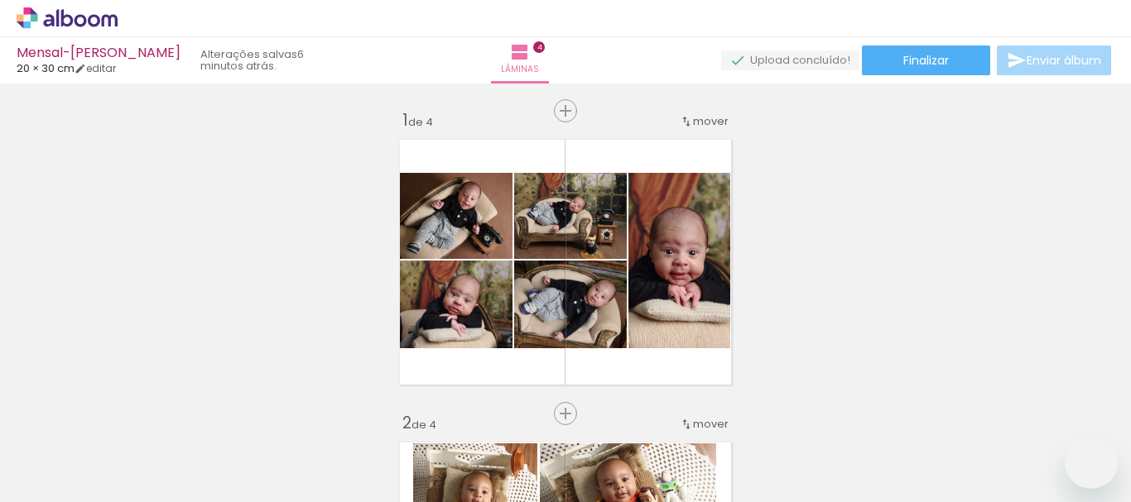
drag, startPoint x: 0, startPoint y: 0, endPoint x: 498, endPoint y: 185, distance: 531.7
click at [0, 0] on slot at bounding box center [0, 0] width 0 height 0
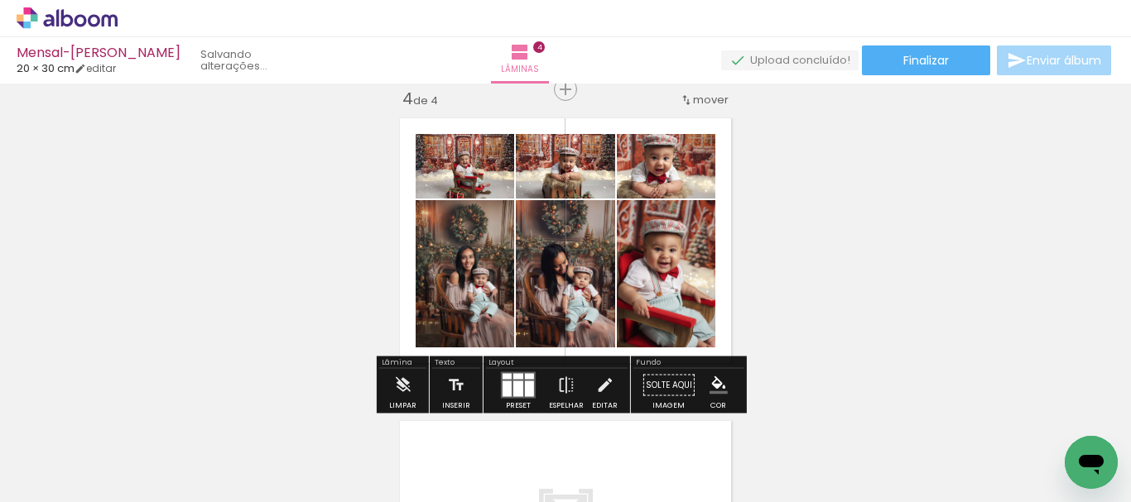
scroll to position [0, 1050]
click at [659, 305] on quentale-photo at bounding box center [666, 273] width 99 height 147
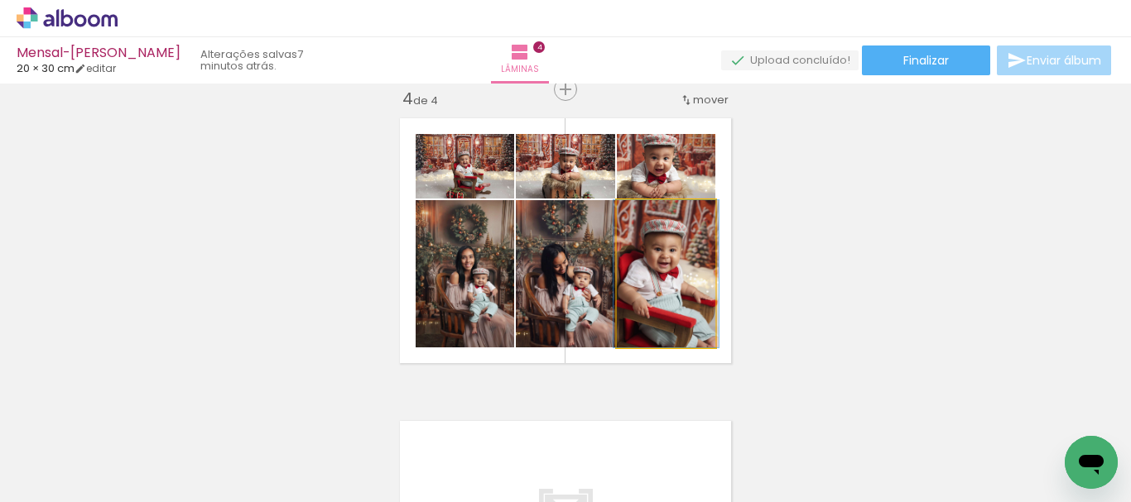
click at [659, 305] on quentale-photo at bounding box center [666, 273] width 99 height 147
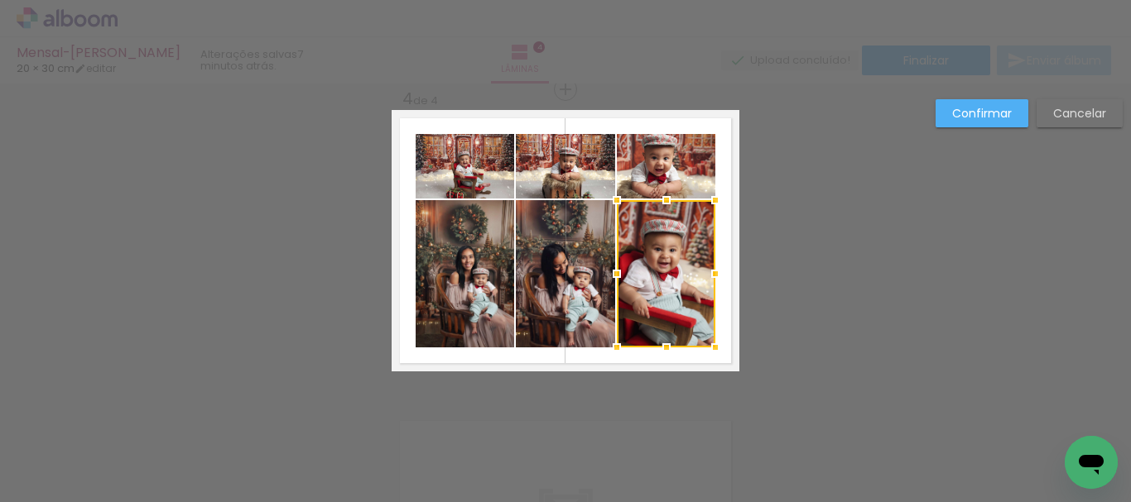
click at [656, 166] on quentale-photo at bounding box center [666, 166] width 99 height 65
click at [575, 171] on quentale-photo at bounding box center [565, 166] width 99 height 65
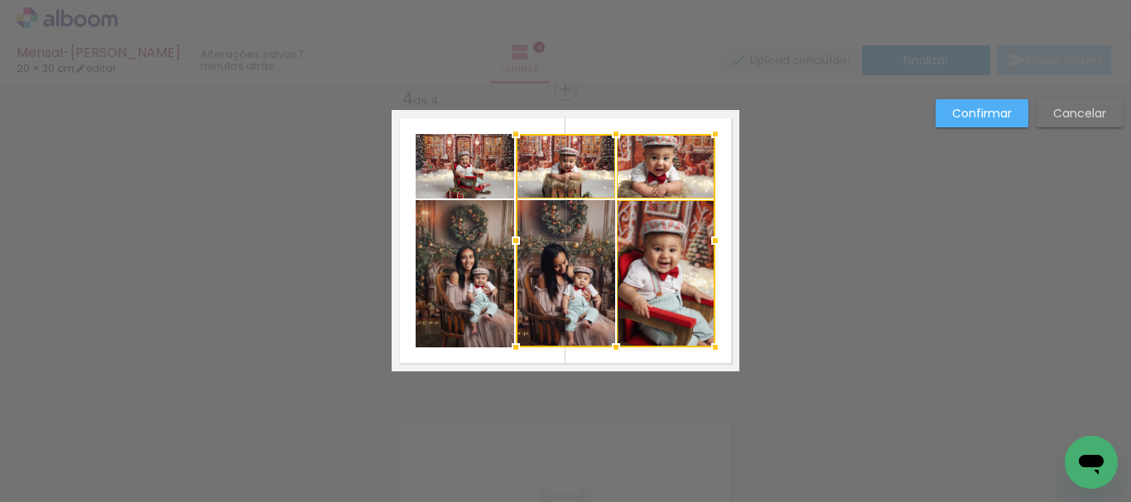
click at [586, 272] on div at bounding box center [616, 241] width 200 height 214
click at [480, 162] on quentale-photo at bounding box center [465, 166] width 99 height 65
click at [474, 276] on div at bounding box center [566, 241] width 300 height 214
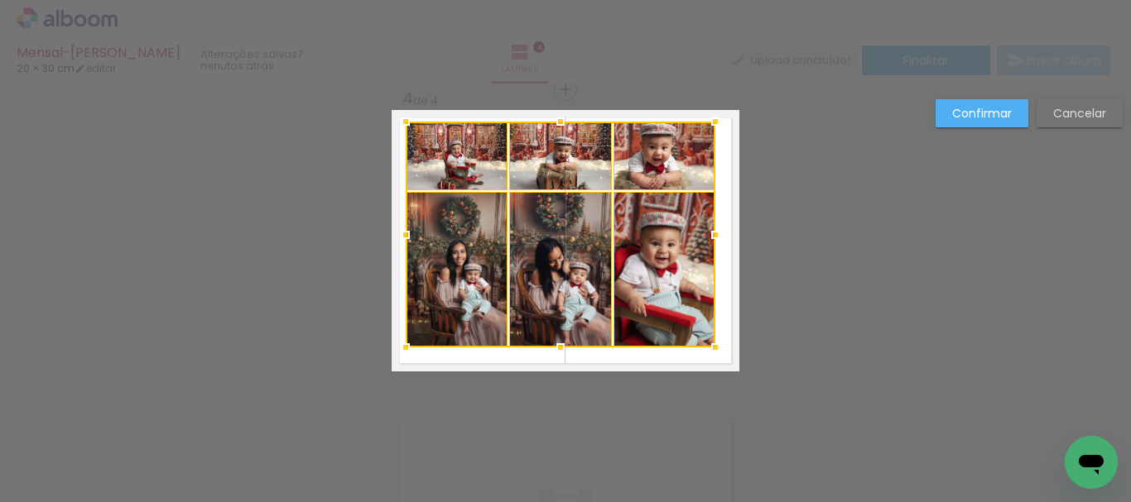
drag, startPoint x: 419, startPoint y: 141, endPoint x: 409, endPoint y: 128, distance: 15.9
click at [409, 128] on div at bounding box center [405, 121] width 33 height 33
click at [420, 146] on div at bounding box center [561, 235] width 310 height 226
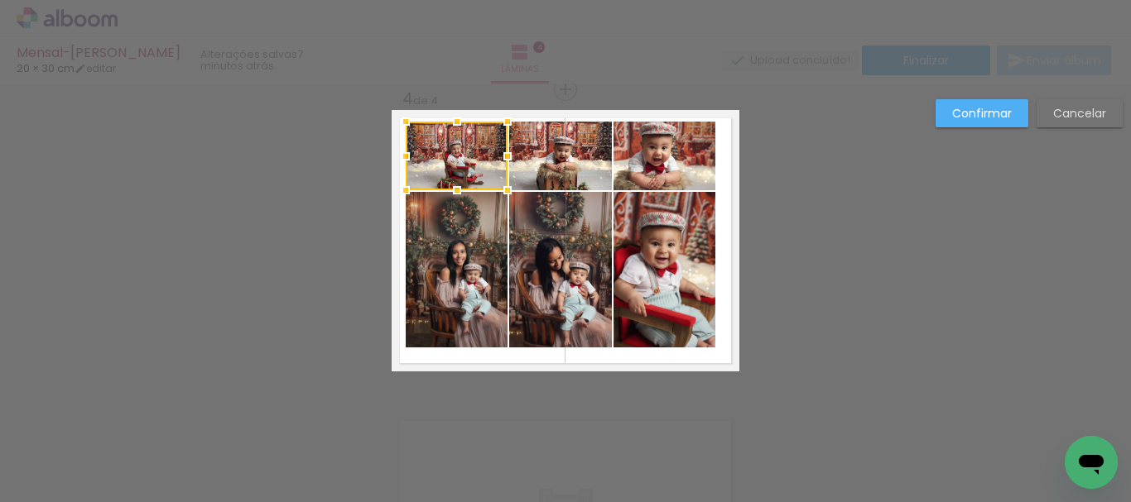
click at [446, 242] on quentale-photo at bounding box center [457, 270] width 102 height 156
click at [538, 164] on quentale-photo at bounding box center [560, 156] width 103 height 69
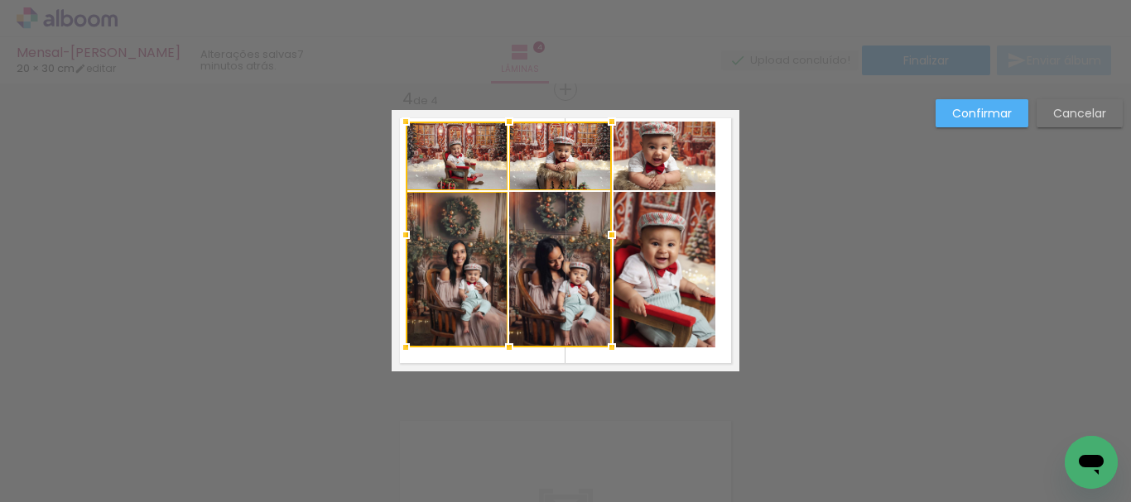
click at [559, 246] on div at bounding box center [509, 235] width 206 height 226
click at [648, 173] on quentale-photo at bounding box center [664, 156] width 102 height 69
click at [656, 251] on div at bounding box center [561, 235] width 310 height 226
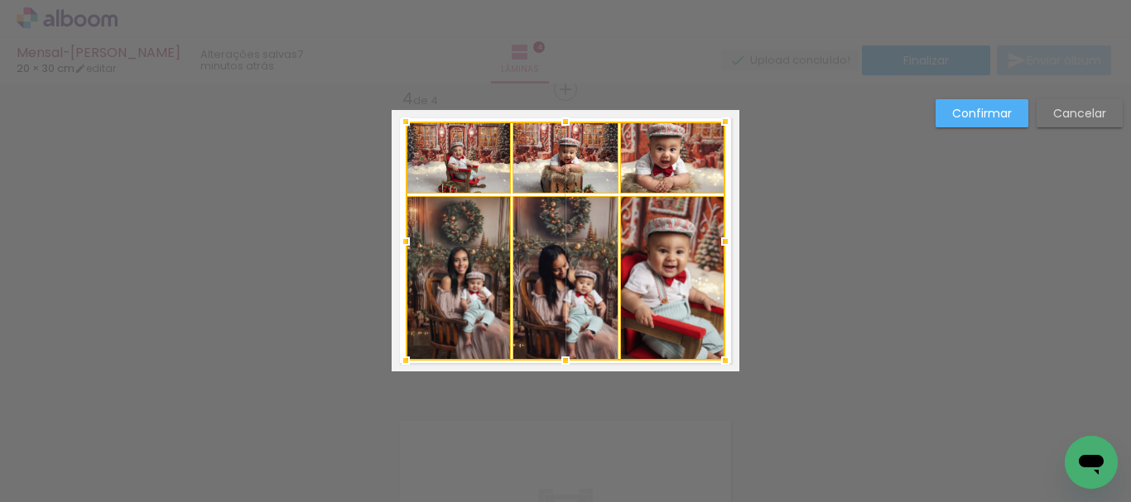
drag, startPoint x: 702, startPoint y: 343, endPoint x: 712, endPoint y: 356, distance: 16.6
click at [712, 356] on div at bounding box center [725, 360] width 33 height 33
click at [682, 283] on div at bounding box center [566, 241] width 320 height 239
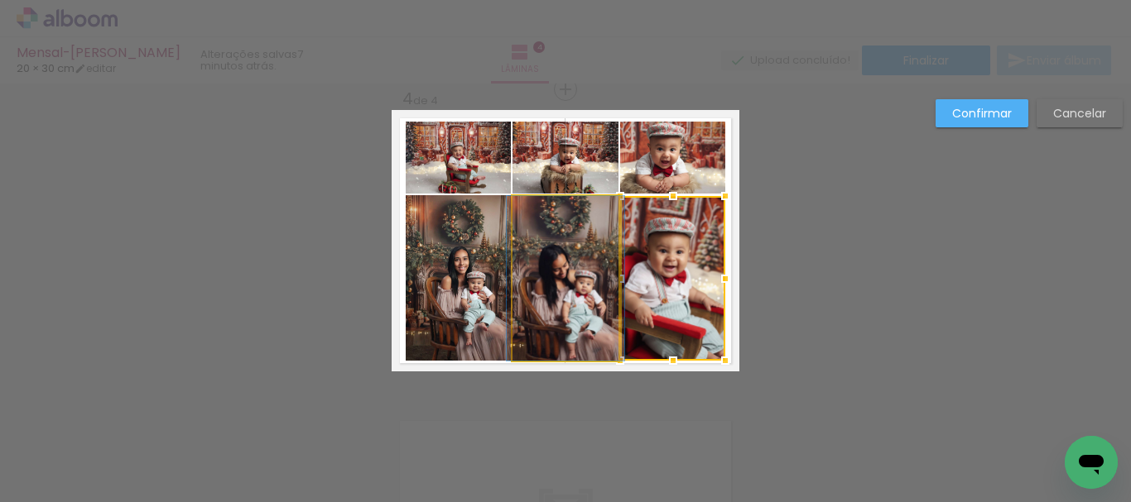
click at [574, 270] on quentale-photo at bounding box center [565, 278] width 106 height 165
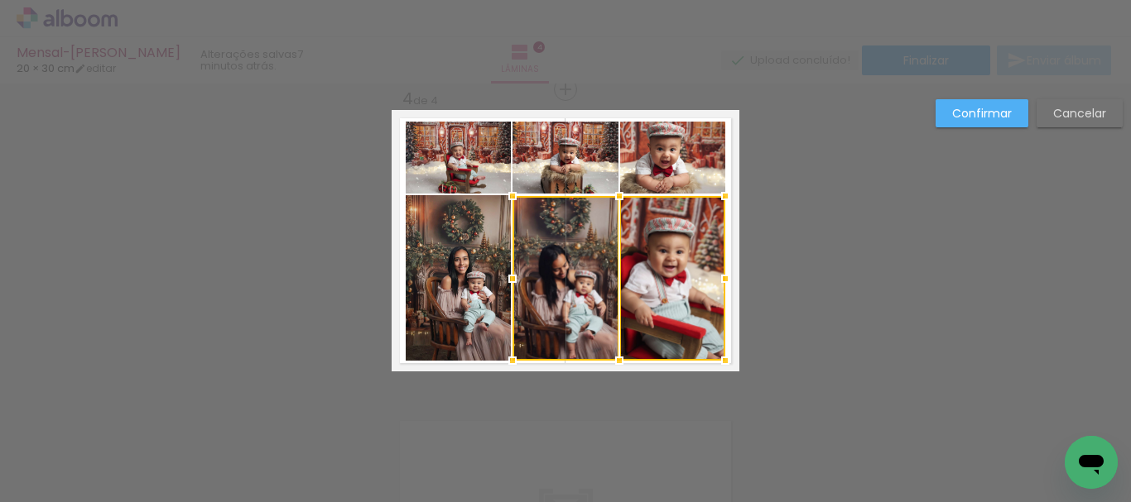
click at [464, 272] on quentale-photo at bounding box center [458, 278] width 105 height 166
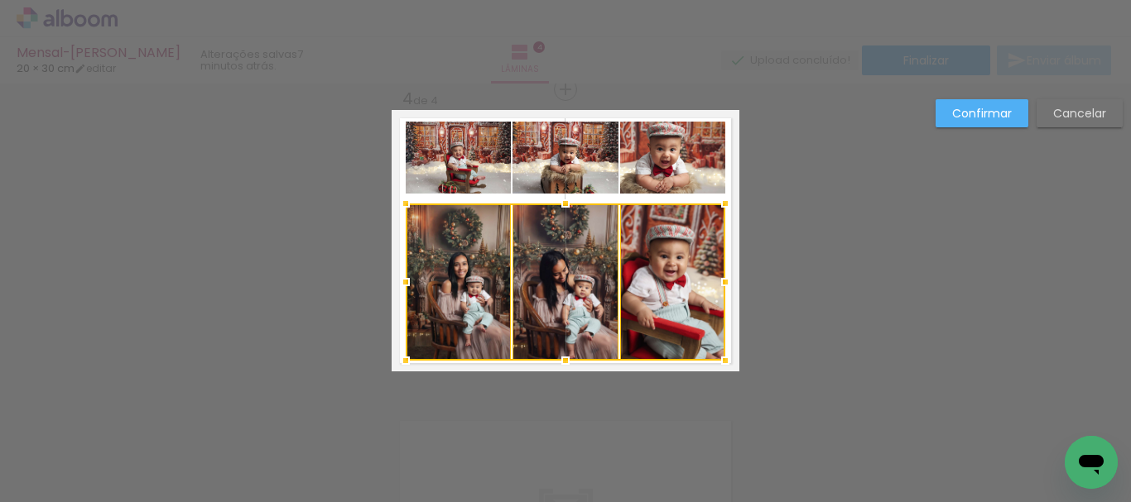
drag, startPoint x: 557, startPoint y: 197, endPoint x: 556, endPoint y: 205, distance: 8.3
click at [556, 205] on div at bounding box center [565, 203] width 33 height 33
click at [662, 171] on quentale-photo at bounding box center [672, 158] width 105 height 72
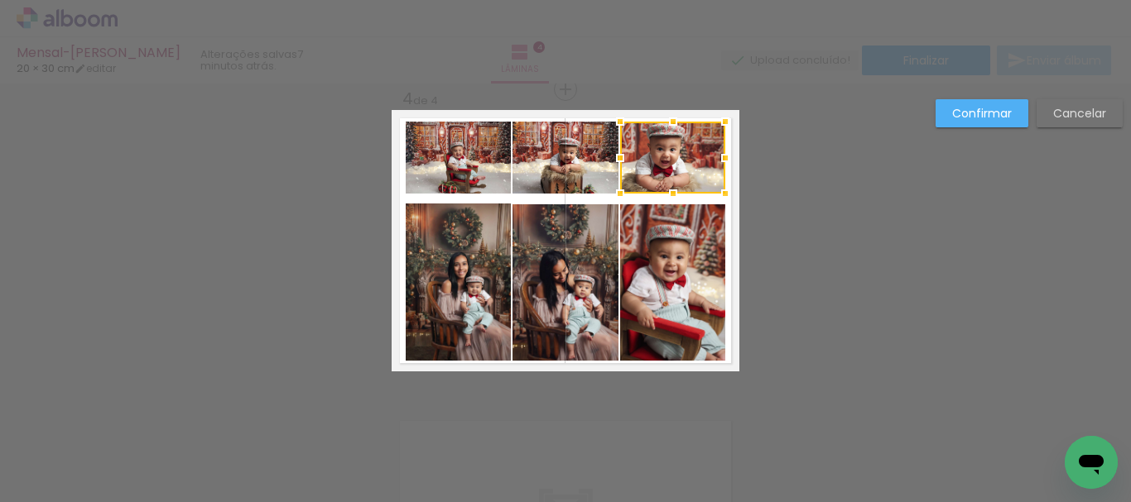
click at [569, 169] on quentale-photo at bounding box center [565, 158] width 106 height 72
click at [449, 169] on quentale-photo at bounding box center [458, 158] width 105 height 72
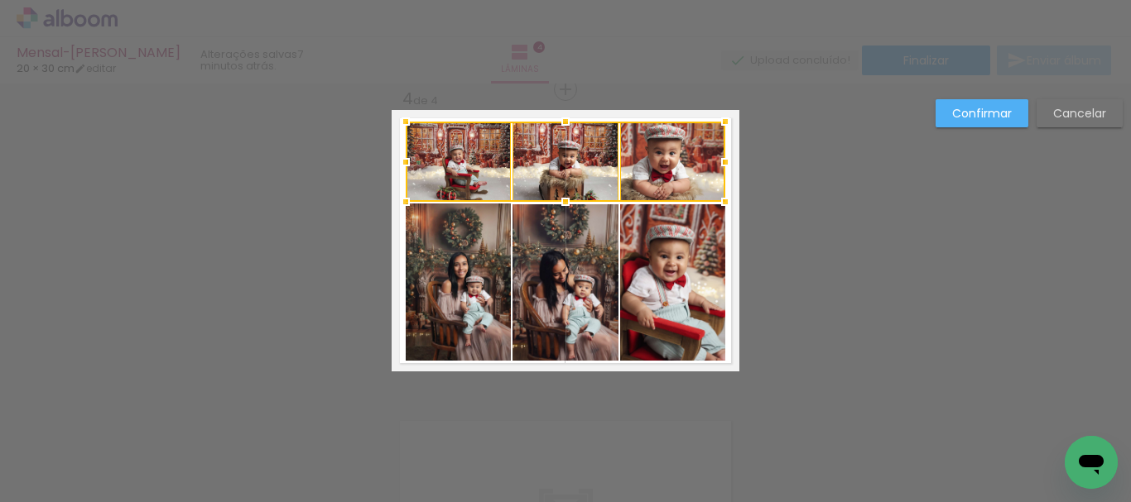
drag, startPoint x: 559, startPoint y: 195, endPoint x: 555, endPoint y: 203, distance: 8.9
click at [555, 203] on div at bounding box center [565, 201] width 33 height 33
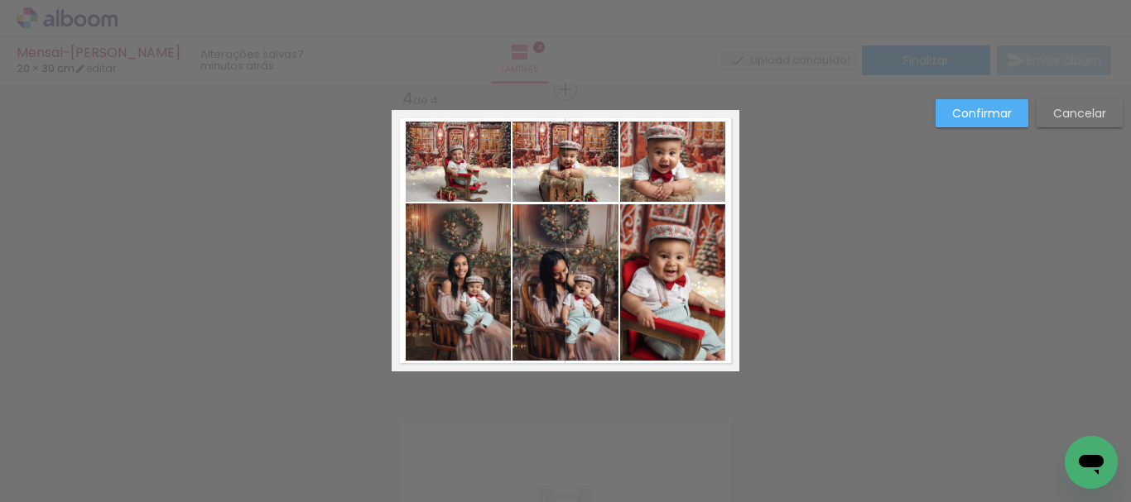
click at [970, 126] on paper-button "Confirmar" at bounding box center [981, 113] width 93 height 28
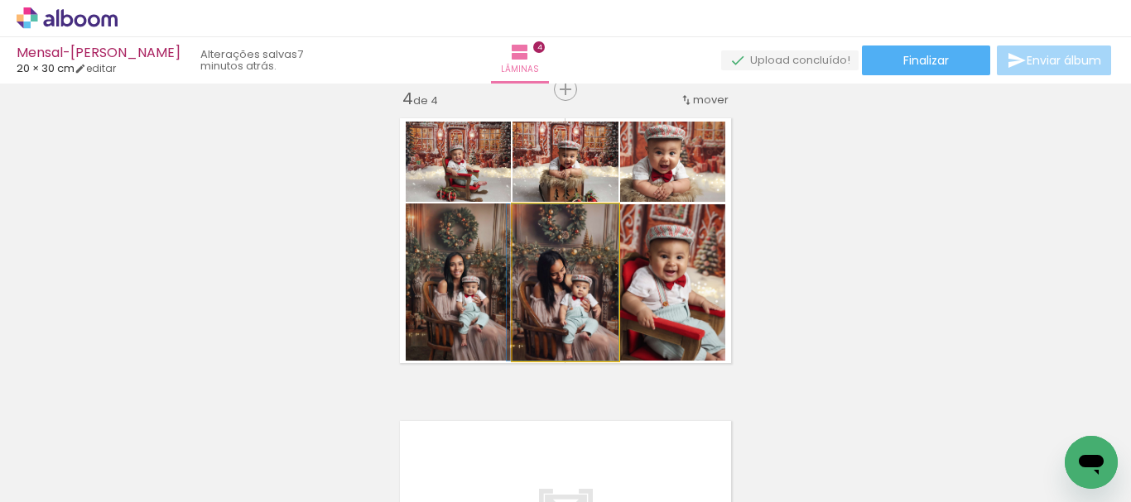
drag, startPoint x: 584, startPoint y: 309, endPoint x: 571, endPoint y: 310, distance: 13.3
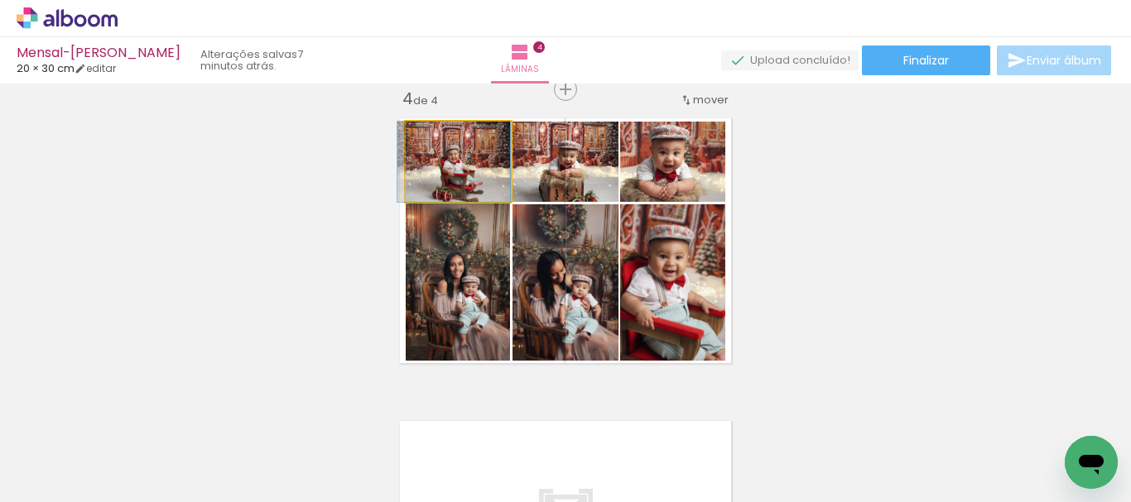
drag, startPoint x: 489, startPoint y: 179, endPoint x: 478, endPoint y: 182, distance: 12.1
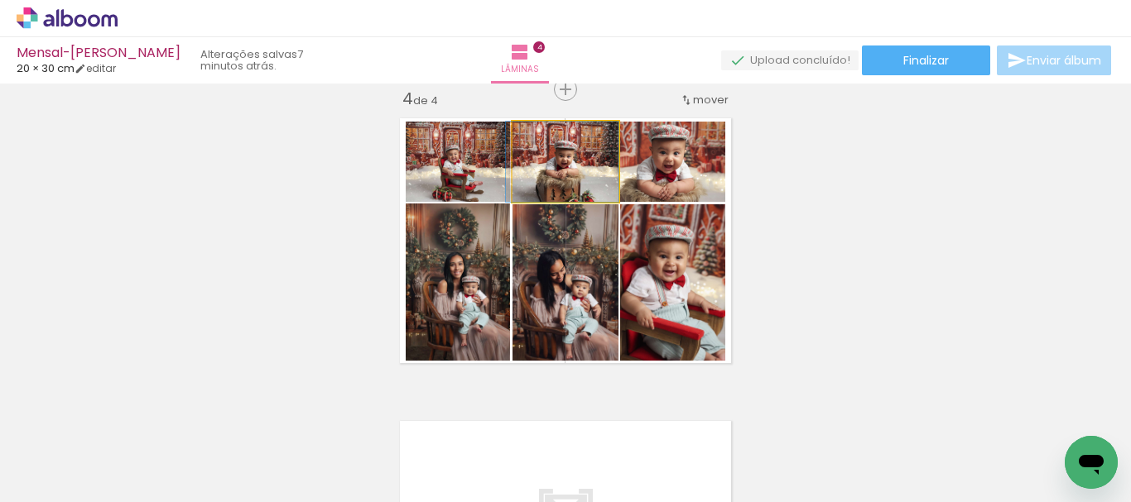
drag, startPoint x: 586, startPoint y: 178, endPoint x: 569, endPoint y: 180, distance: 17.6
type paper-slider "110"
click at [551, 144] on div at bounding box center [553, 139] width 26 height 26
drag, startPoint x: 589, startPoint y: 171, endPoint x: 570, endPoint y: 174, distance: 19.2
drag, startPoint x: 599, startPoint y: 183, endPoint x: 577, endPoint y: 185, distance: 21.6
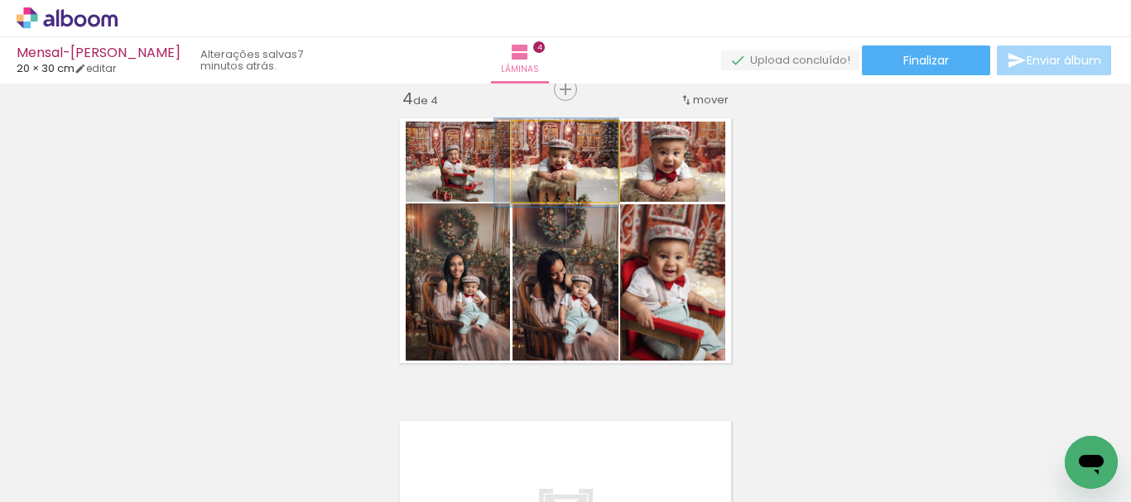
drag, startPoint x: 597, startPoint y: 184, endPoint x: 576, endPoint y: 181, distance: 20.8
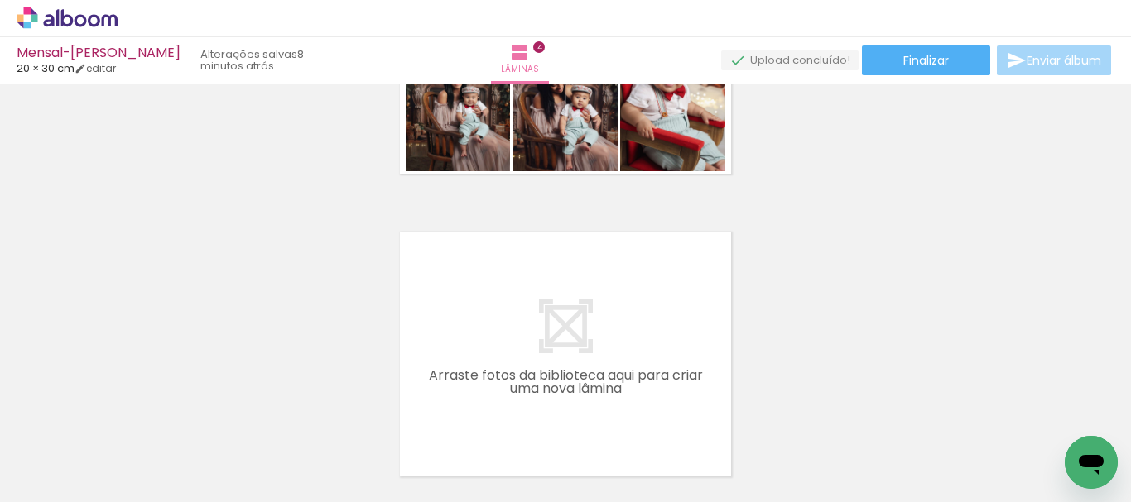
scroll to position [1207, 0]
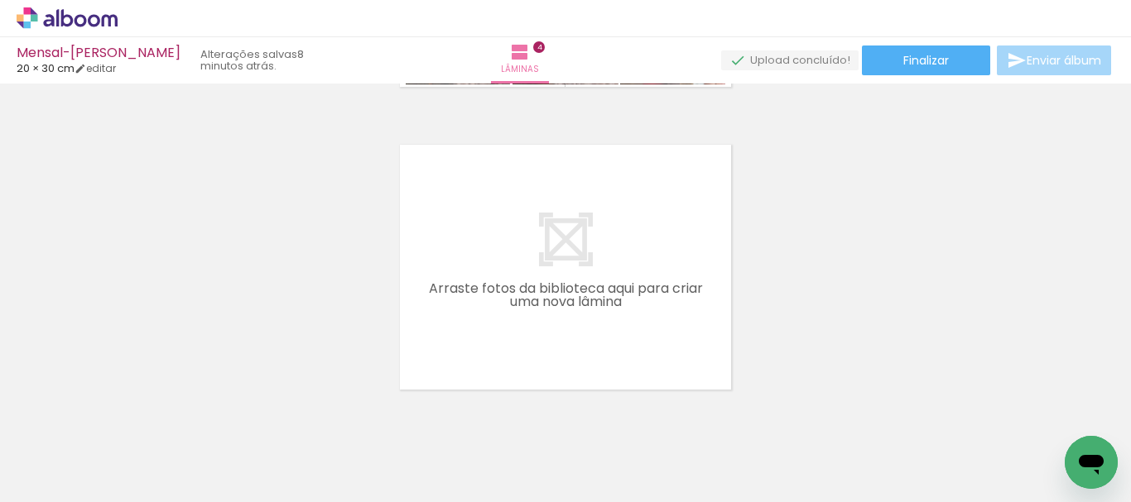
click at [57, 475] on span "Adicionar Fotos" at bounding box center [59, 480] width 50 height 18
click at [0, 0] on input "file" at bounding box center [0, 0] width 0 height 0
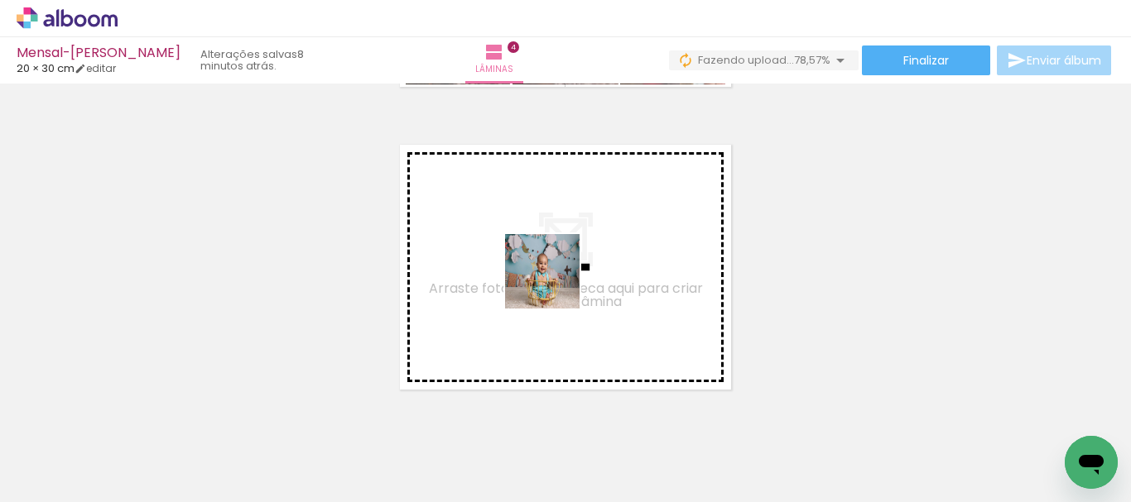
drag, startPoint x: 620, startPoint y: 443, endPoint x: 704, endPoint y: 413, distance: 88.8
click at [554, 283] on quentale-workspace at bounding box center [565, 251] width 1131 height 502
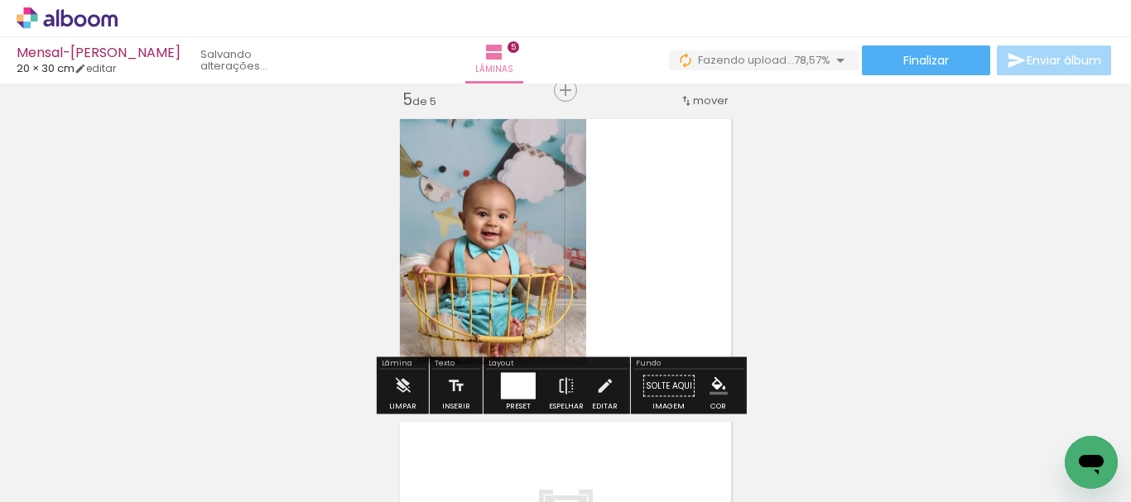
scroll to position [1233, 0]
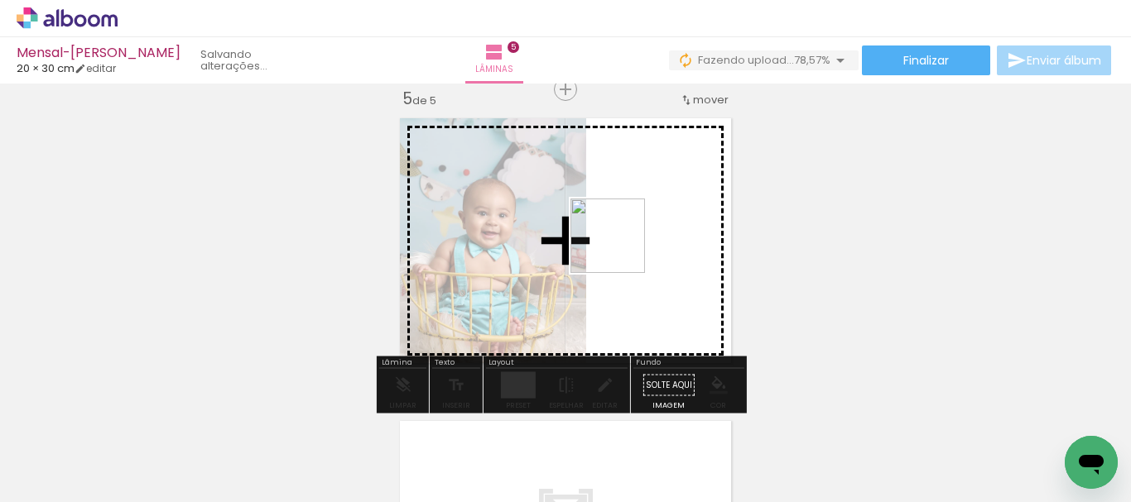
drag, startPoint x: 705, startPoint y: 467, endPoint x: 772, endPoint y: 450, distance: 69.3
click at [618, 243] on quentale-workspace at bounding box center [565, 251] width 1131 height 502
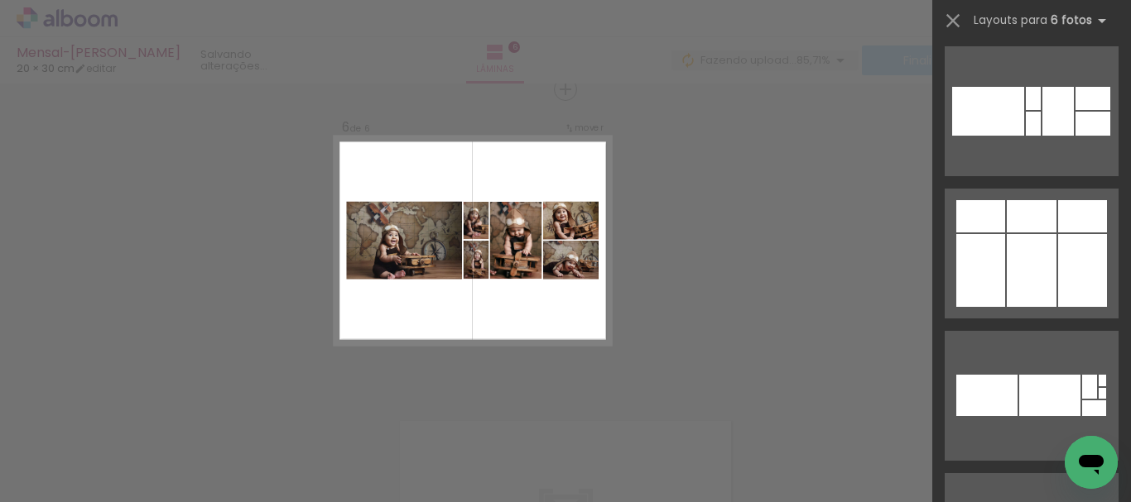
scroll to position [2870, 0]
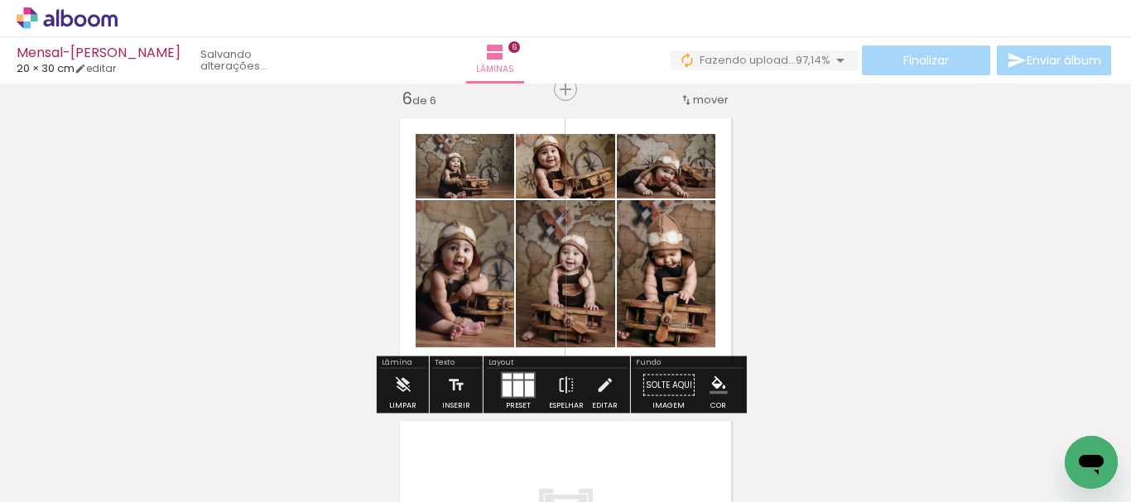
click at [686, 297] on quentale-photo at bounding box center [666, 273] width 99 height 147
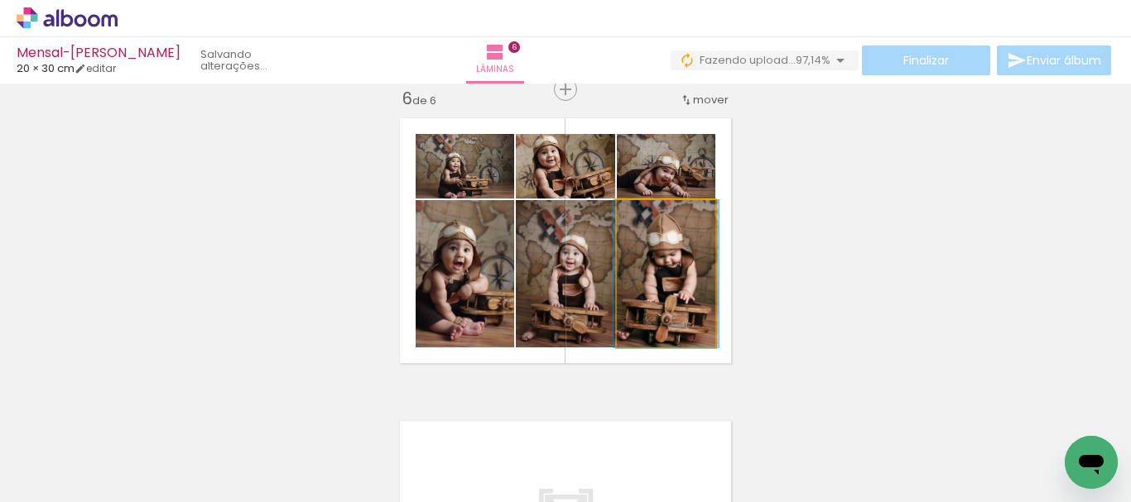
click at [686, 297] on quentale-photo at bounding box center [666, 273] width 99 height 147
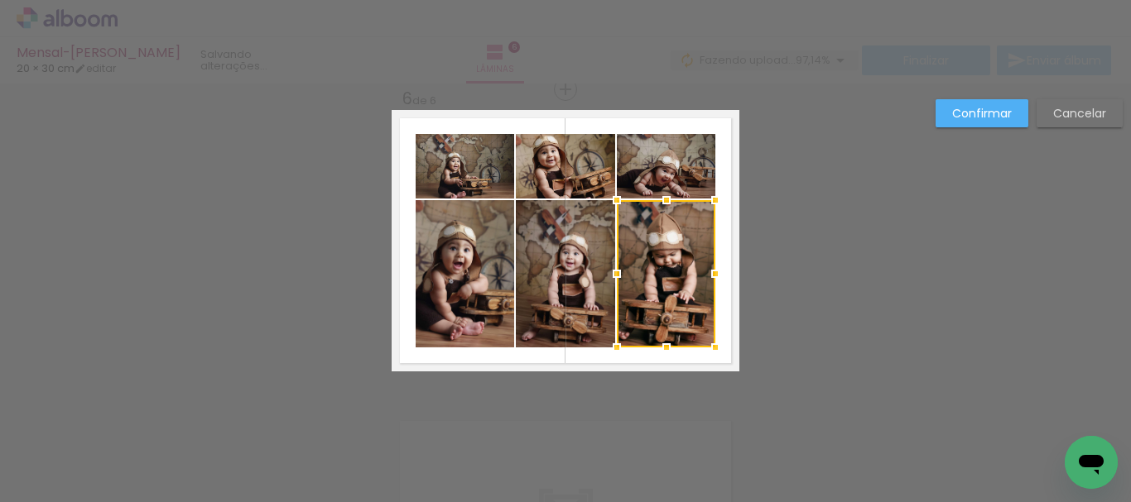
click at [660, 181] on quentale-photo at bounding box center [666, 166] width 99 height 65
click at [584, 182] on quentale-photo at bounding box center [565, 166] width 99 height 65
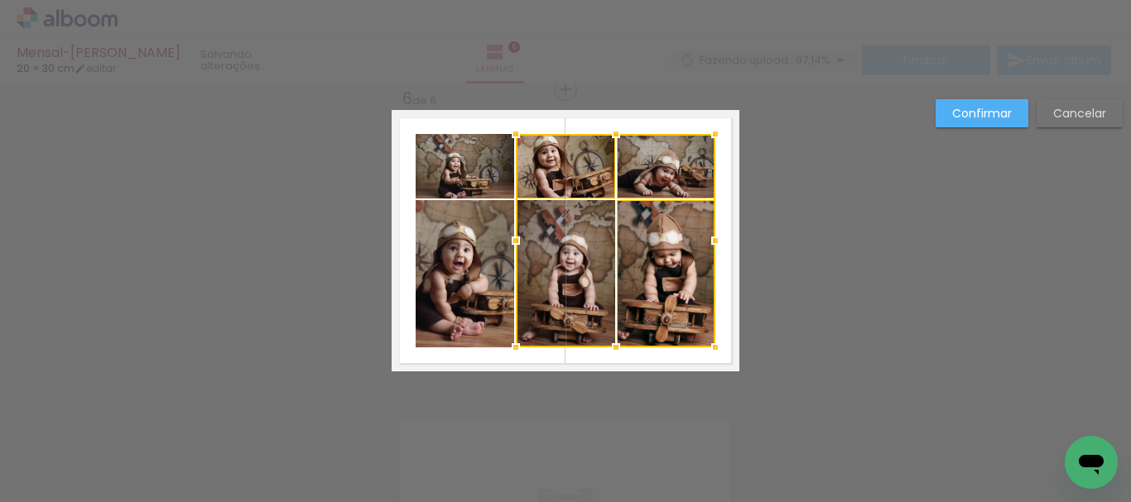
click at [583, 271] on div at bounding box center [616, 241] width 200 height 214
click at [488, 172] on quentale-photo at bounding box center [465, 166] width 99 height 65
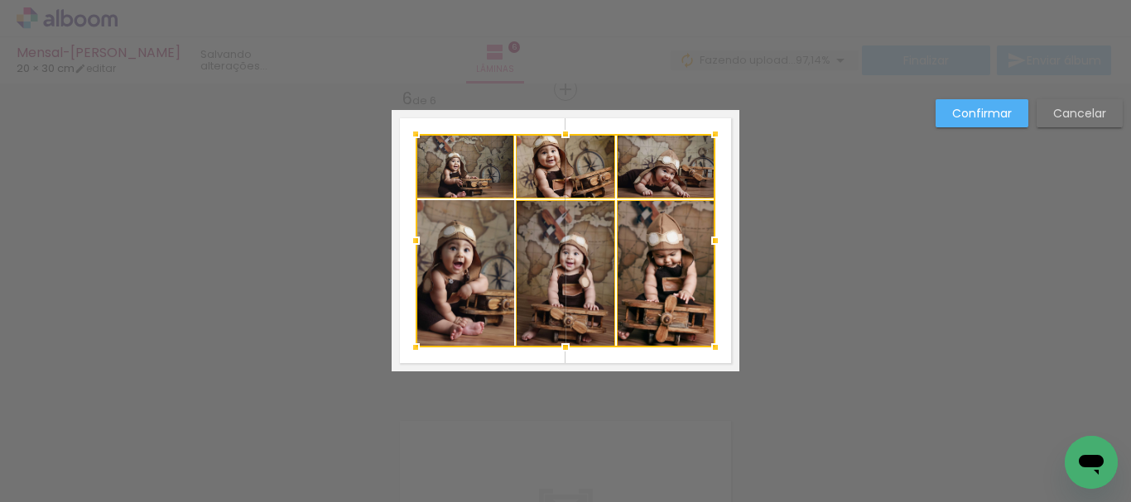
click at [478, 257] on div at bounding box center [566, 241] width 300 height 214
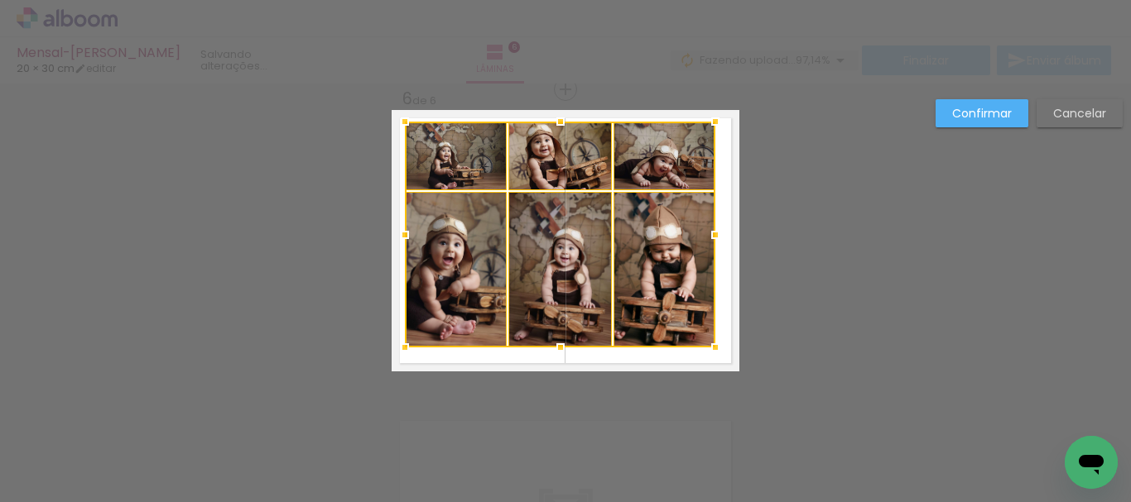
drag, startPoint x: 405, startPoint y: 134, endPoint x: 394, endPoint y: 122, distance: 16.4
click at [394, 122] on div at bounding box center [404, 121] width 33 height 33
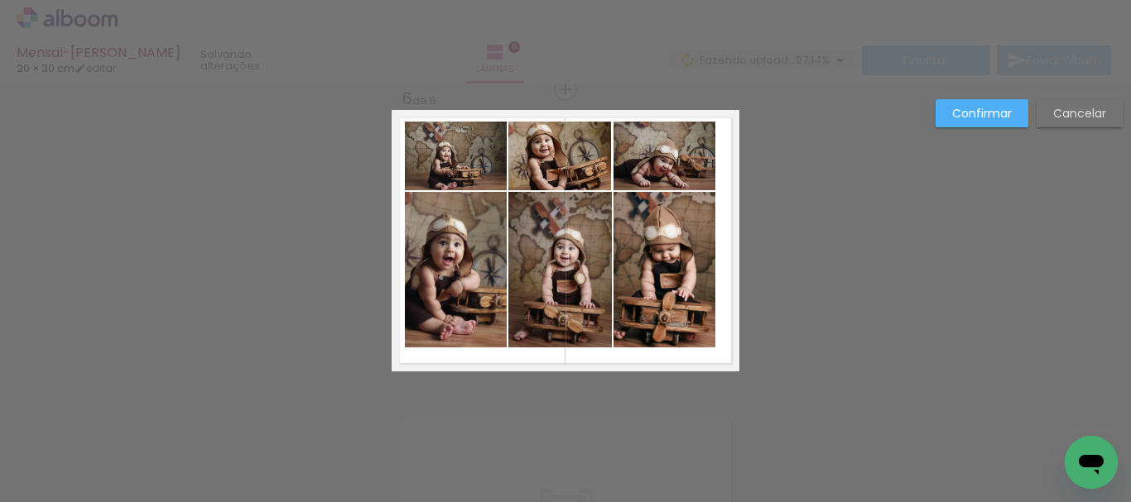
click at [420, 151] on quentale-photo at bounding box center [456, 156] width 102 height 69
click at [438, 248] on quentale-photo at bounding box center [456, 270] width 102 height 156
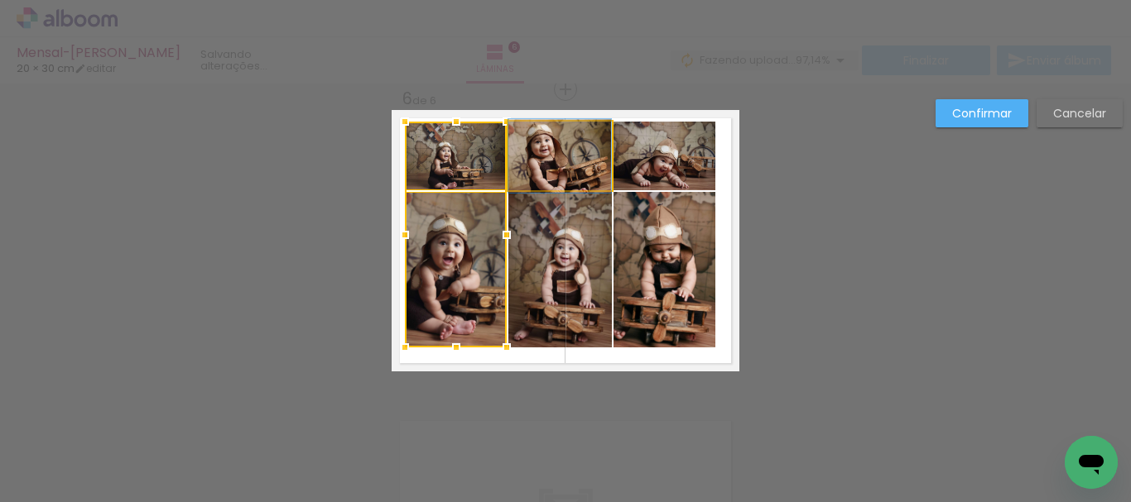
click at [536, 171] on quentale-photo at bounding box center [559, 156] width 103 height 69
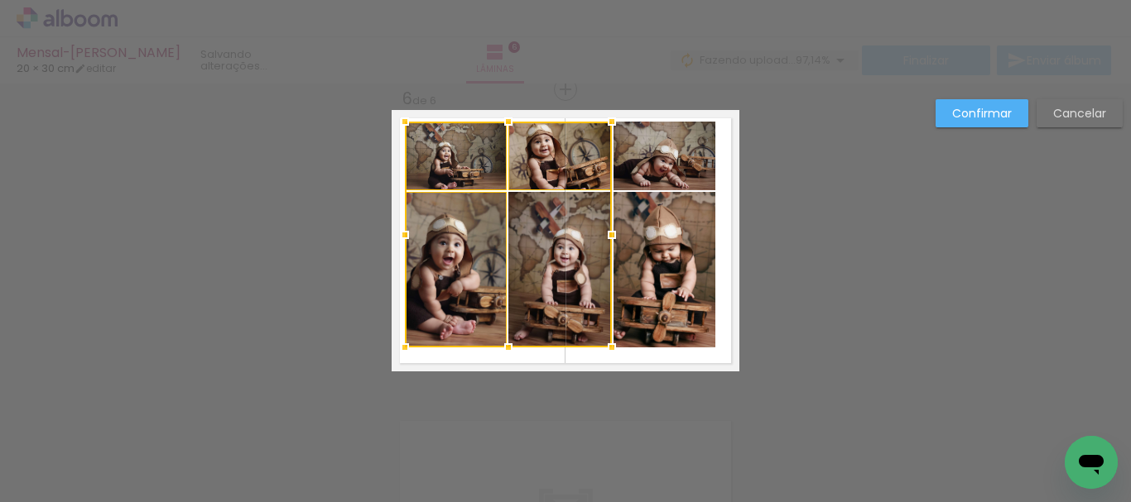
click at [537, 233] on div at bounding box center [508, 235] width 207 height 226
click at [664, 153] on quentale-photo at bounding box center [664, 156] width 102 height 69
click at [648, 270] on div at bounding box center [560, 235] width 310 height 226
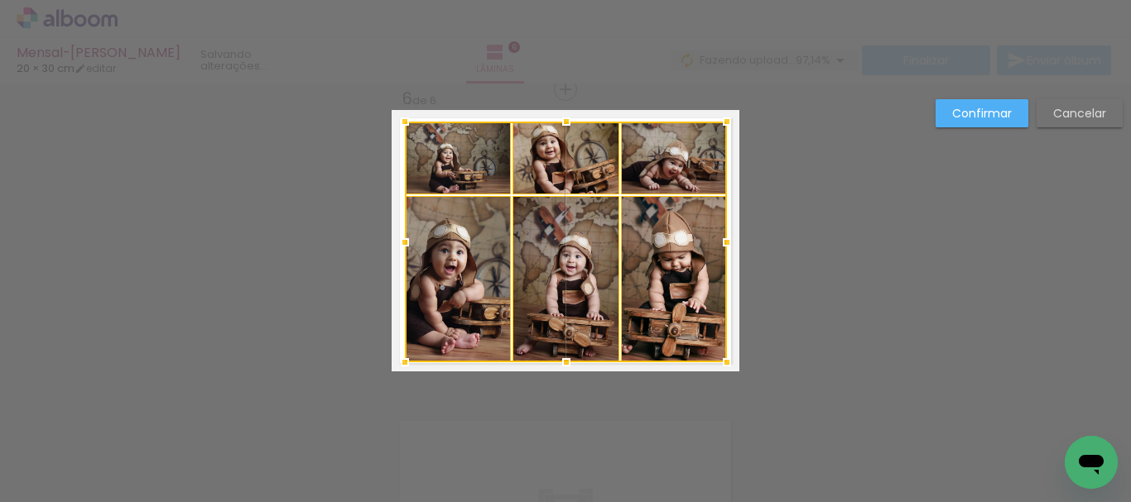
drag, startPoint x: 703, startPoint y: 347, endPoint x: 713, endPoint y: 362, distance: 17.9
click at [713, 362] on div at bounding box center [726, 362] width 33 height 33
click at [657, 251] on div at bounding box center [566, 242] width 322 height 241
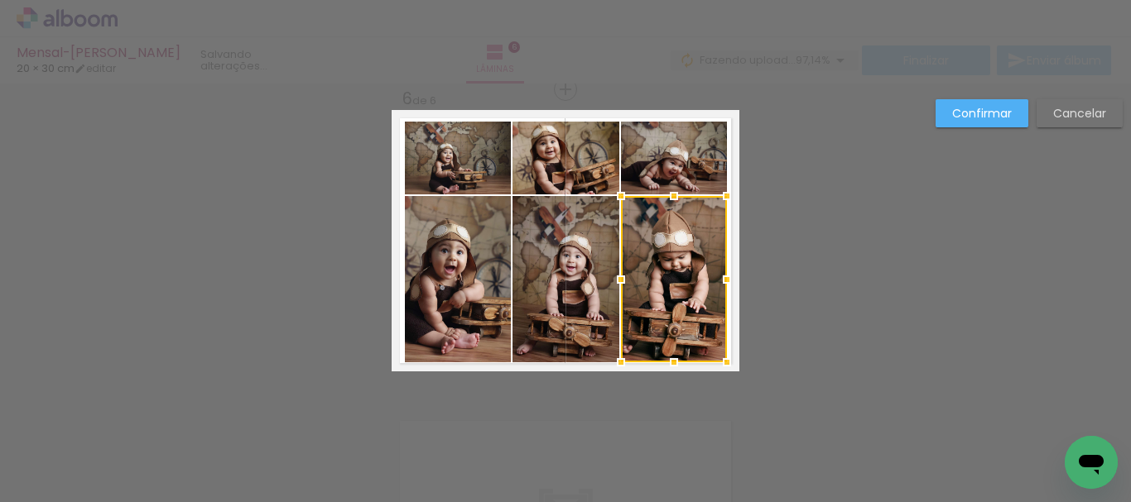
click at [587, 267] on quentale-photo at bounding box center [565, 279] width 107 height 166
click at [443, 266] on quentale-photo at bounding box center [458, 279] width 106 height 166
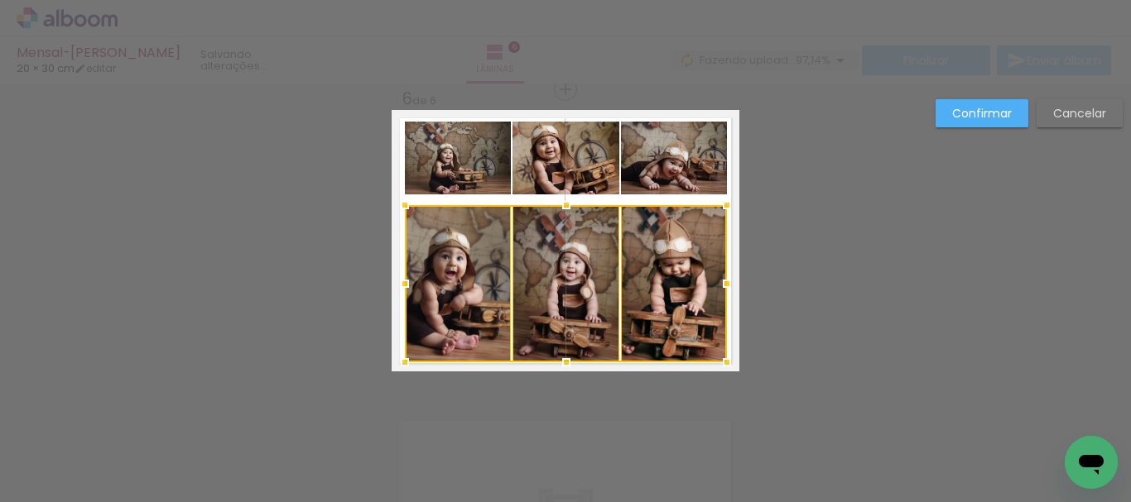
drag, startPoint x: 552, startPoint y: 193, endPoint x: 551, endPoint y: 202, distance: 9.1
click at [551, 202] on div at bounding box center [566, 205] width 33 height 33
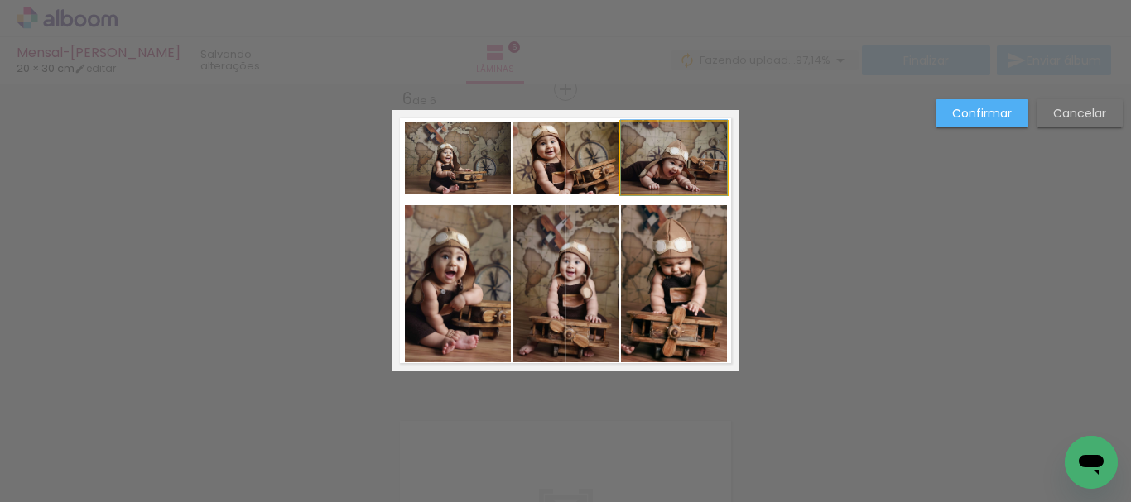
drag, startPoint x: 658, startPoint y: 158, endPoint x: 643, endPoint y: 165, distance: 16.3
click at [659, 158] on quentale-photo at bounding box center [674, 158] width 106 height 73
click at [560, 173] on quentale-photo at bounding box center [565, 158] width 107 height 73
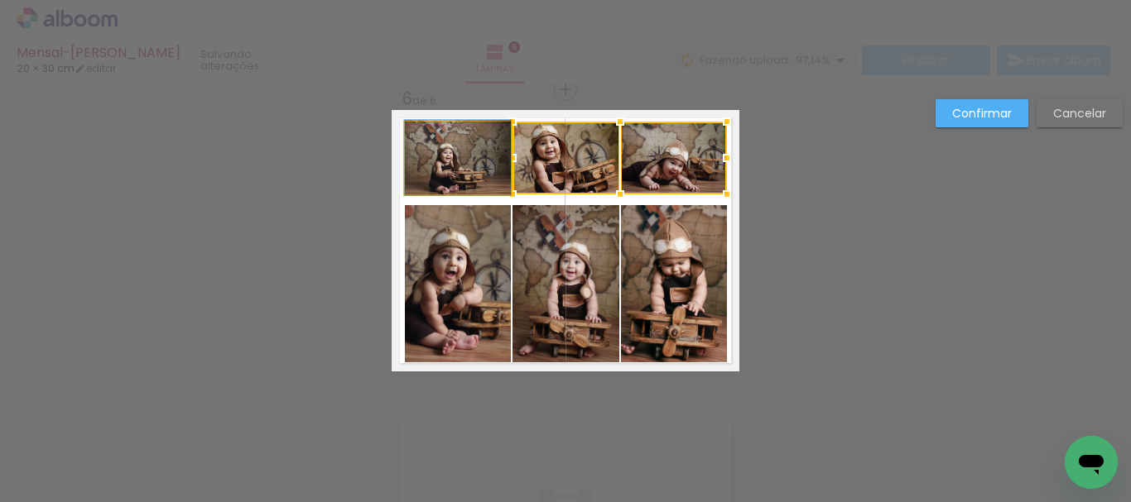
click at [472, 172] on quentale-photo at bounding box center [458, 158] width 106 height 73
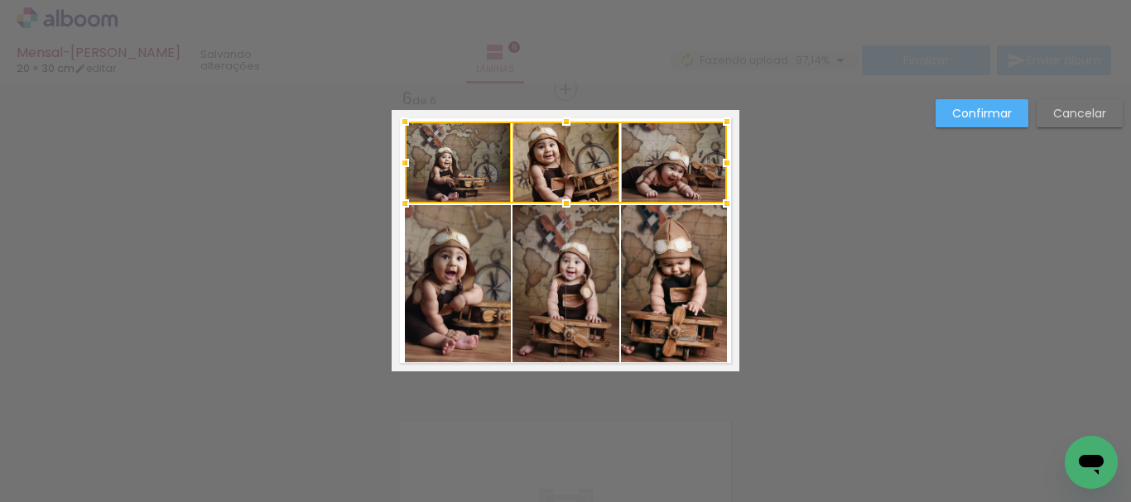
drag, startPoint x: 560, startPoint y: 196, endPoint x: 559, endPoint y: 205, distance: 9.1
click at [559, 205] on div at bounding box center [566, 203] width 33 height 33
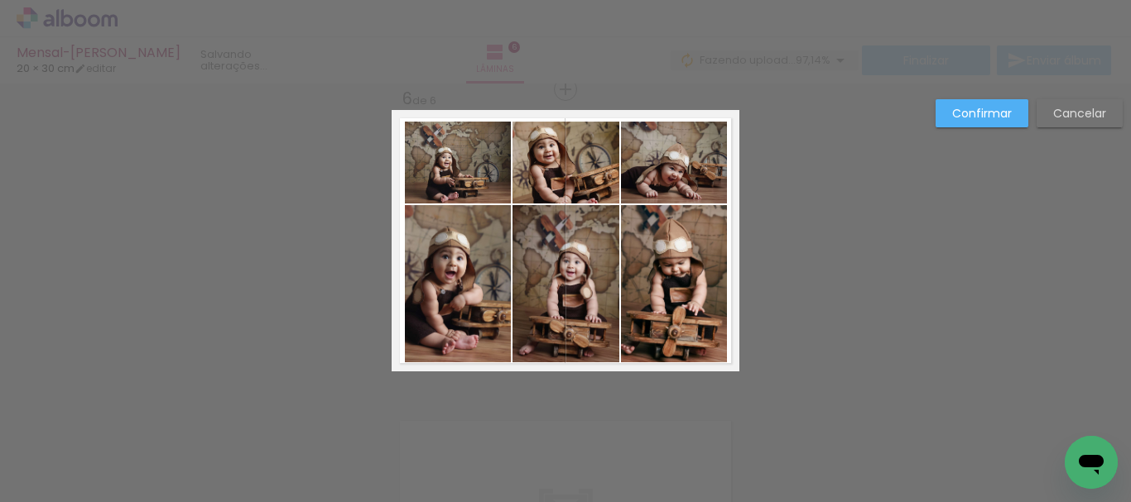
click at [0, 0] on slot "Confirmar" at bounding box center [0, 0] width 0 height 0
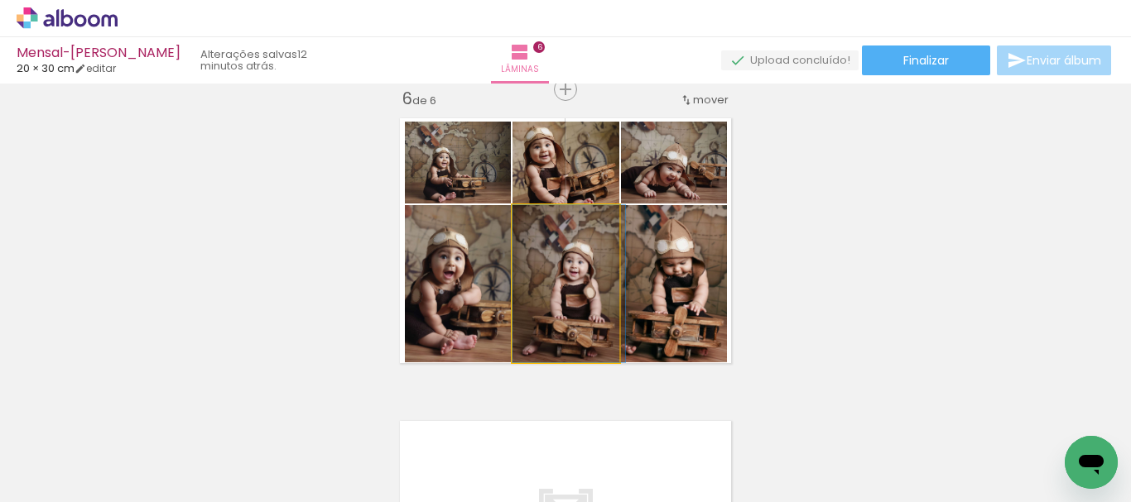
drag, startPoint x: 531, startPoint y: 315, endPoint x: 540, endPoint y: 318, distance: 9.7
click at [593, 317] on quentale-photo at bounding box center [565, 283] width 107 height 157
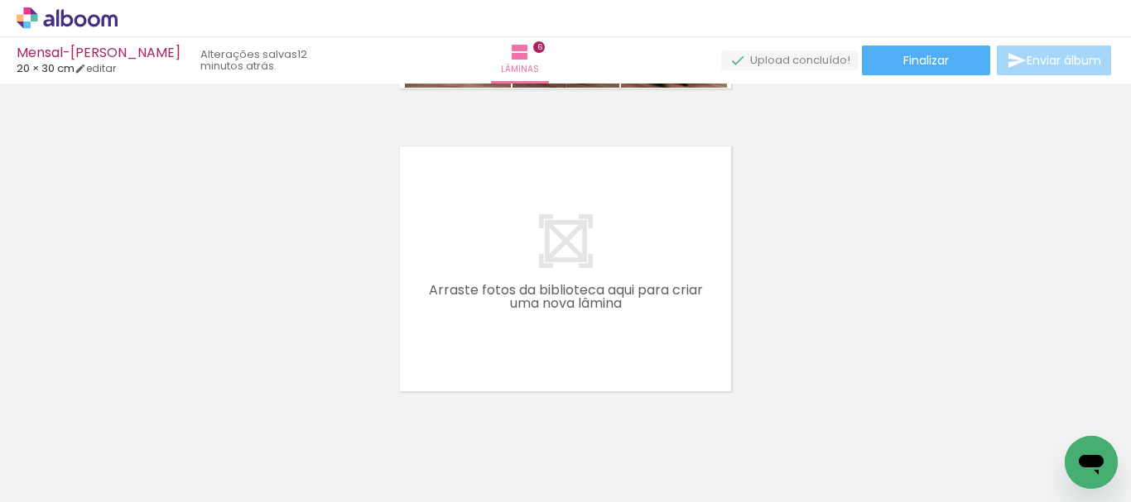
scroll to position [1812, 0]
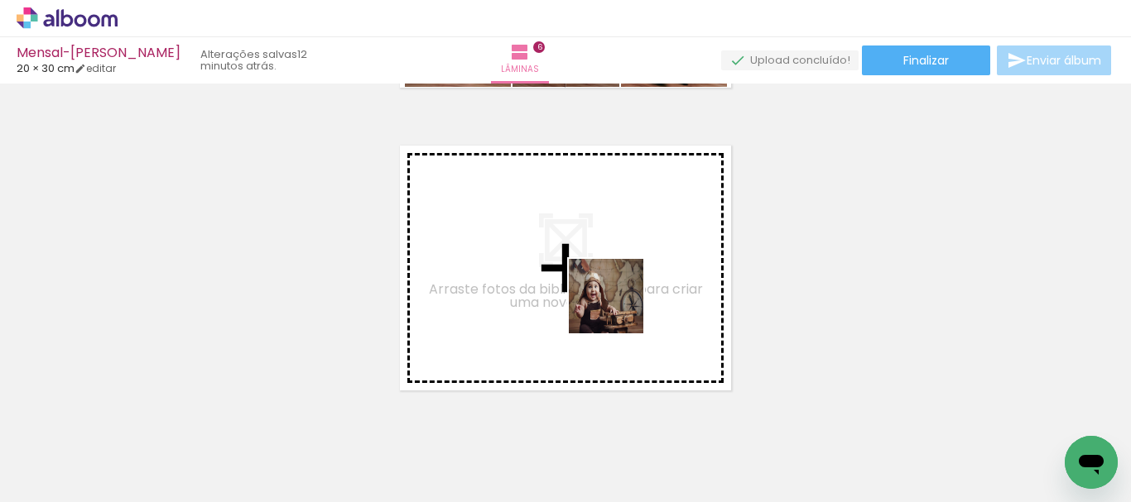
drag, startPoint x: 621, startPoint y: 453, endPoint x: 618, endPoint y: 309, distance: 144.1
click at [618, 309] on quentale-workspace at bounding box center [565, 251] width 1131 height 502
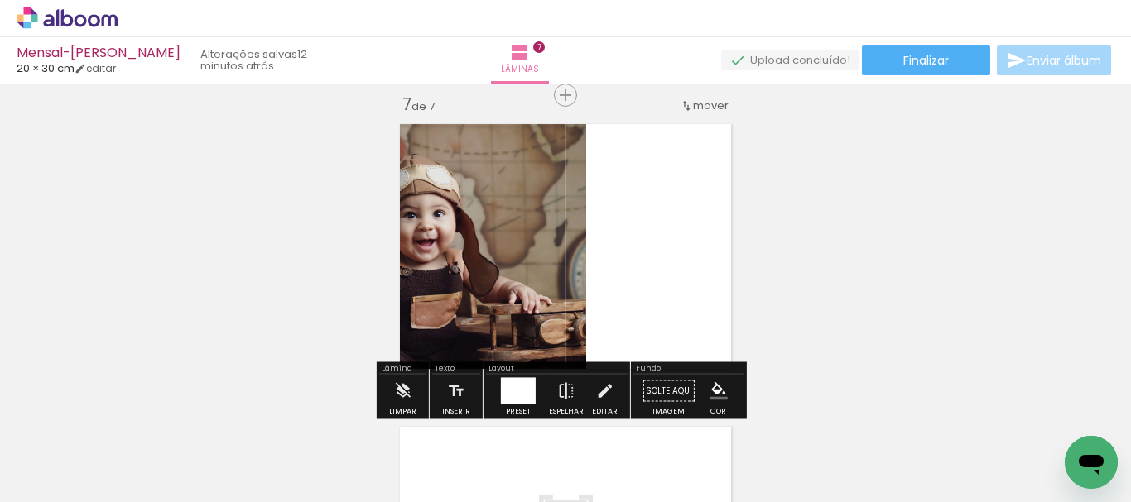
scroll to position [1839, 0]
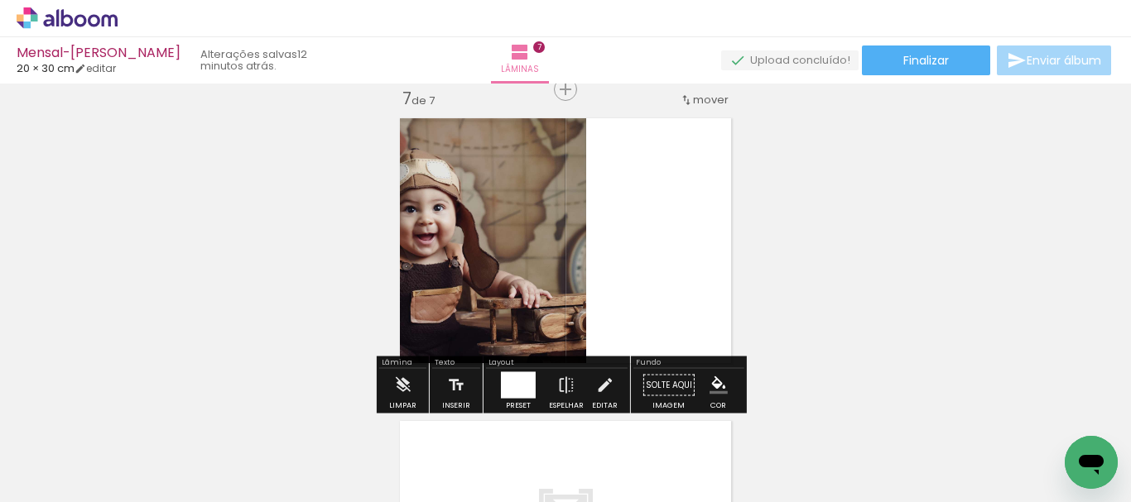
click at [518, 389] on div at bounding box center [518, 386] width 35 height 26
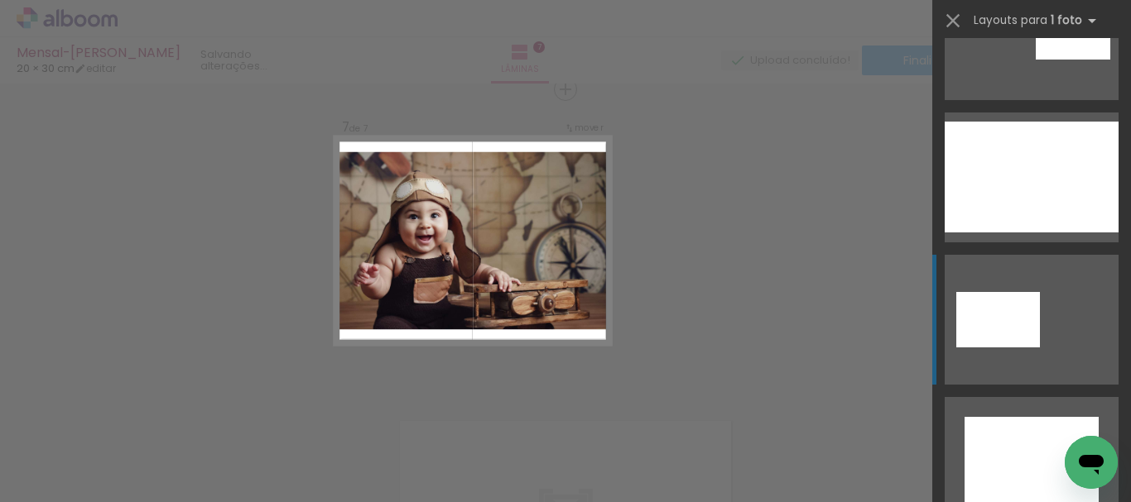
scroll to position [1104, 0]
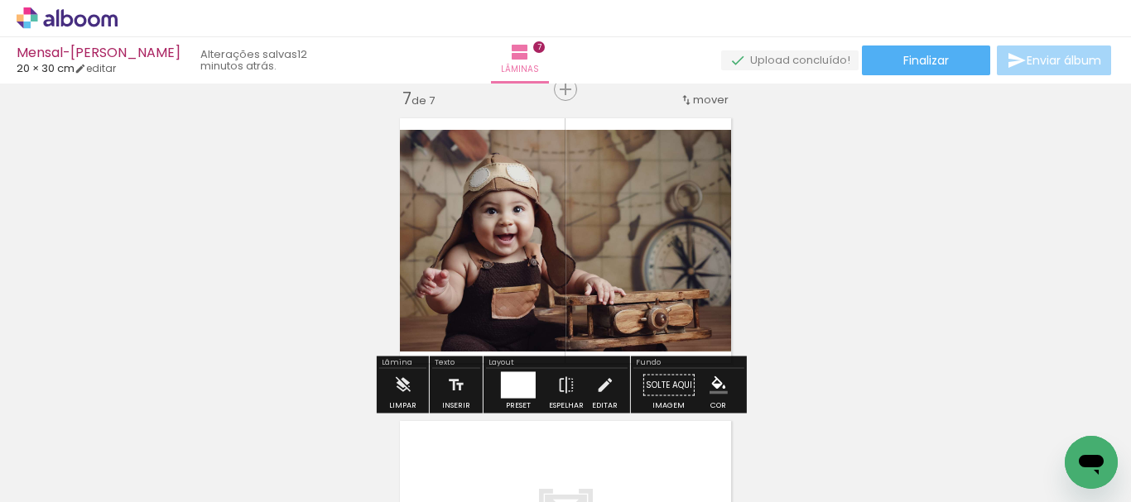
click at [642, 277] on quentale-photo at bounding box center [566, 241] width 348 height 222
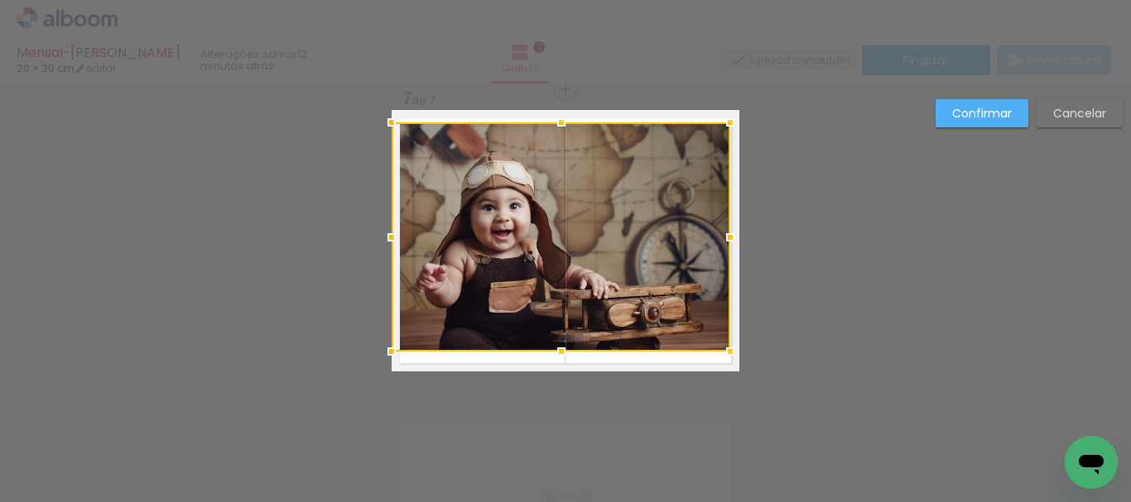
drag, startPoint x: 726, startPoint y: 129, endPoint x: 717, endPoint y: 122, distance: 11.8
click at [717, 122] on div at bounding box center [730, 122] width 33 height 33
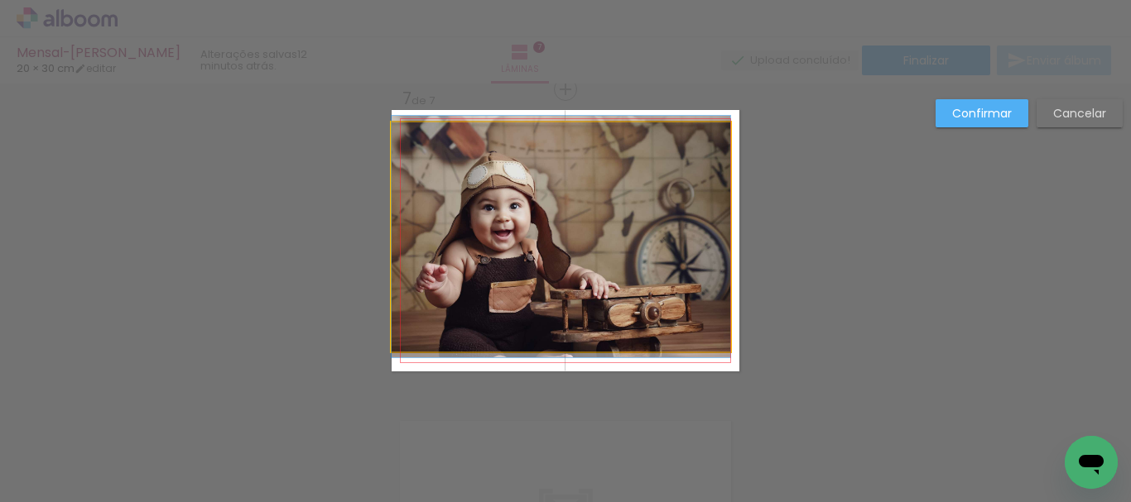
click at [453, 204] on quentale-photo at bounding box center [561, 237] width 339 height 229
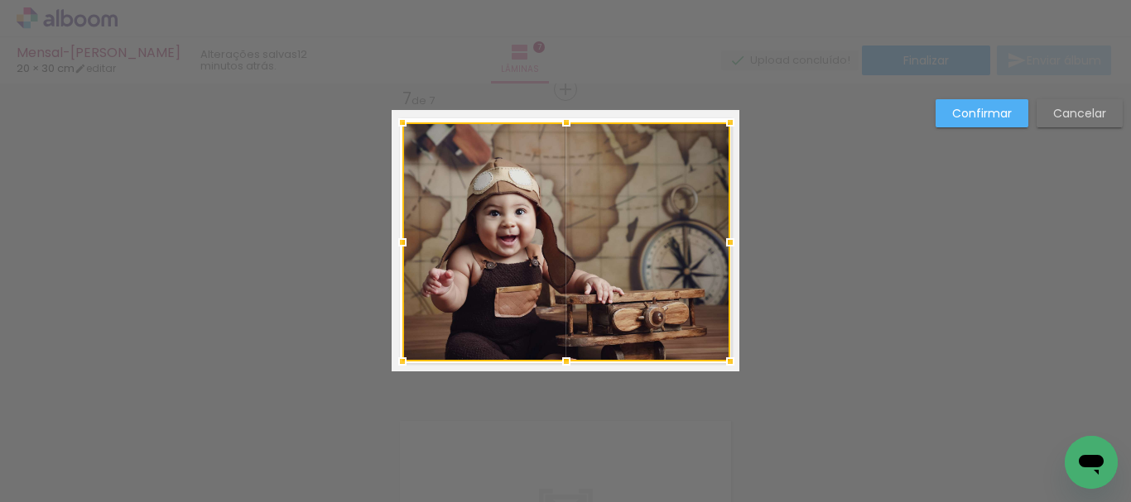
drag, startPoint x: 385, startPoint y: 351, endPoint x: 396, endPoint y: 361, distance: 14.6
click at [396, 361] on div at bounding box center [402, 361] width 33 height 33
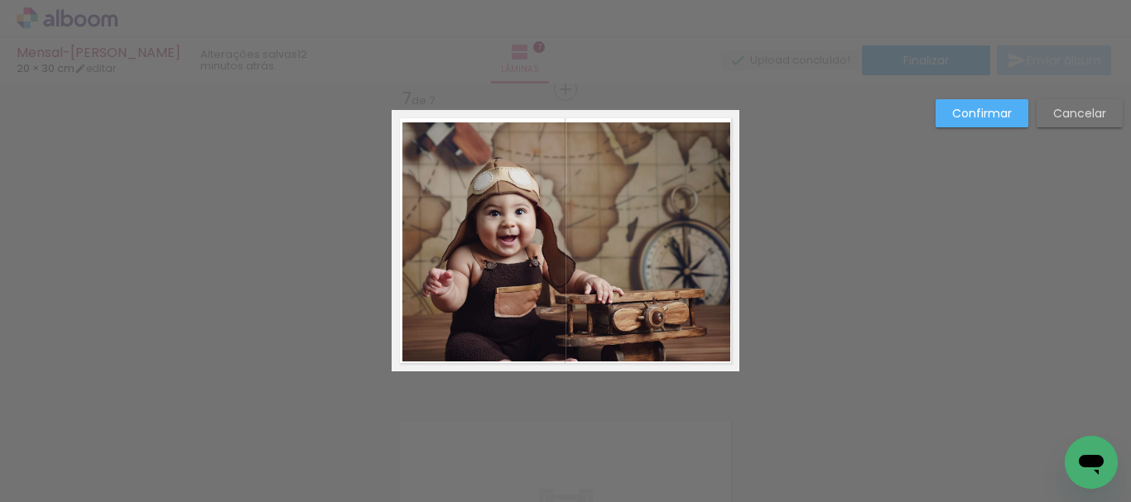
click at [0, 0] on slot "Confirmar" at bounding box center [0, 0] width 0 height 0
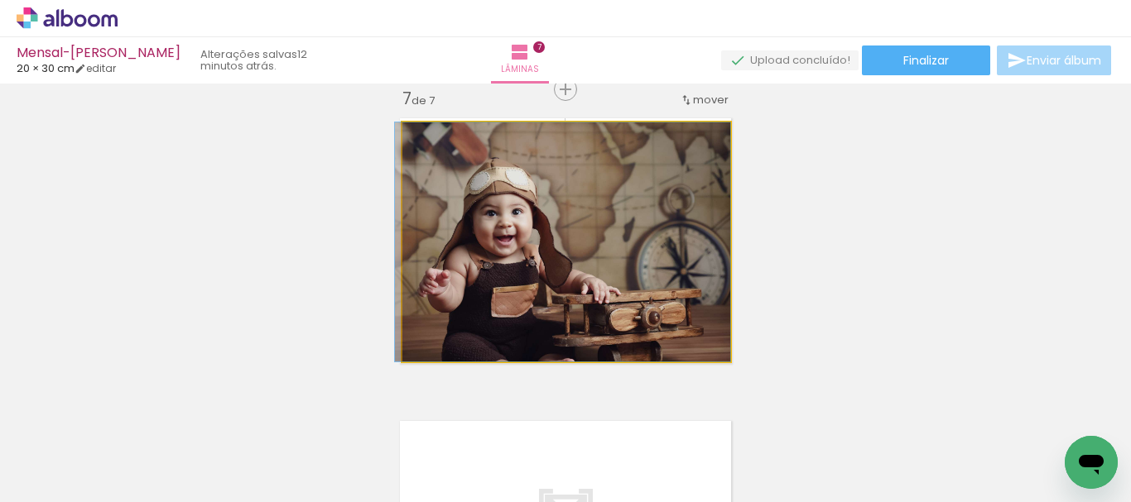
drag, startPoint x: 618, startPoint y: 233, endPoint x: 608, endPoint y: 236, distance: 9.4
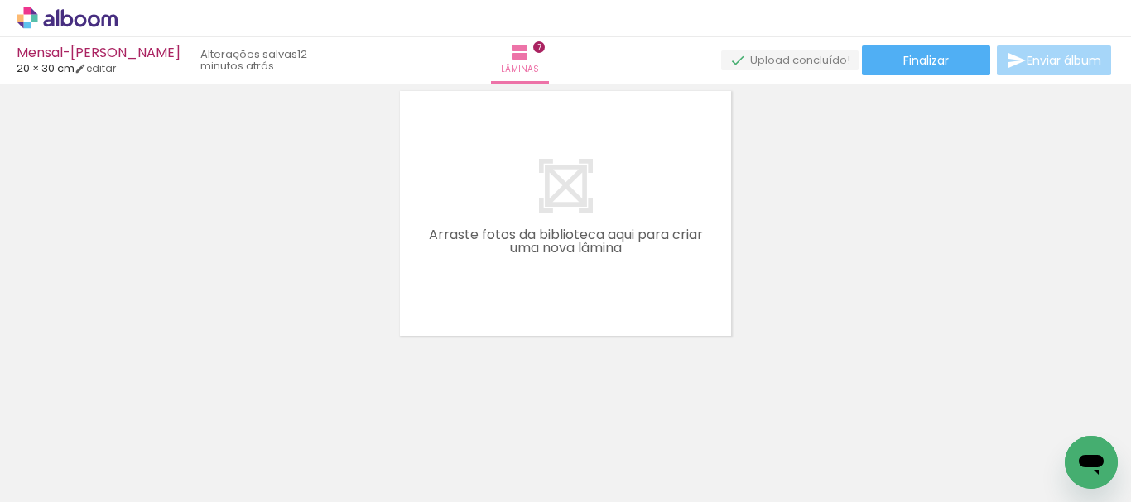
scroll to position [2171, 0]
click at [47, 474] on span "Adicionar Fotos" at bounding box center [59, 480] width 50 height 18
click at [0, 0] on input "file" at bounding box center [0, 0] width 0 height 0
